Goal: Information Seeking & Learning: Check status

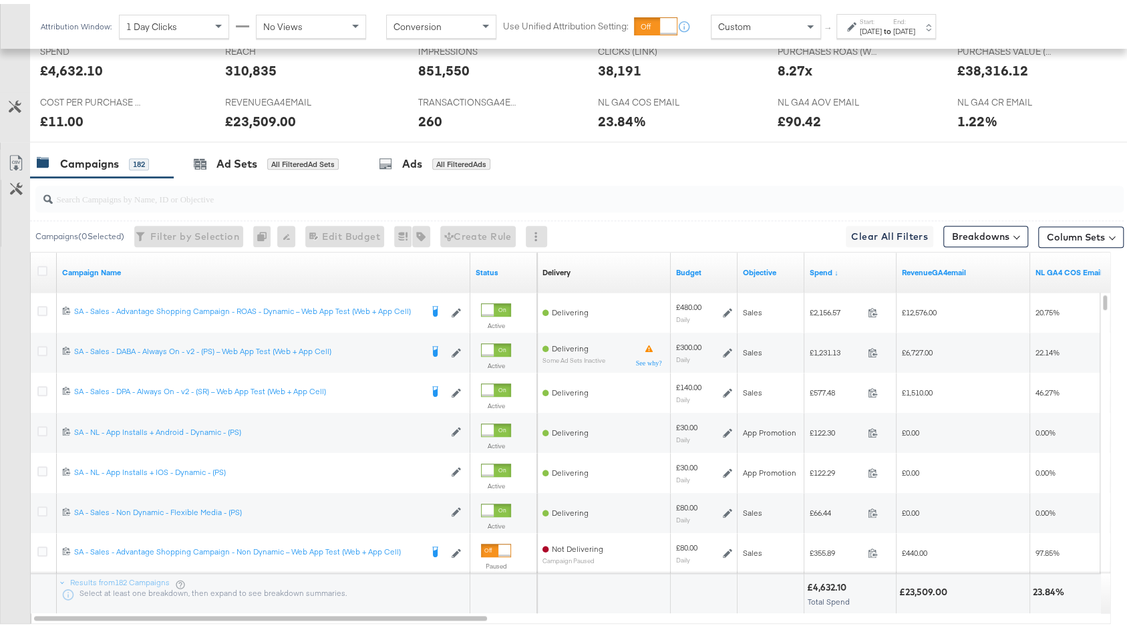
scroll to position [604, 0]
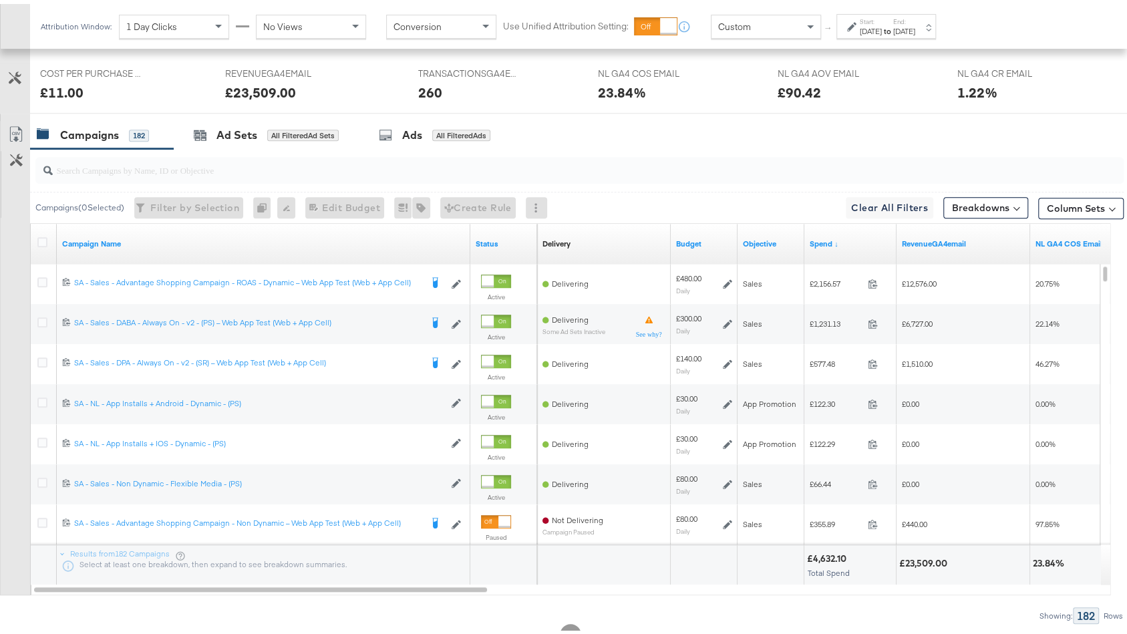
click at [870, 28] on div "Sep 21st 2025" at bounding box center [871, 27] width 22 height 11
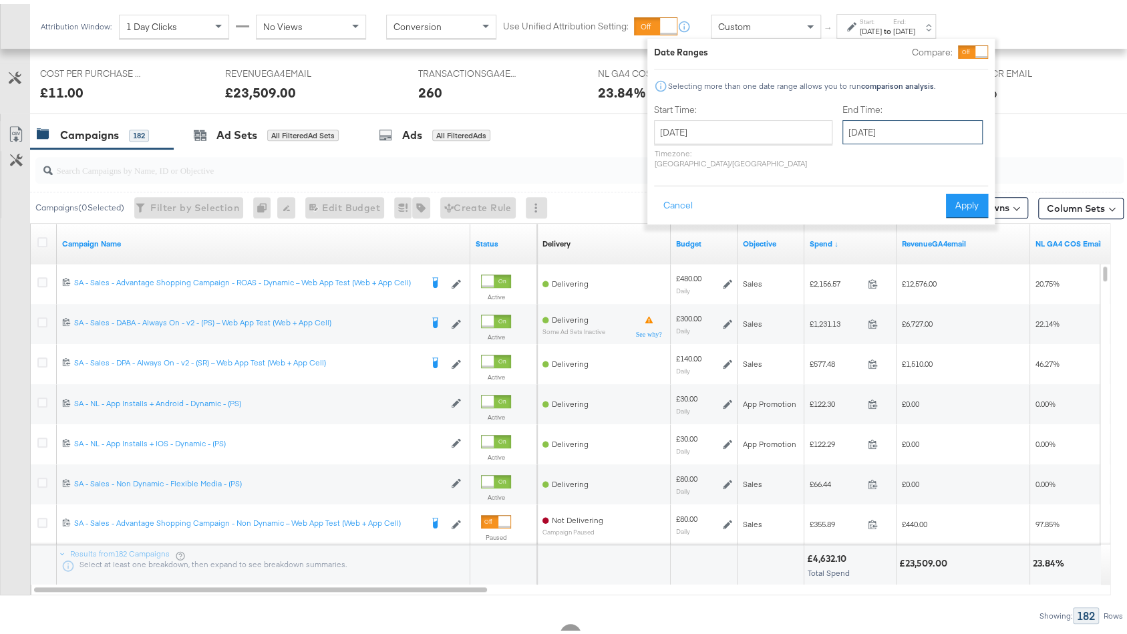
click at [850, 127] on input "September 24th 2025" at bounding box center [912, 128] width 140 height 24
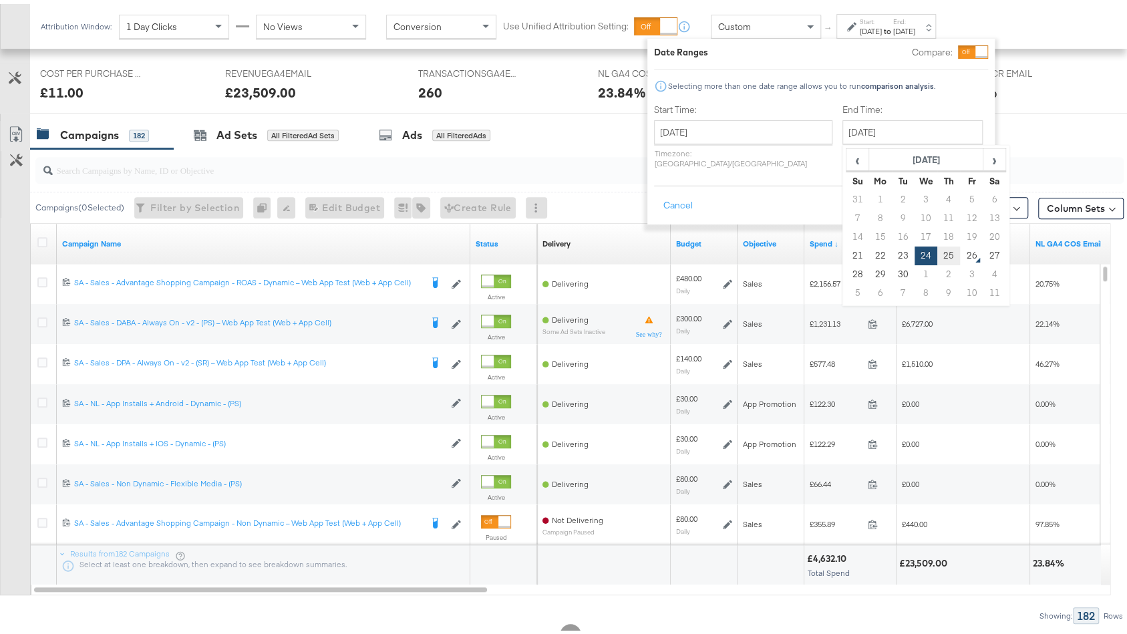
click at [937, 254] on td "25" at bounding box center [948, 252] width 23 height 19
type input "September 25th 2025"
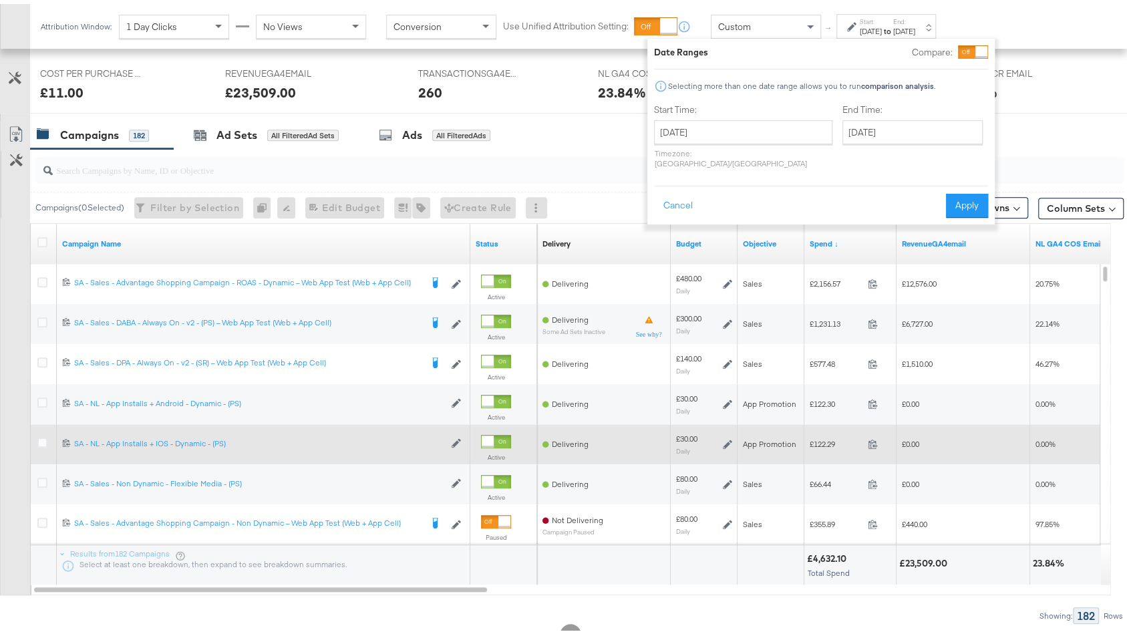
click at [969, 190] on button "Apply" at bounding box center [967, 202] width 42 height 24
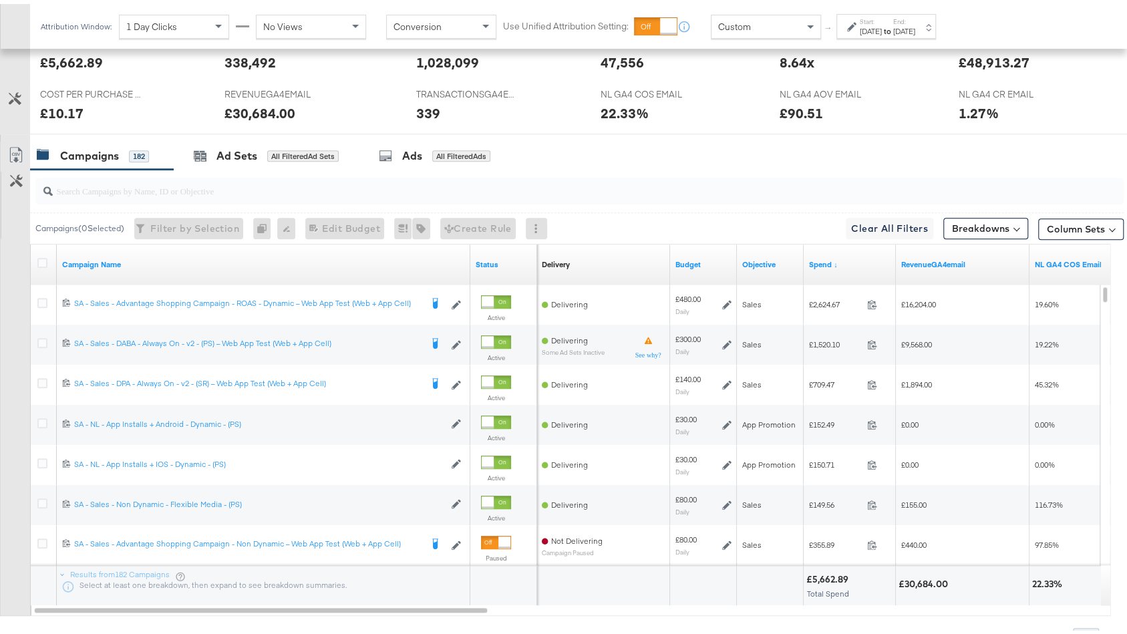
scroll to position [602, 0]
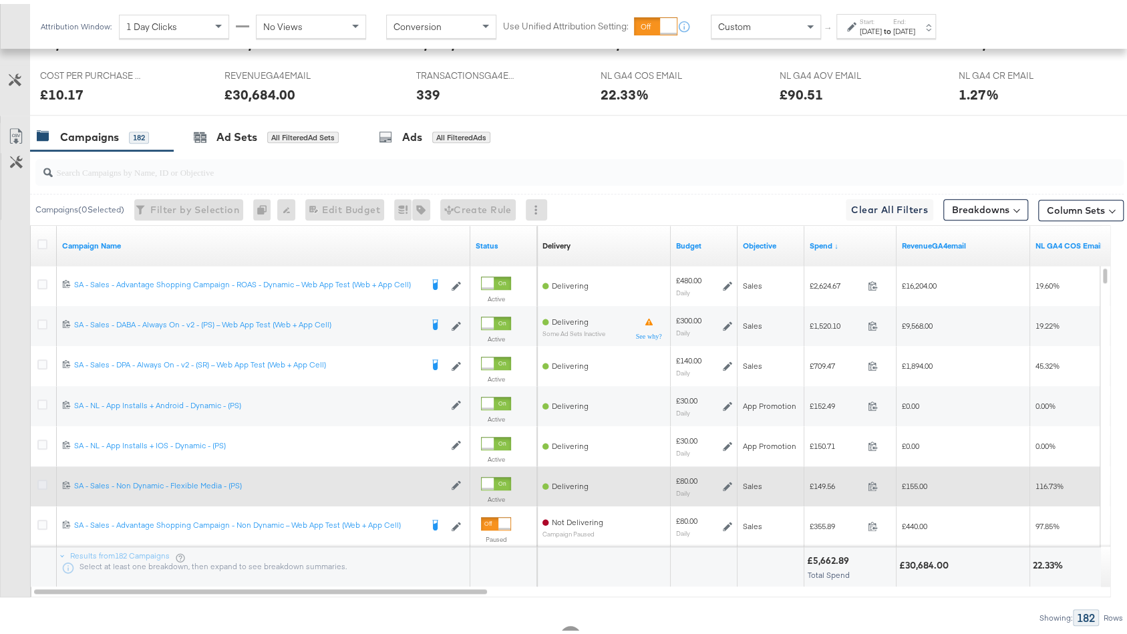
click at [43, 476] on icon at bounding box center [42, 481] width 10 height 10
click at [0, 0] on input "checkbox" at bounding box center [0, 0] width 0 height 0
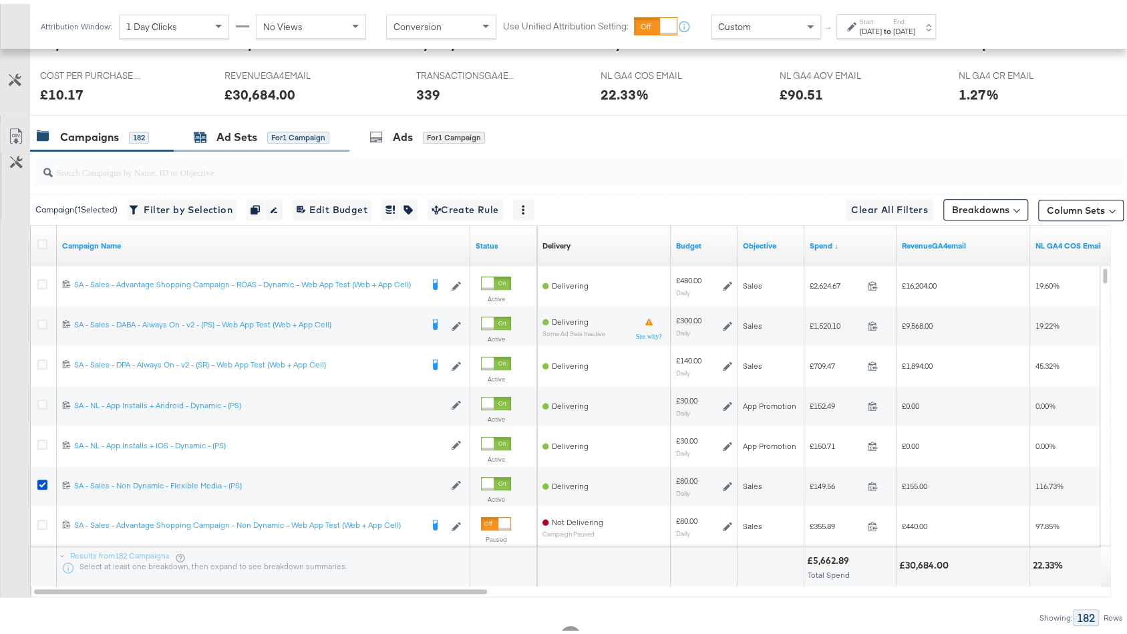
click at [271, 134] on div "for 1 Campaign" at bounding box center [298, 134] width 62 height 12
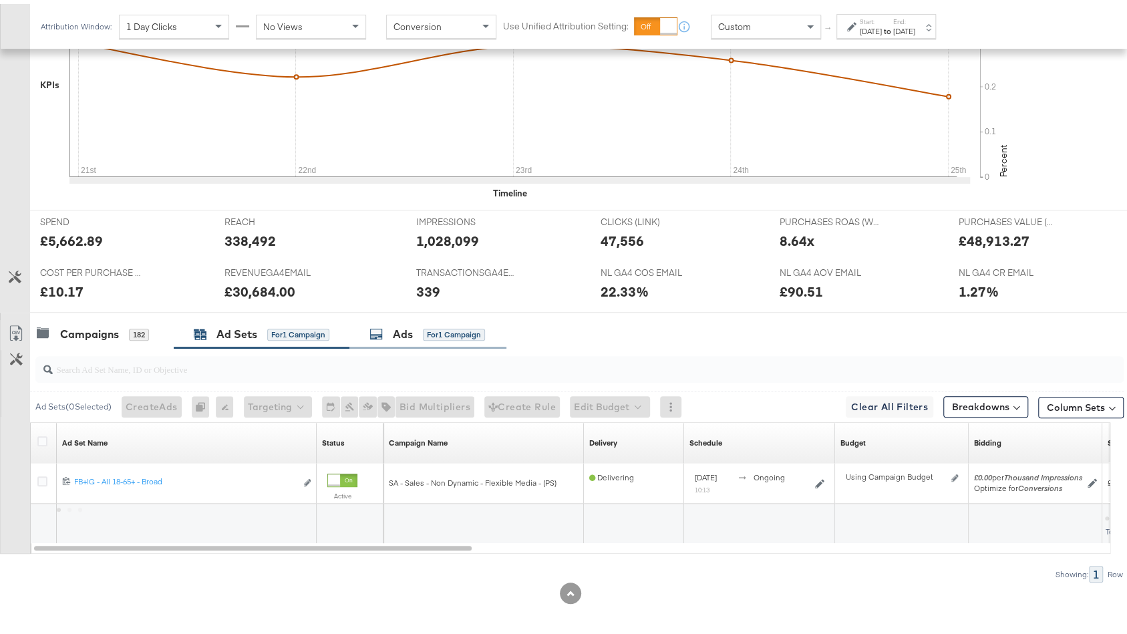
click at [390, 316] on div "Ads for 1 Campaign" at bounding box center [427, 330] width 157 height 29
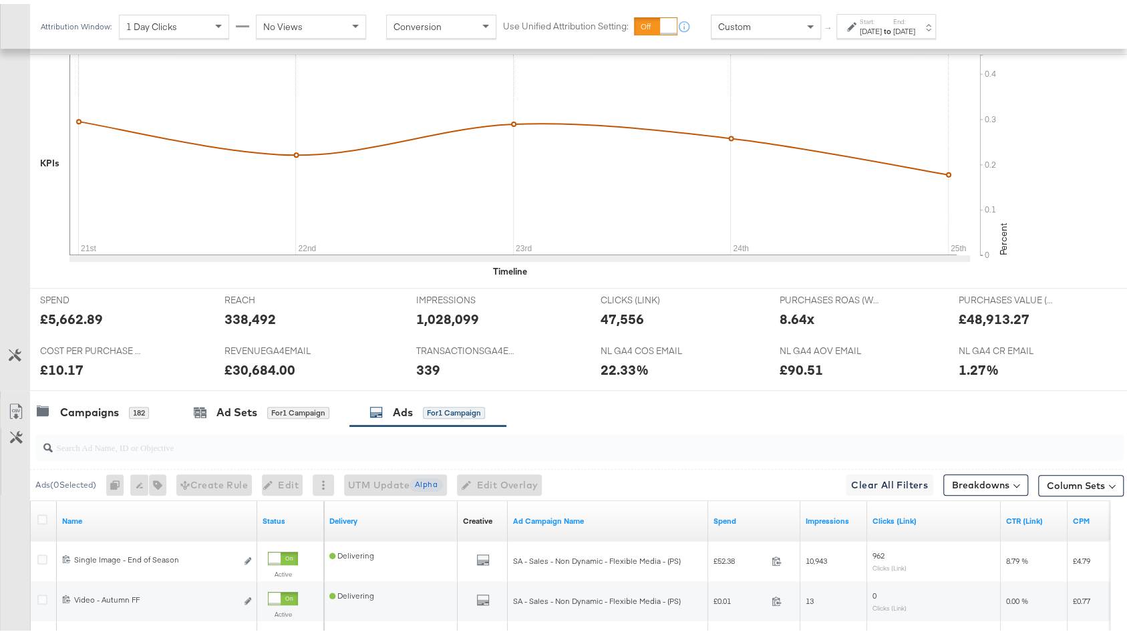
scroll to position [565, 0]
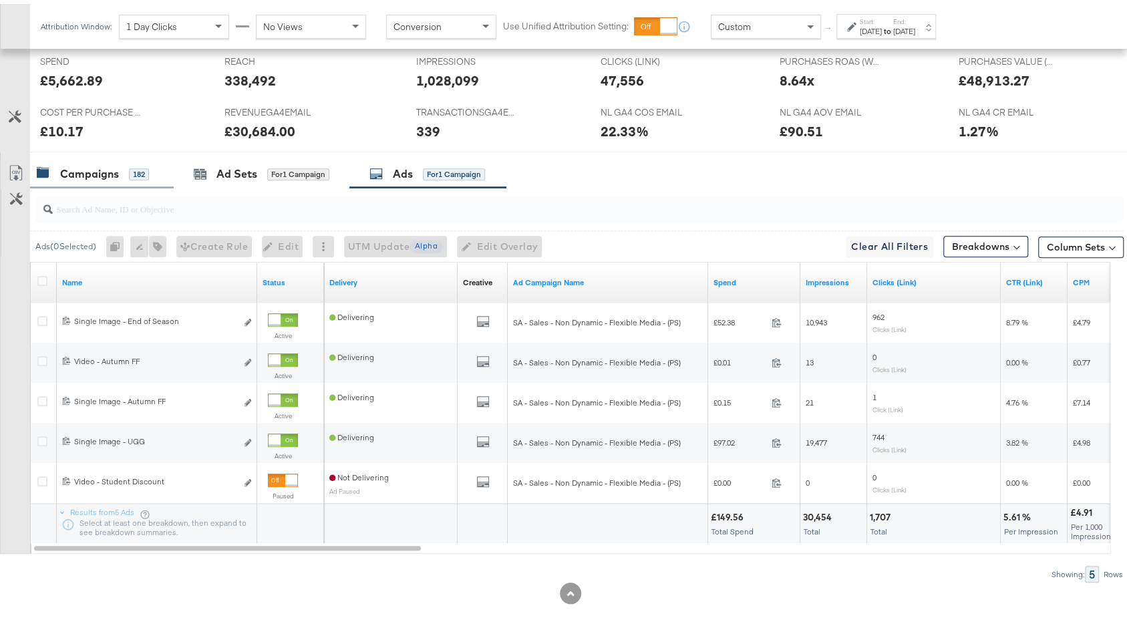
click at [143, 164] on div "182" at bounding box center [139, 170] width 20 height 12
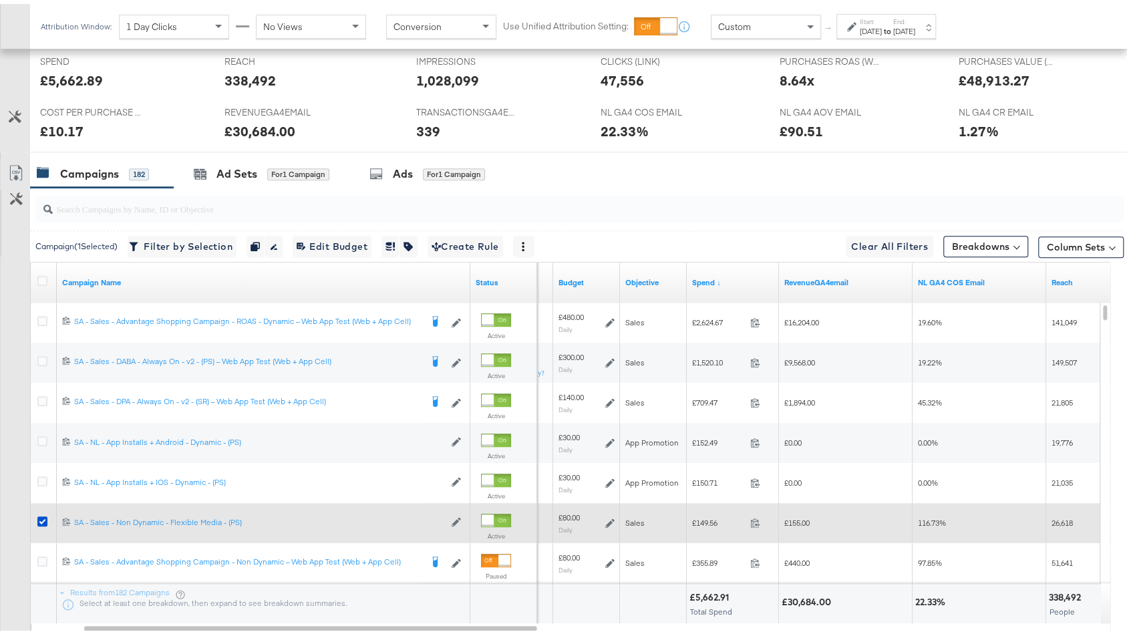
click at [933, 515] on span "116.73%" at bounding box center [932, 519] width 28 height 10
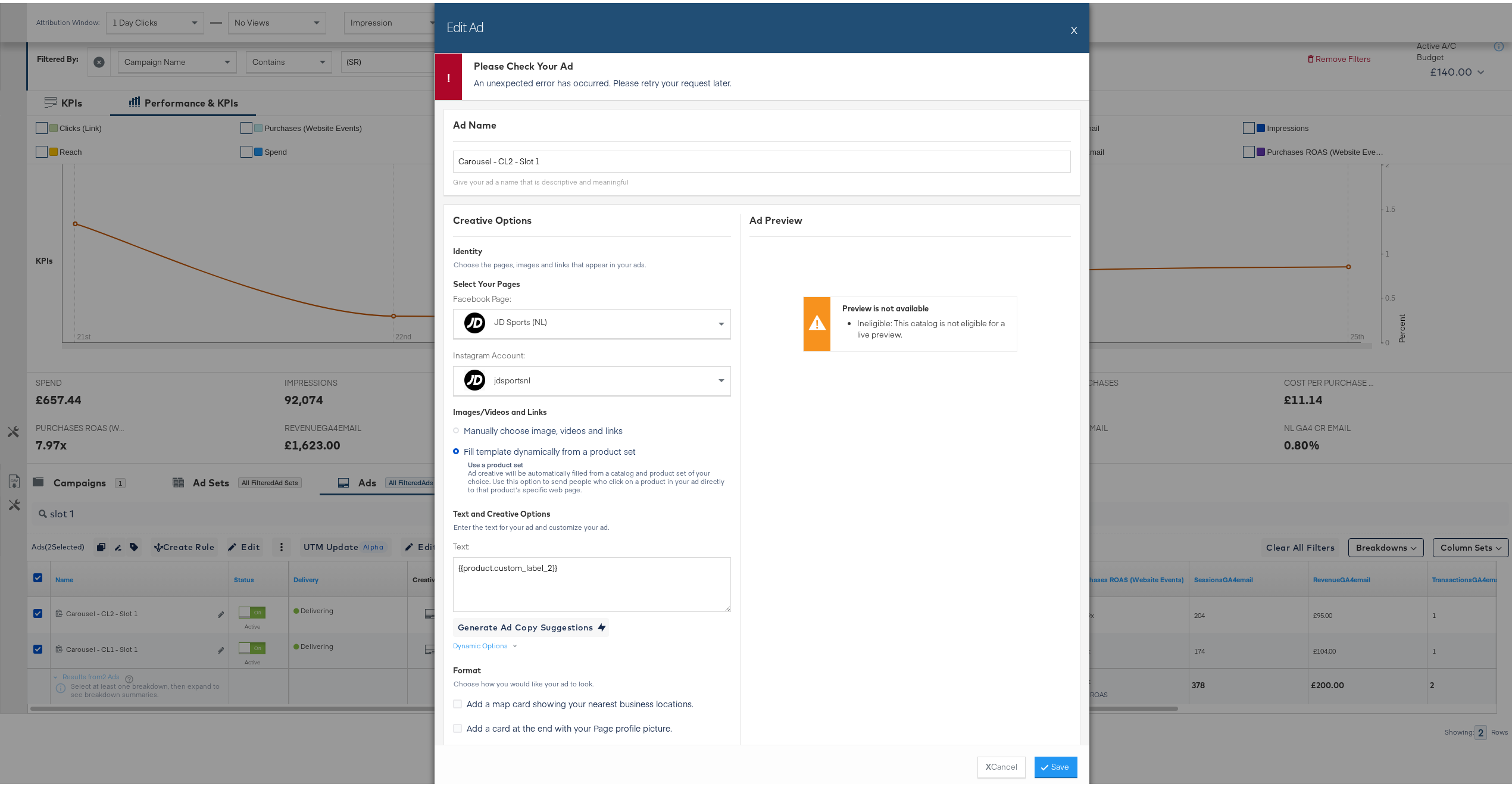
scroll to position [414, 0]
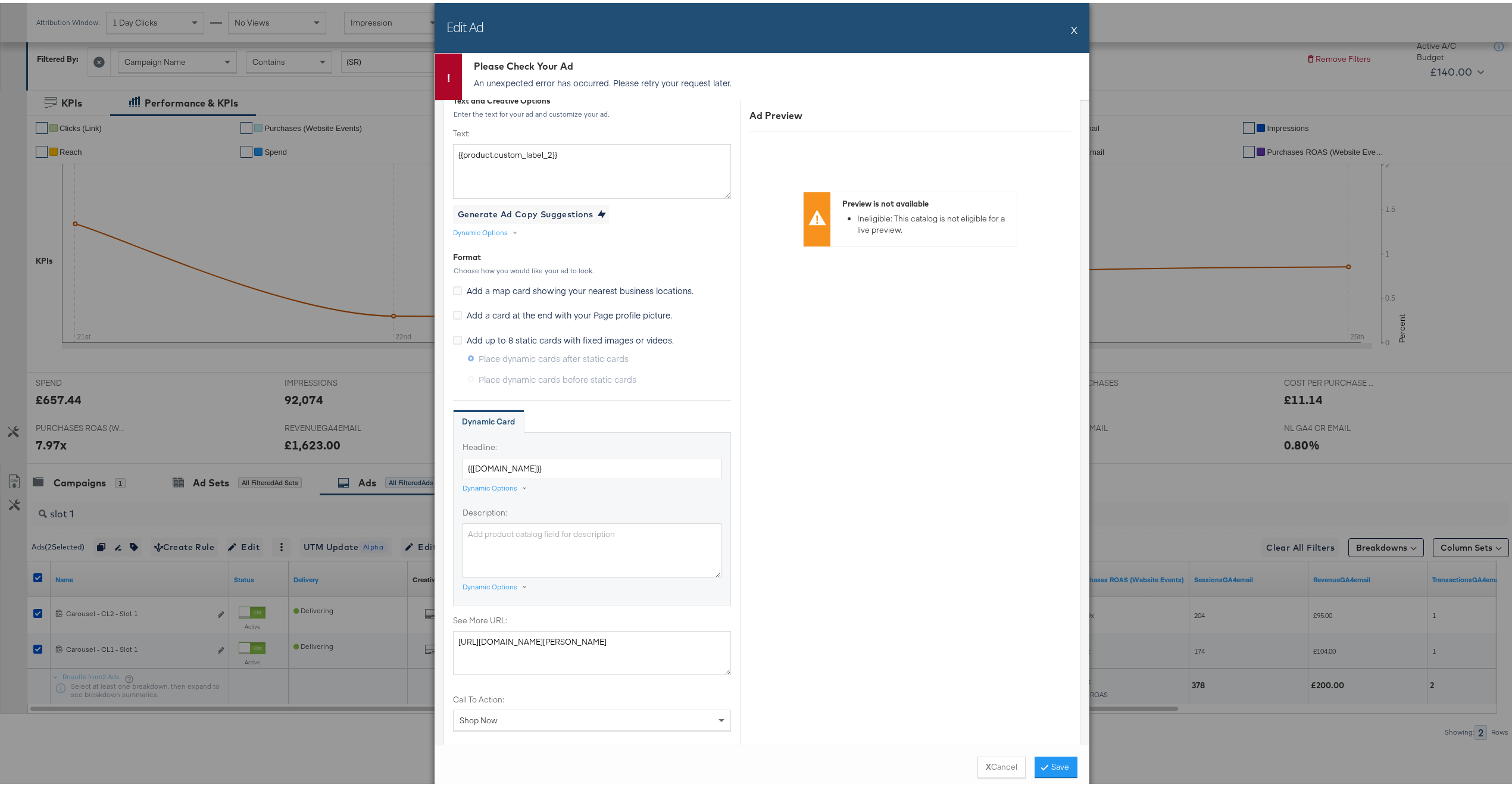
click at [1072, 29] on div "Edit Ad X" at bounding box center [762, 25] width 655 height 50
click at [1071, 29] on button "X" at bounding box center [1074, 27] width 6 height 24
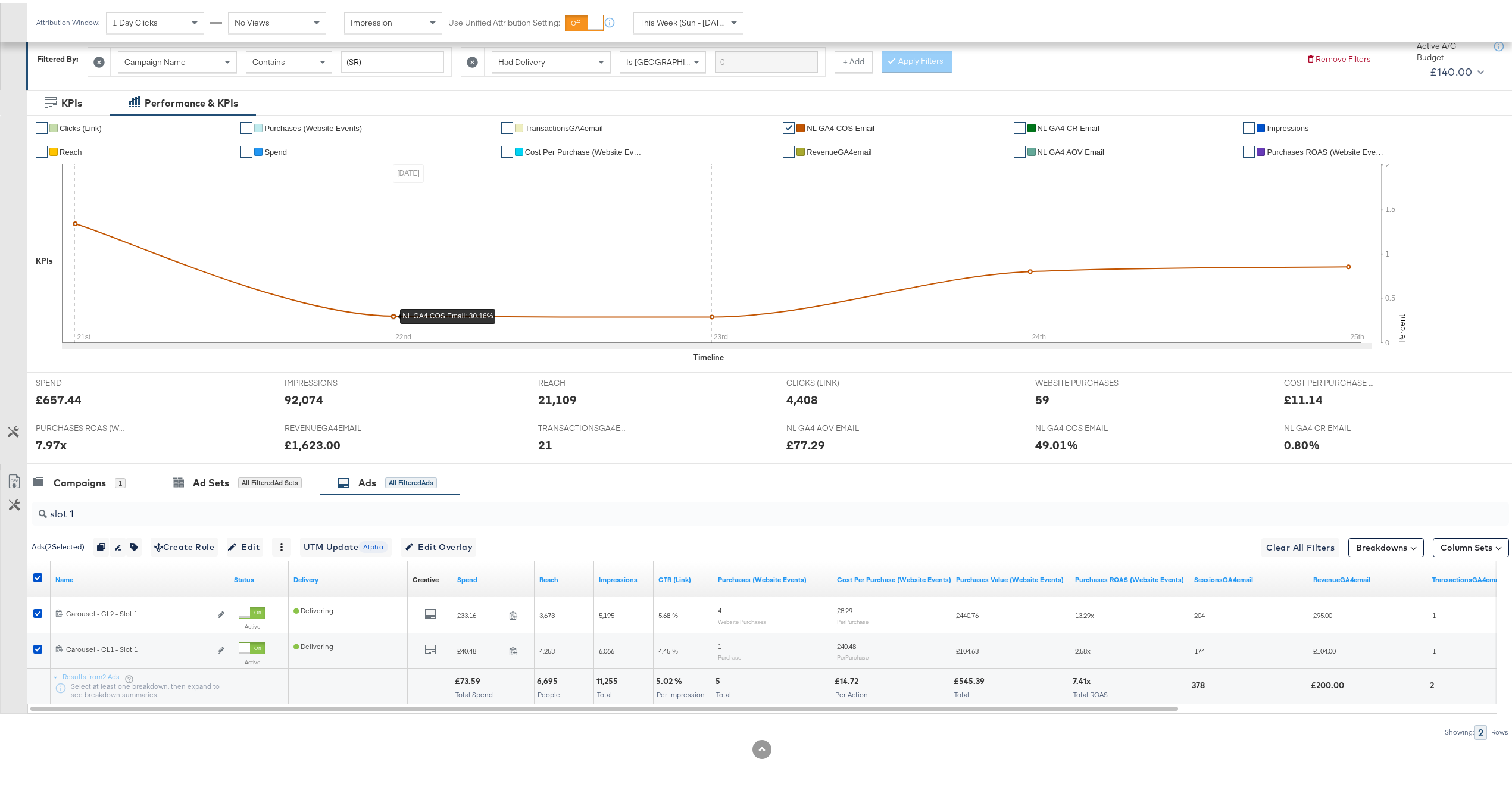
scroll to position [0, 0]
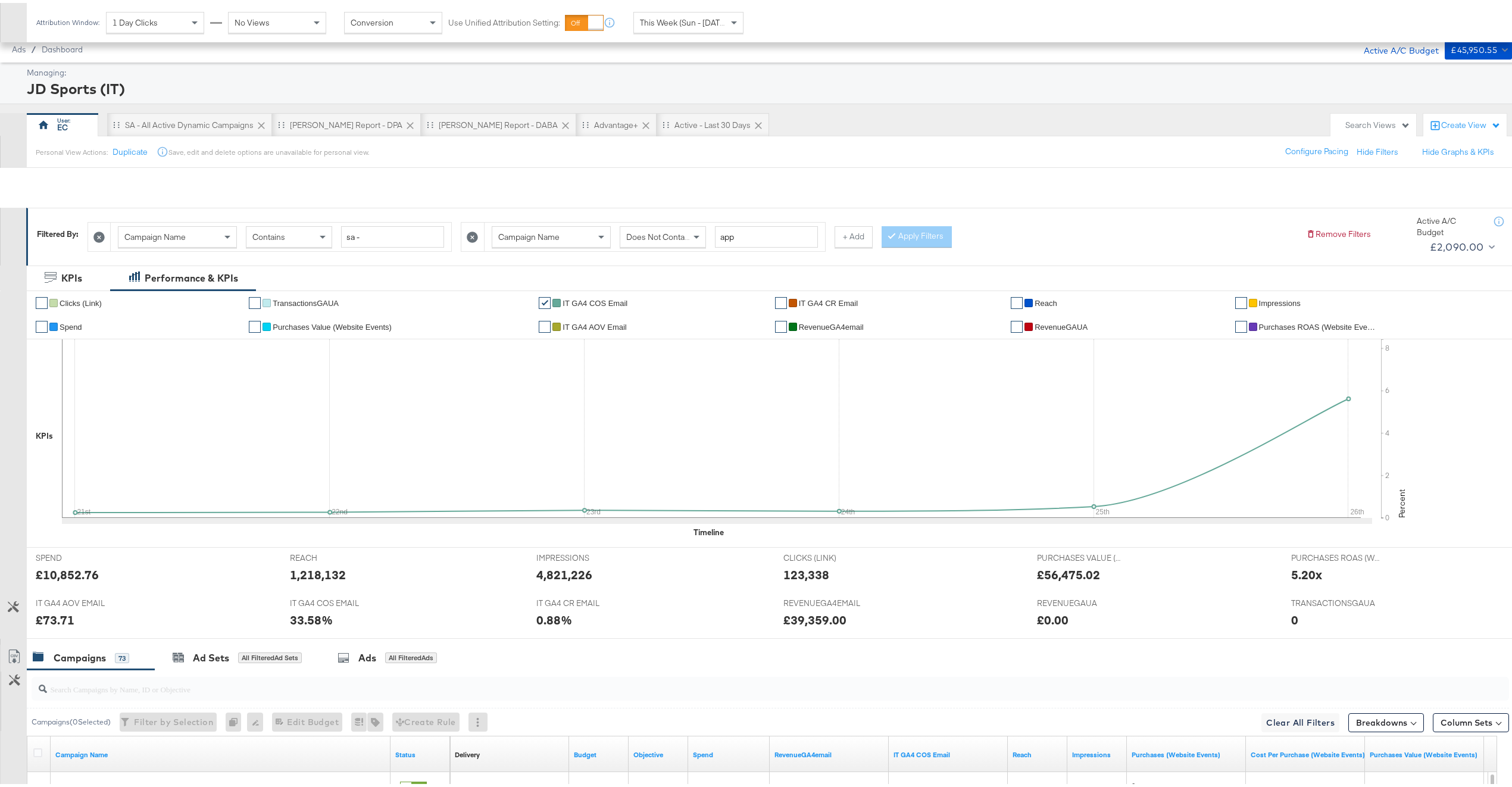
scroll to position [294, 0]
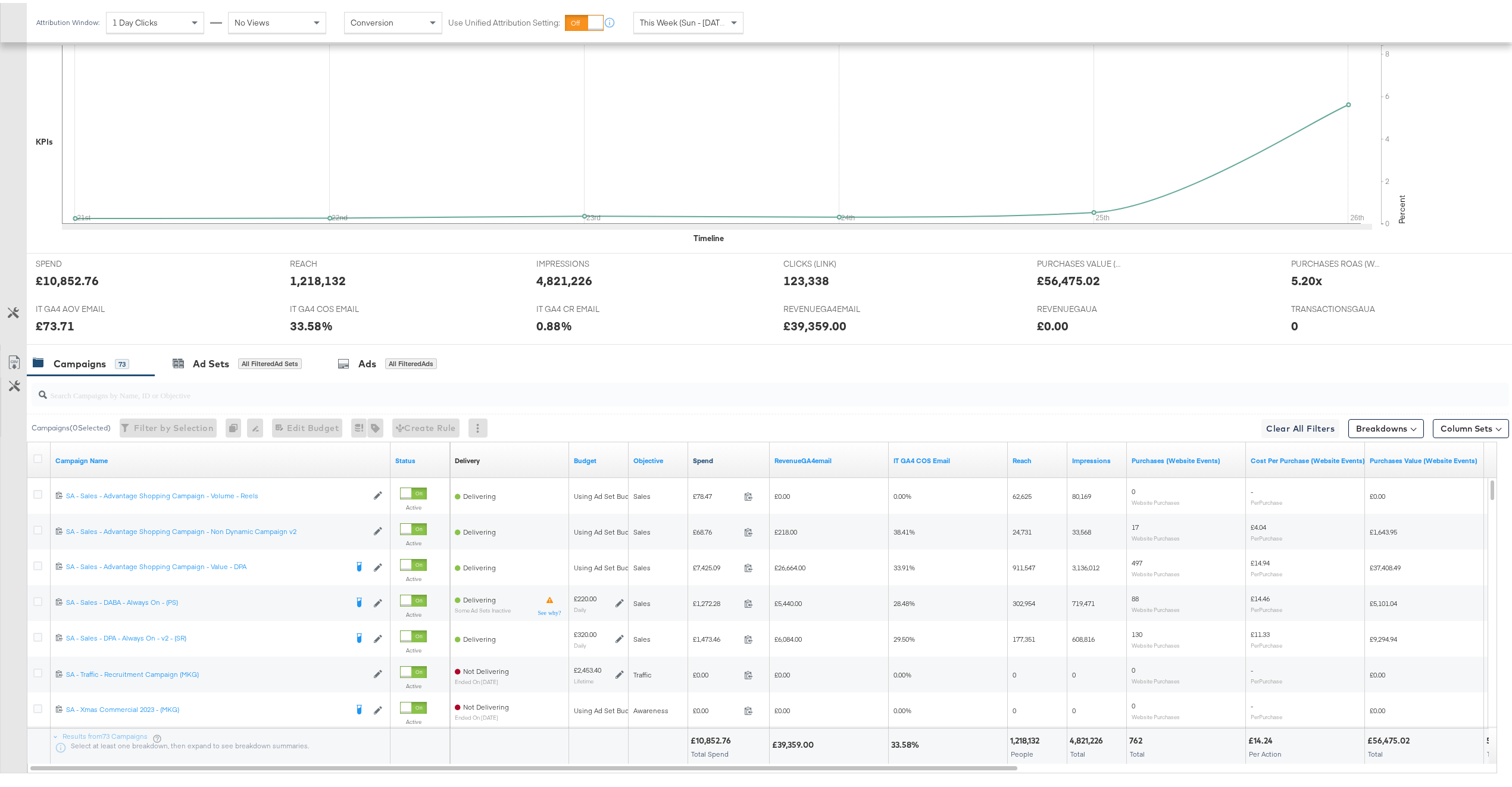
click at [723, 456] on link "Spend" at bounding box center [729, 457] width 72 height 10
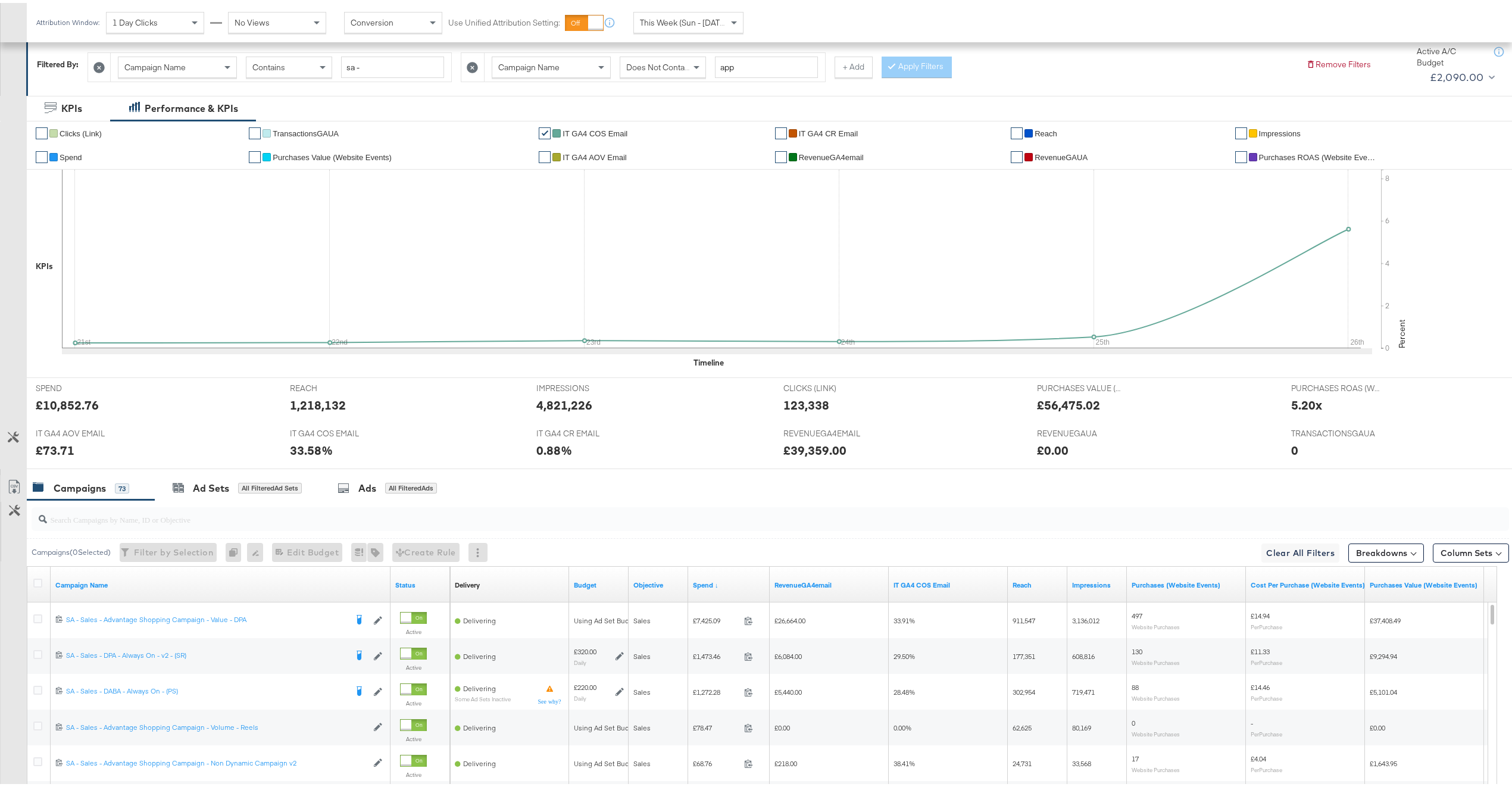
scroll to position [358, 0]
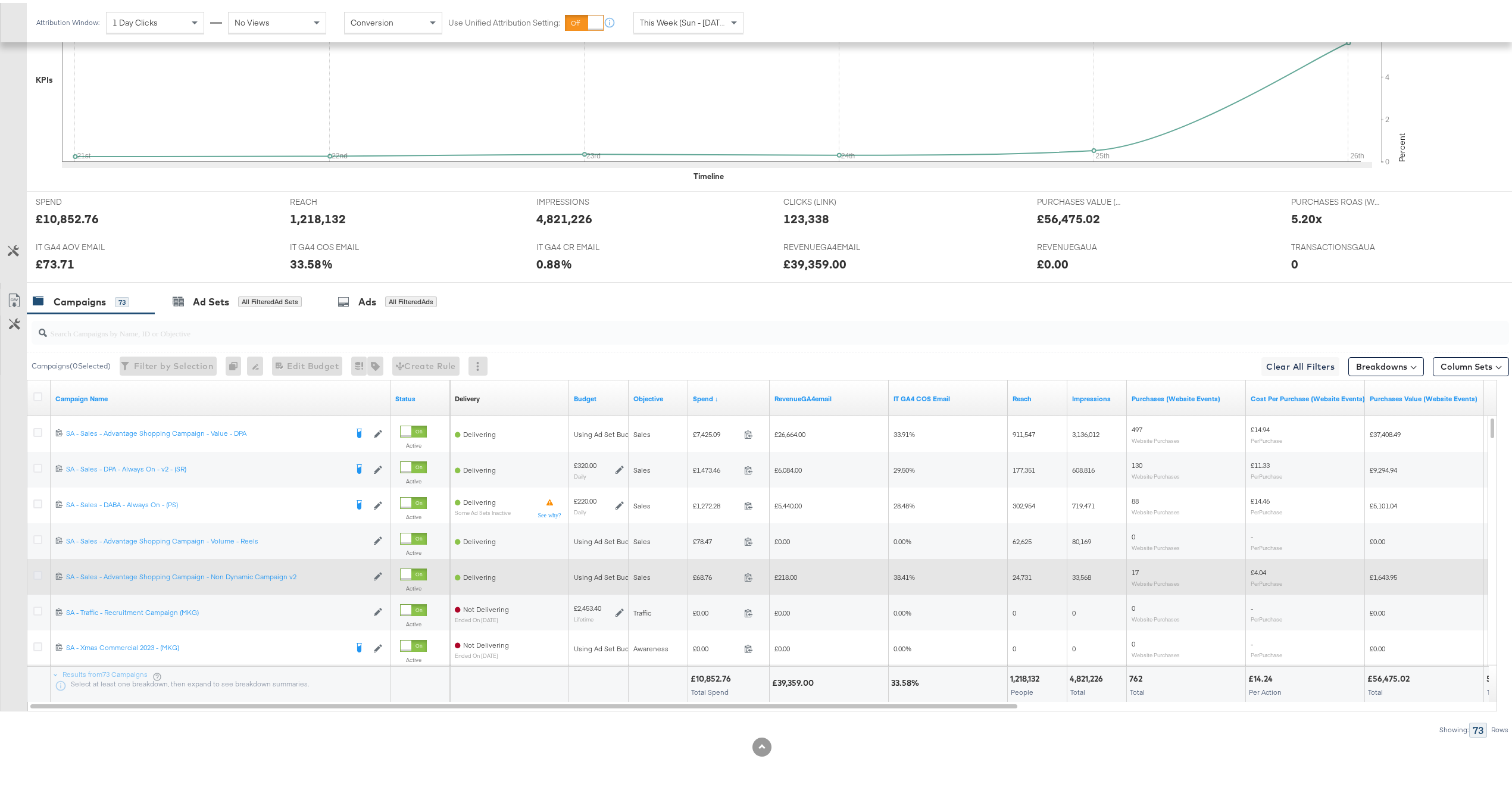
click at [37, 570] on icon at bounding box center [37, 572] width 9 height 9
click at [0, 0] on input "checkbox" at bounding box center [0, 0] width 0 height 0
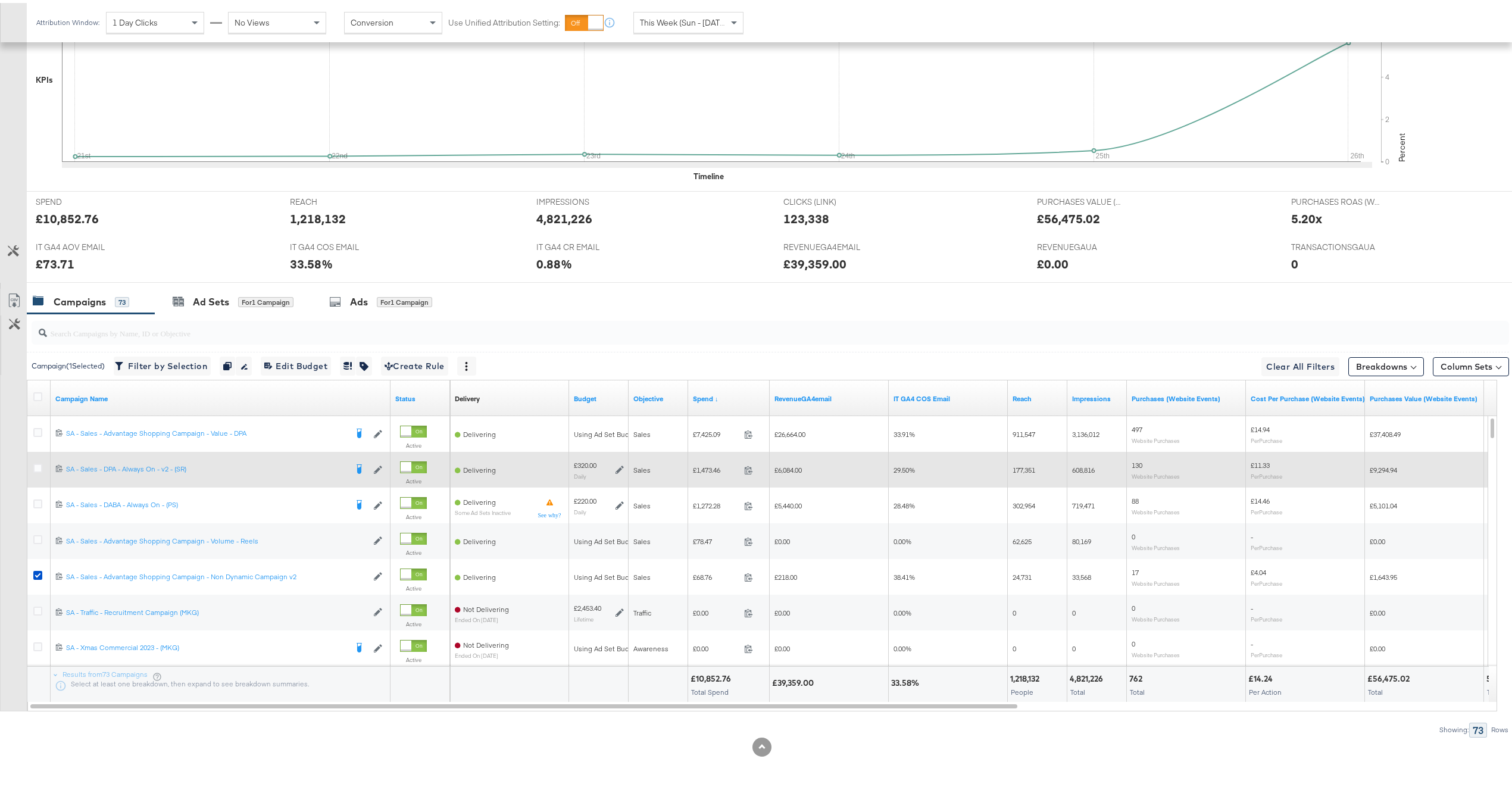
drag, startPoint x: 38, startPoint y: 537, endPoint x: 88, endPoint y: 458, distance: 93.5
click at [38, 537] on icon at bounding box center [37, 537] width 9 height 9
click at [0, 0] on input "checkbox" at bounding box center [0, 0] width 0 height 0
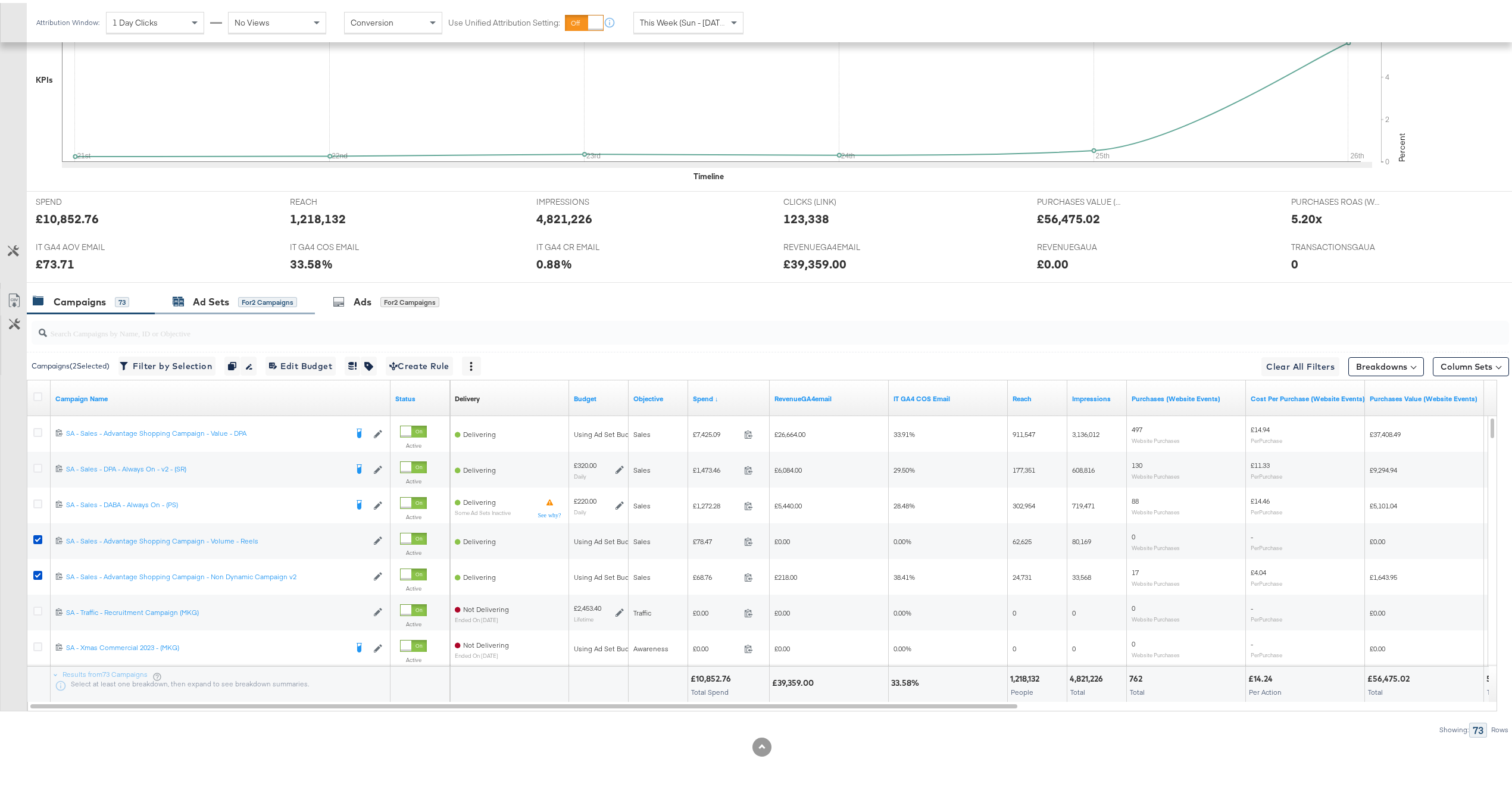
click at [212, 299] on div "Ad Sets" at bounding box center [210, 299] width 37 height 13
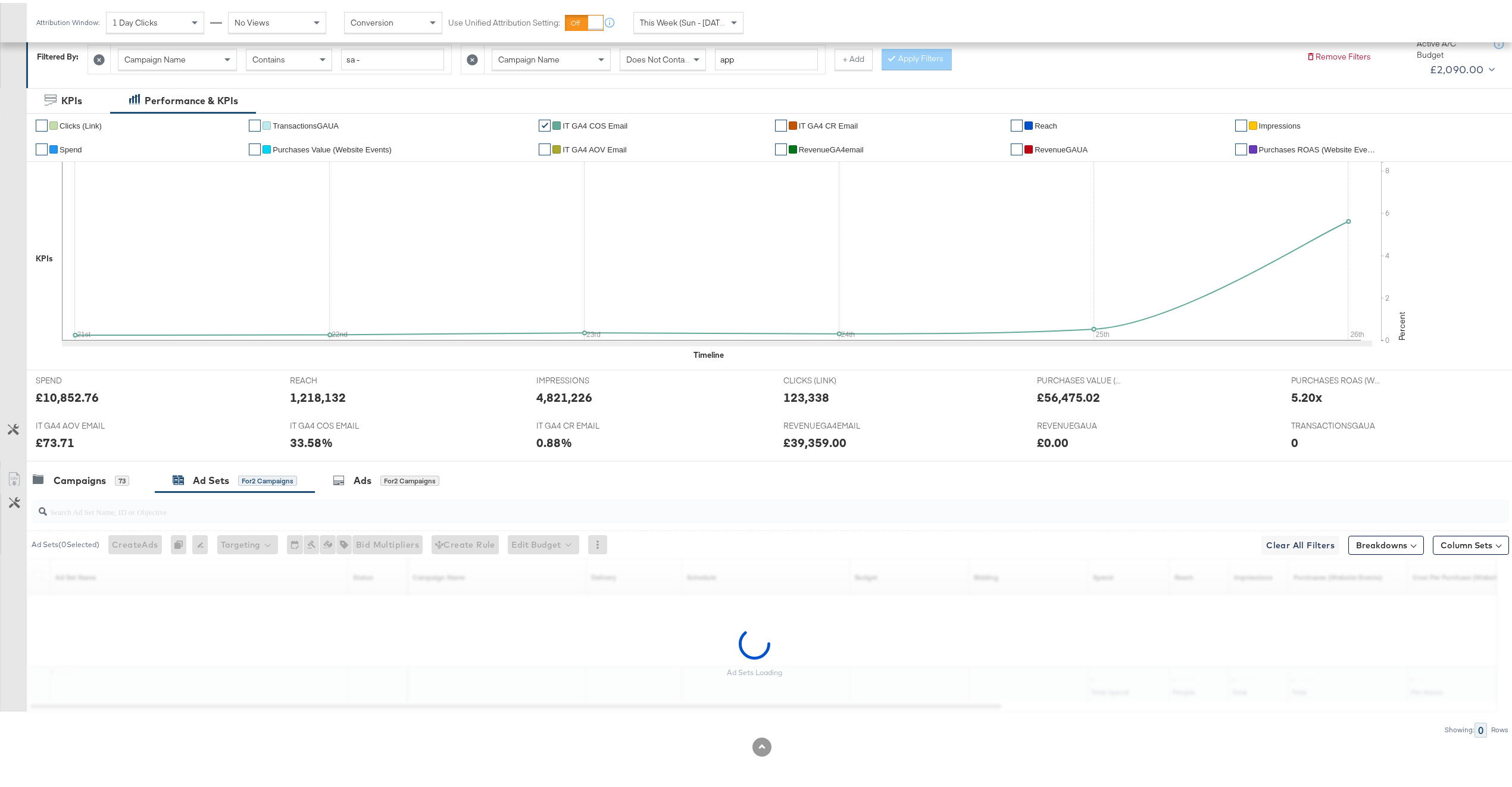
scroll to position [179, 0]
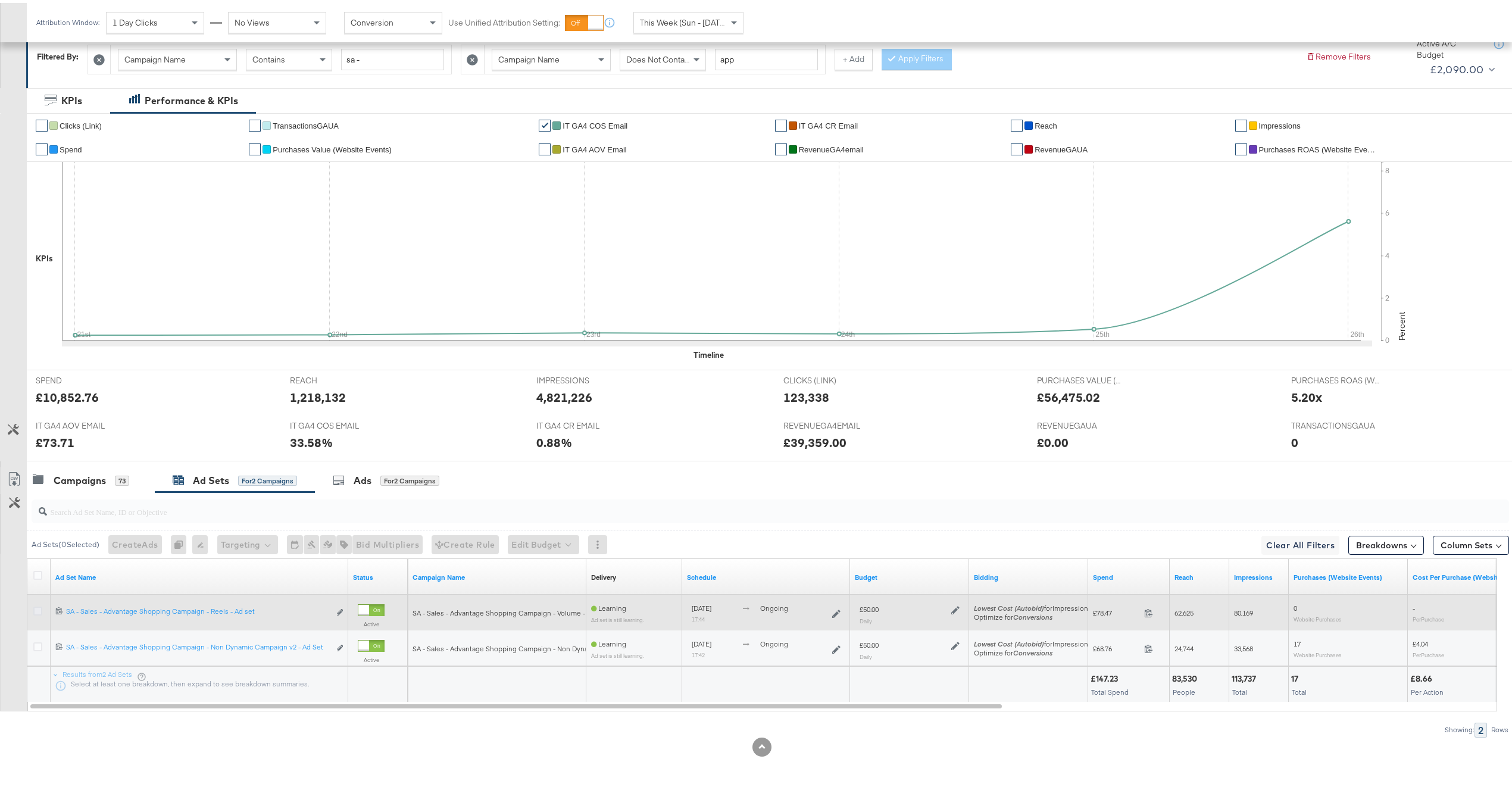
click at [38, 609] on icon at bounding box center [37, 608] width 9 height 9
click at [0, 0] on input "checkbox" at bounding box center [0, 0] width 0 height 0
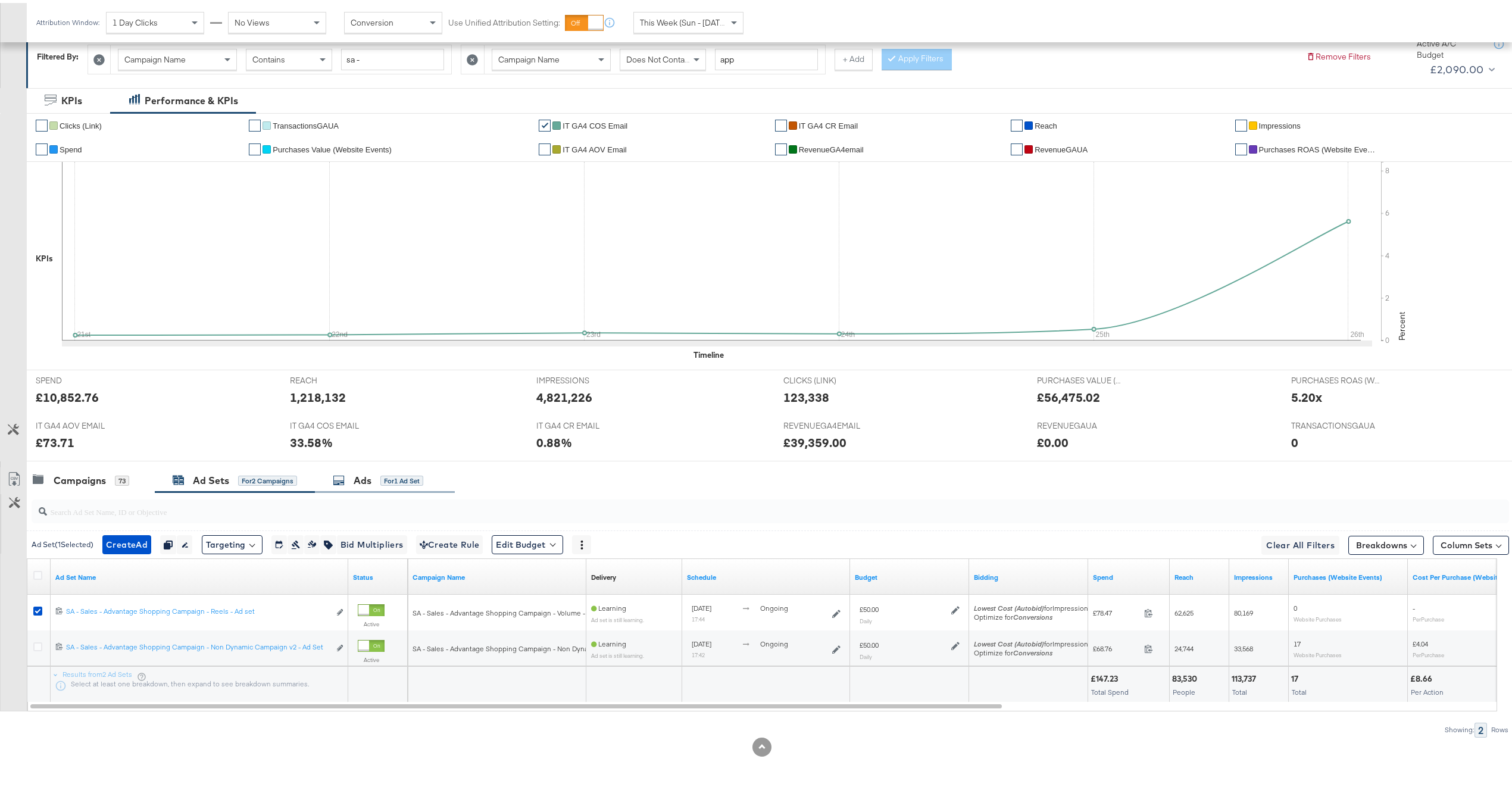
click at [380, 486] on div "Ads for 1 Ad Set" at bounding box center [384, 478] width 140 height 26
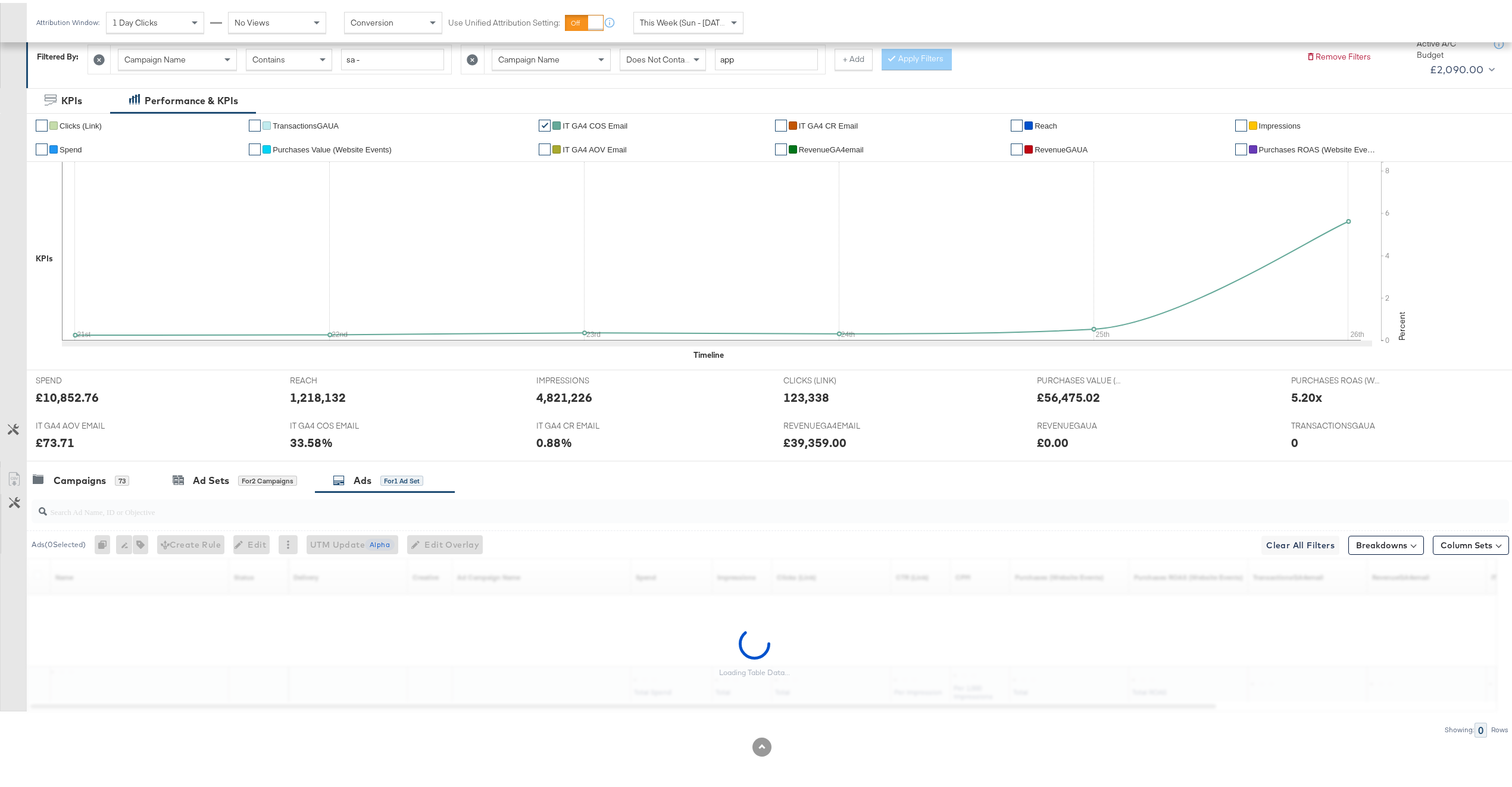
scroll to position [215, 0]
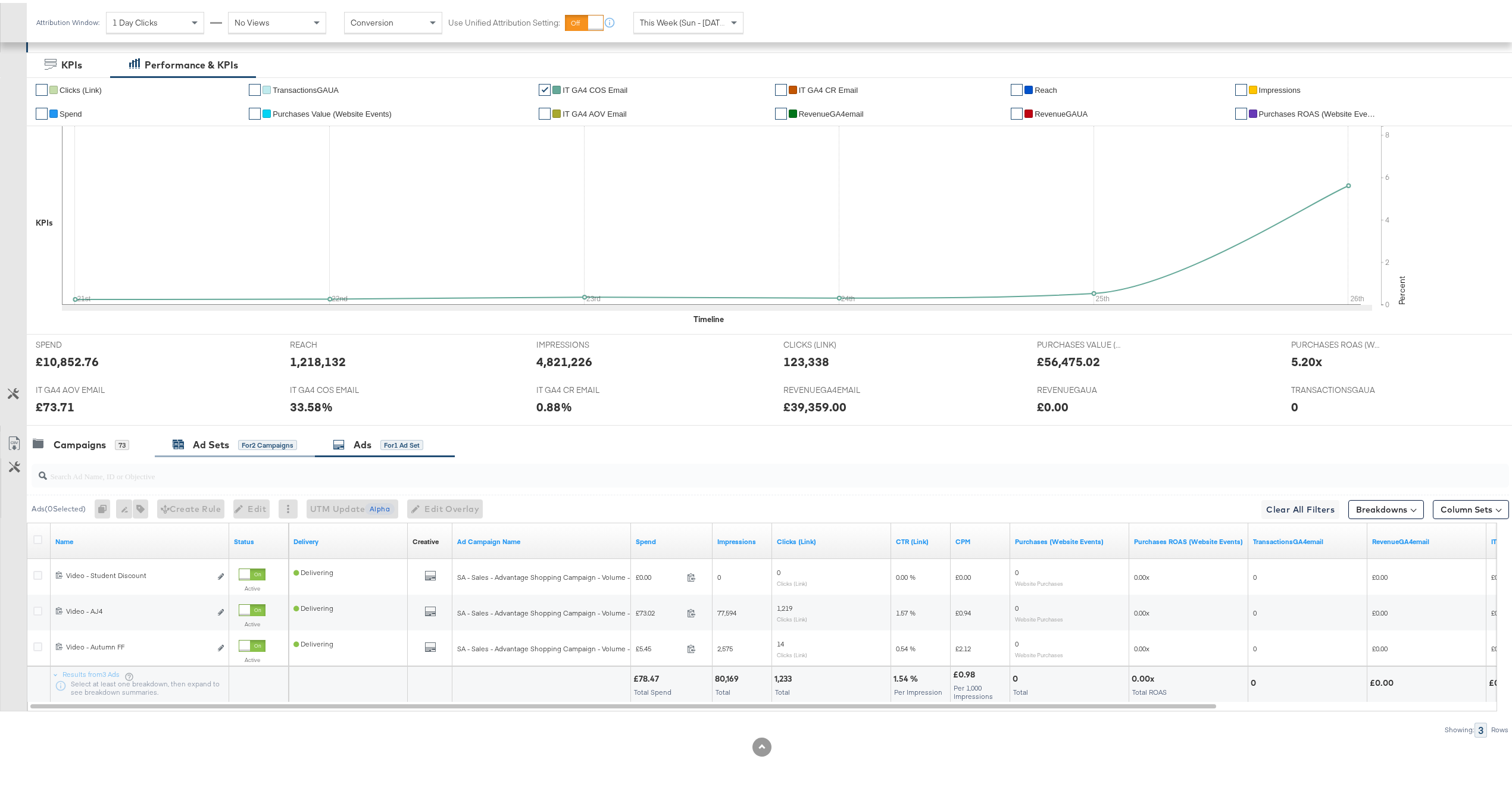
click at [244, 446] on div "for 2 Campaigns" at bounding box center [267, 442] width 59 height 11
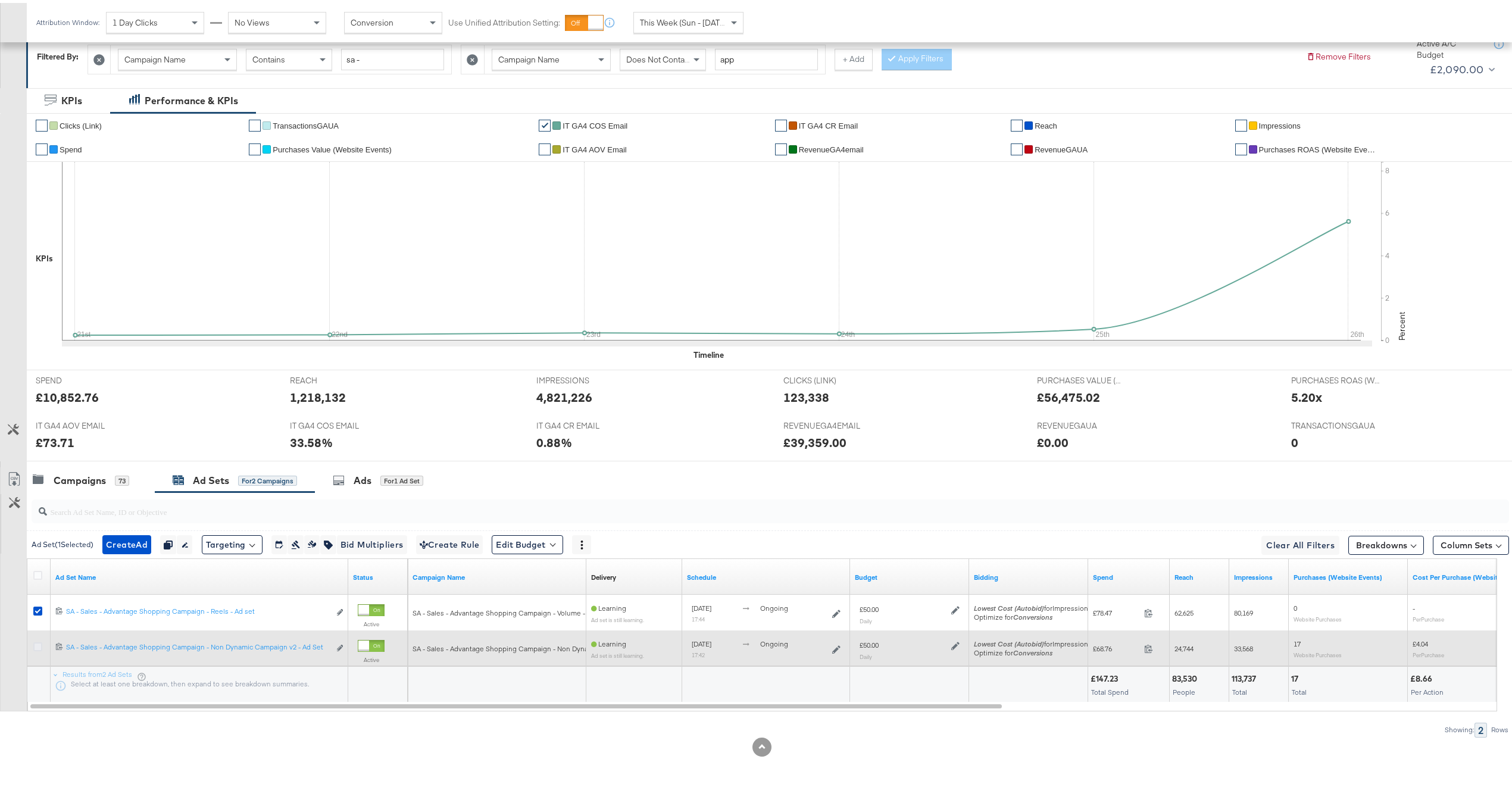
click at [37, 649] on div at bounding box center [39, 645] width 22 height 21
click at [37, 647] on icon at bounding box center [37, 644] width 9 height 9
click at [0, 0] on input "checkbox" at bounding box center [0, 0] width 0 height 0
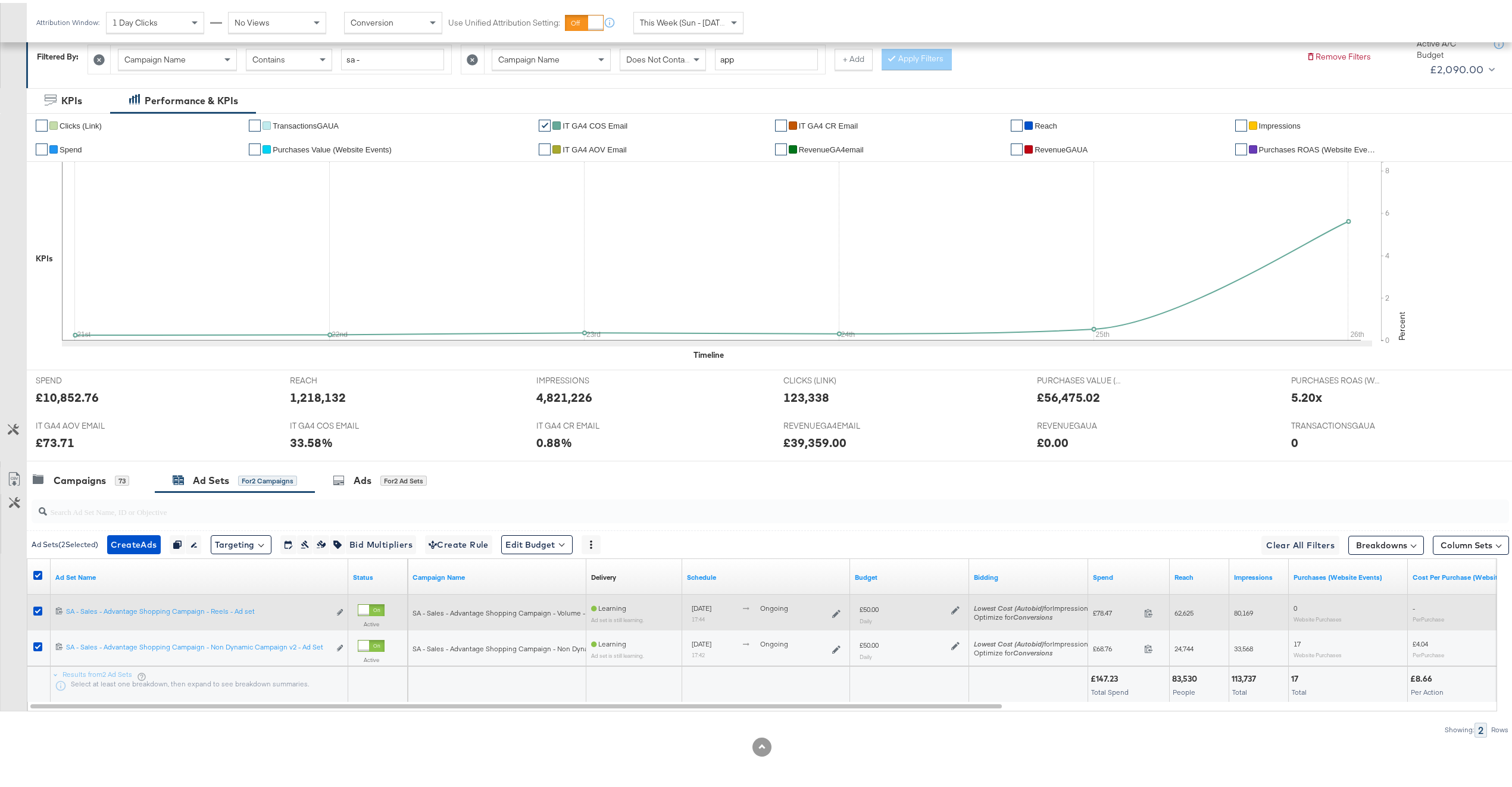
click at [33, 603] on label at bounding box center [37, 608] width 9 height 9
click at [0, 0] on input "checkbox" at bounding box center [0, 0] width 0 height 0
click at [35, 609] on icon at bounding box center [37, 608] width 9 height 9
click at [0, 0] on input "checkbox" at bounding box center [0, 0] width 0 height 0
click at [35, 609] on icon at bounding box center [37, 608] width 9 height 9
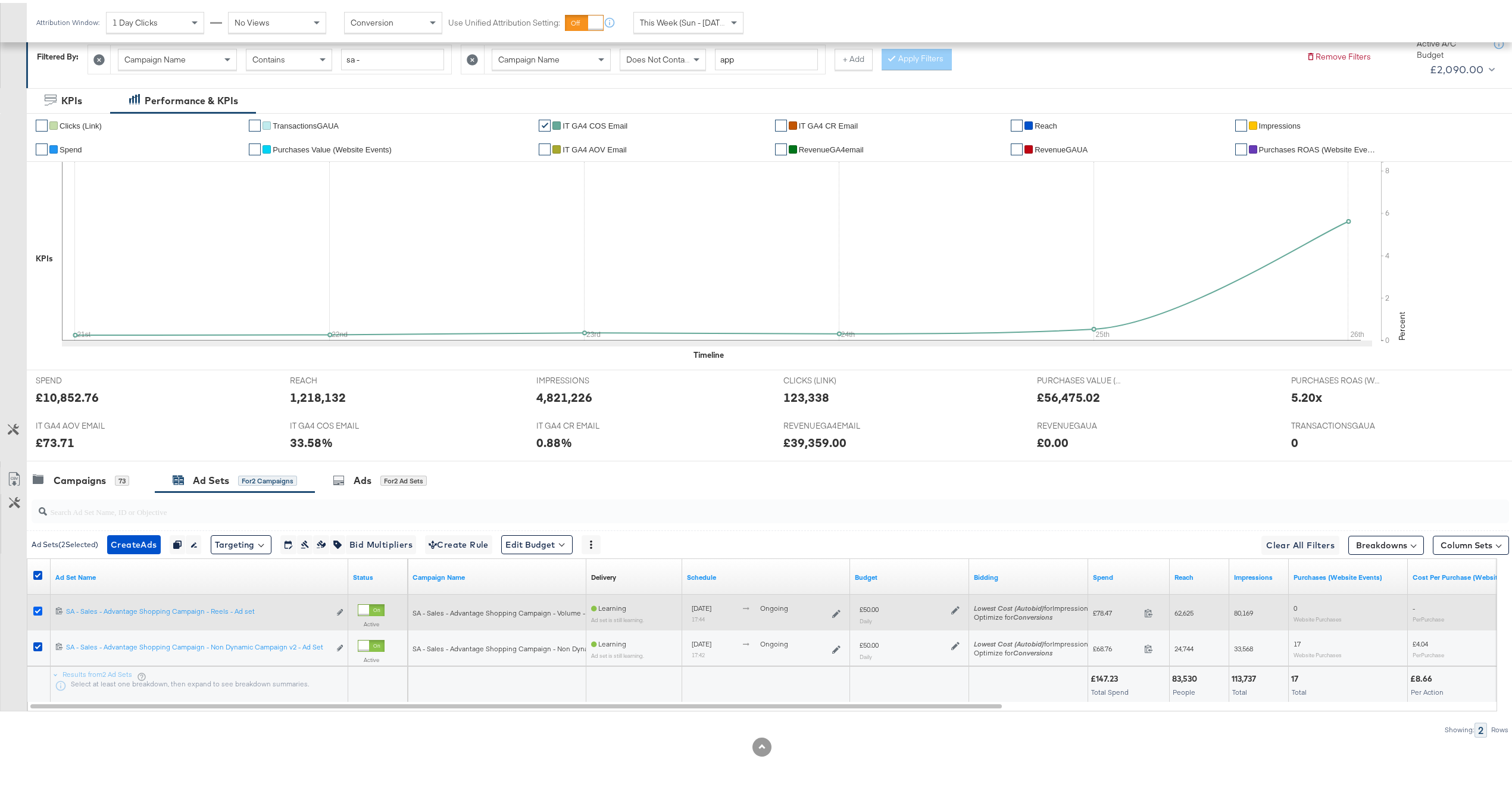
click at [0, 0] on input "checkbox" at bounding box center [0, 0] width 0 height 0
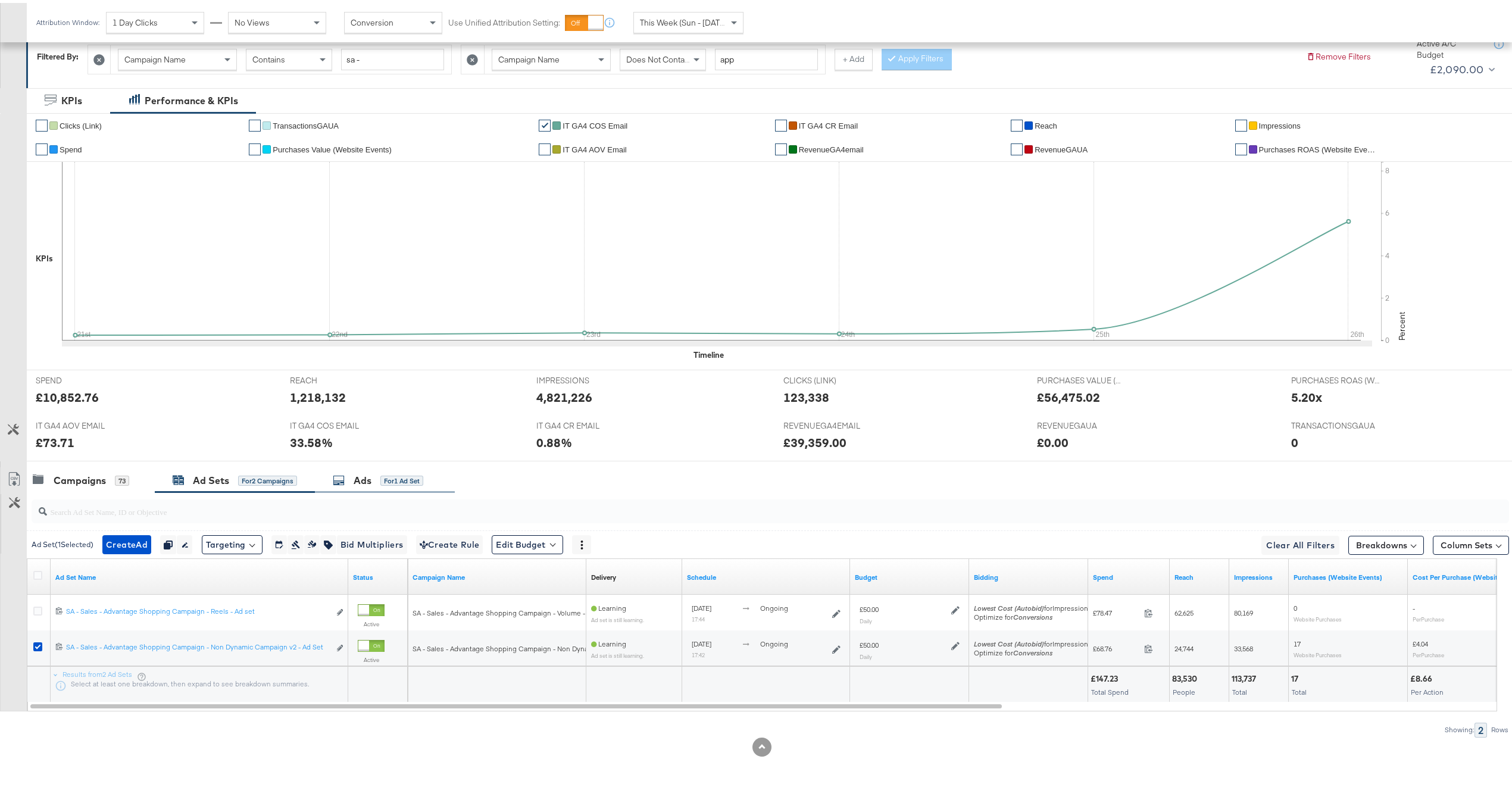
click at [365, 471] on div "Ads" at bounding box center [363, 477] width 18 height 13
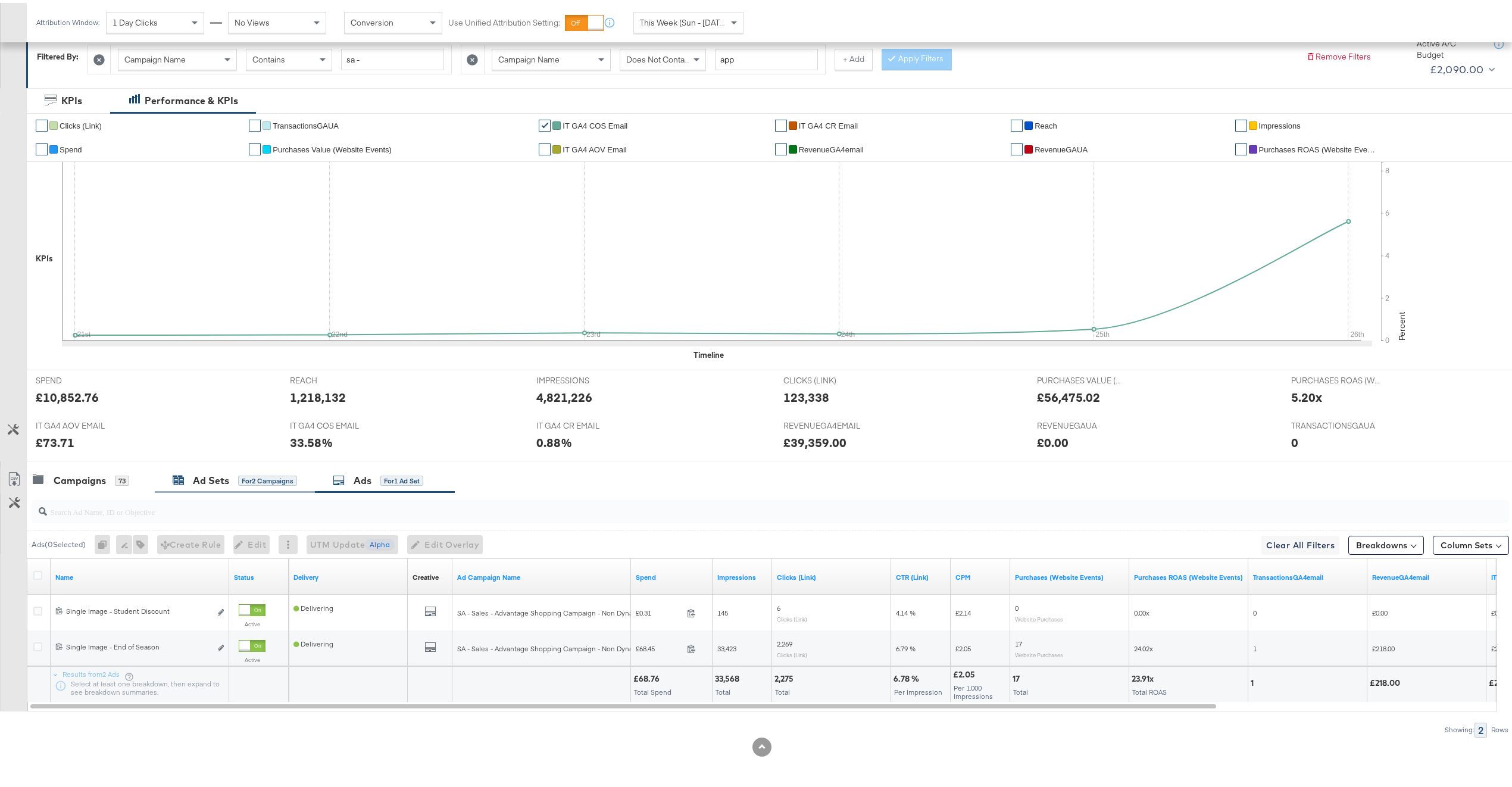
click at [180, 480] on icon at bounding box center [179, 478] width 11 height 8
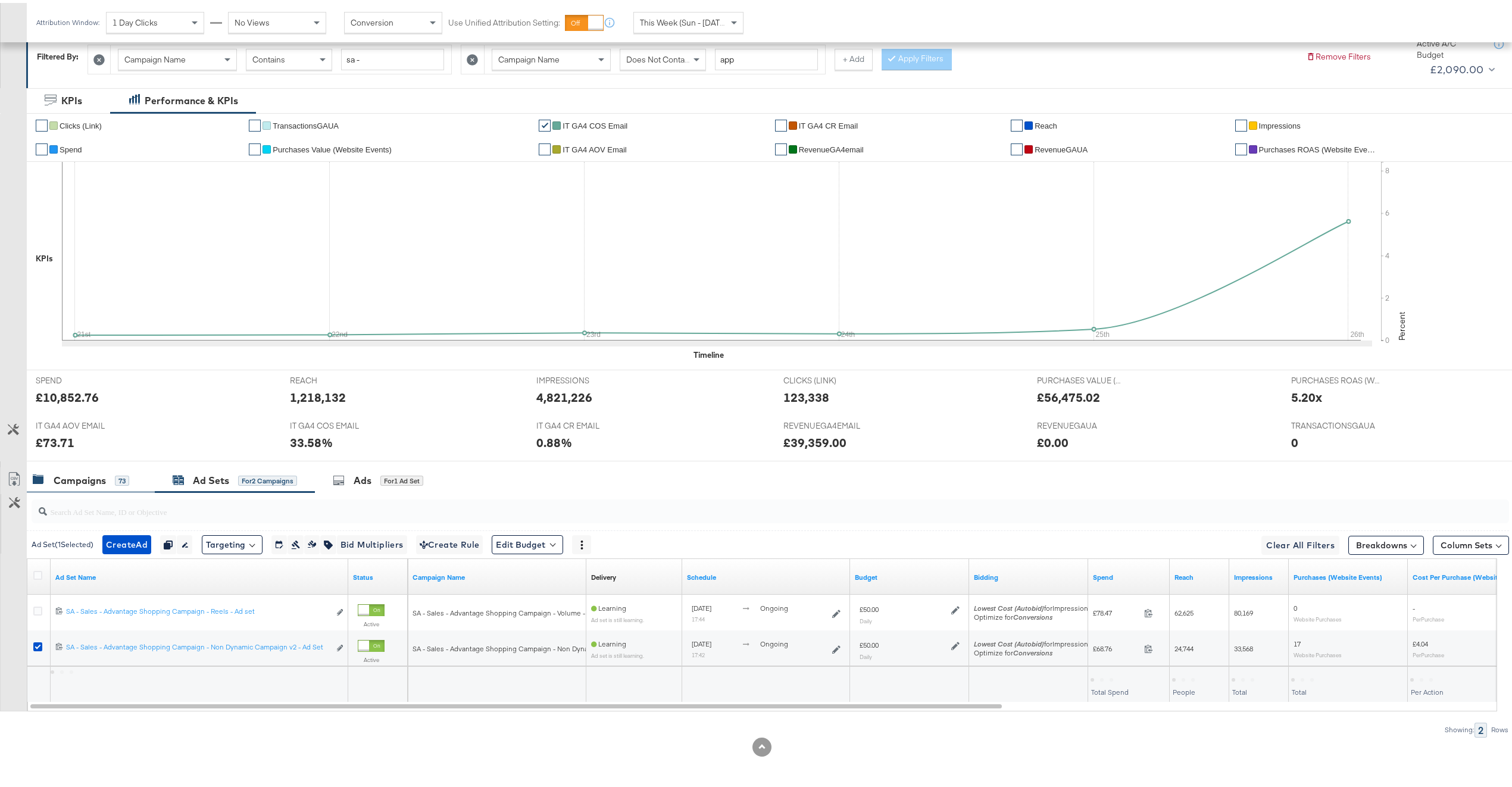
click at [37, 482] on icon at bounding box center [38, 477] width 12 height 12
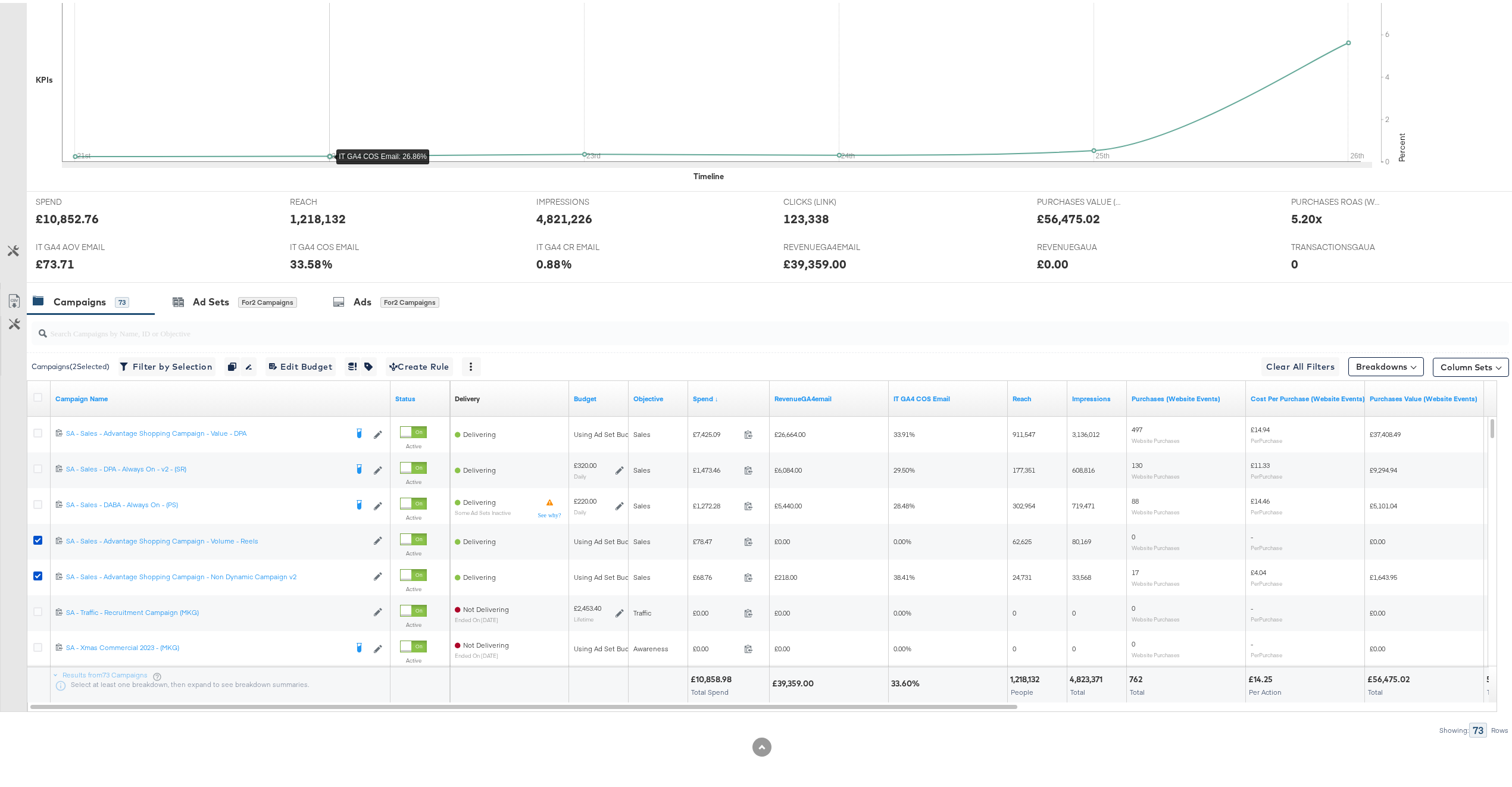
scroll to position [0, 0]
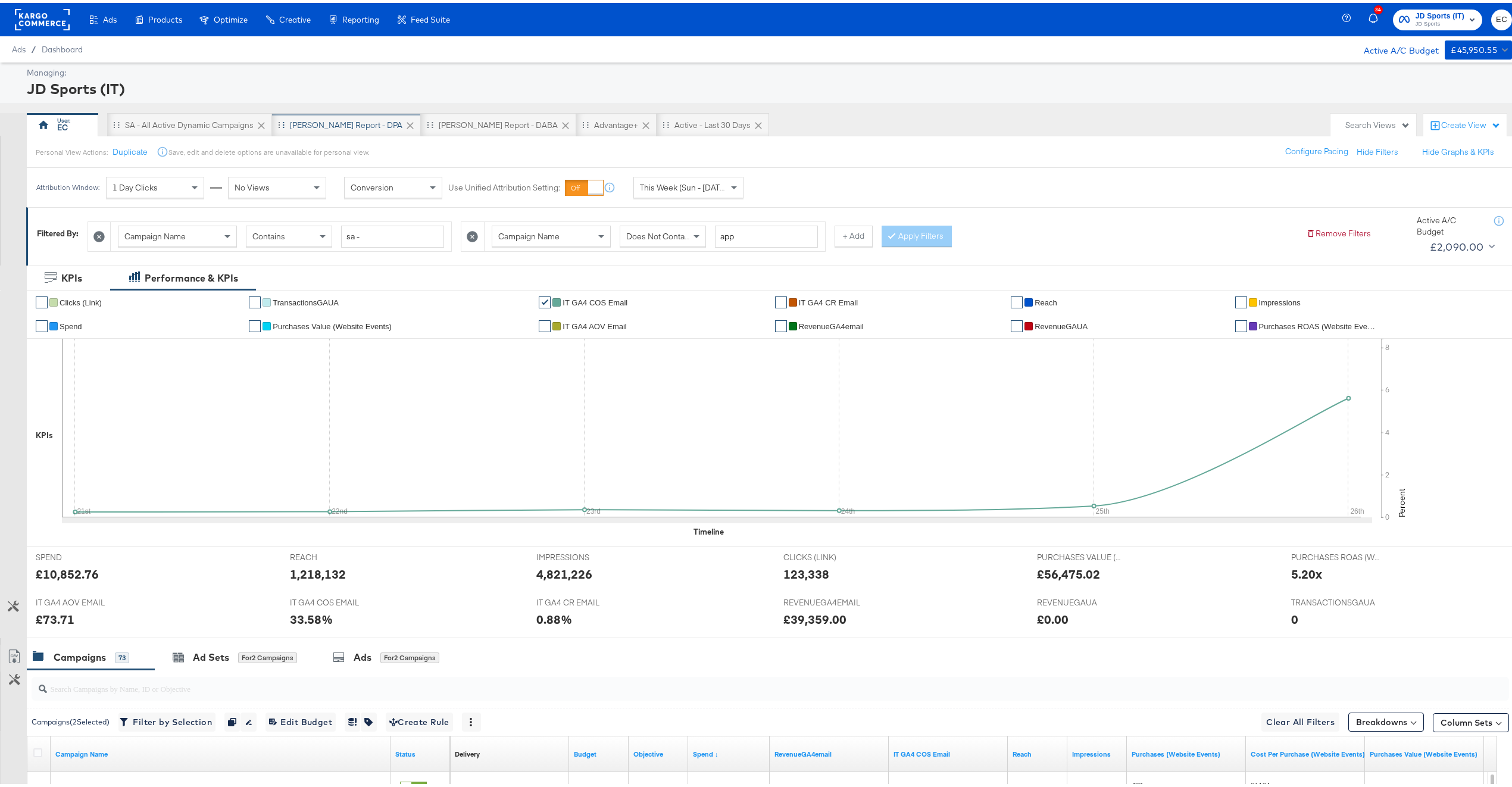
click at [318, 118] on div "SA - JD Report - DPA" at bounding box center [346, 122] width 112 height 12
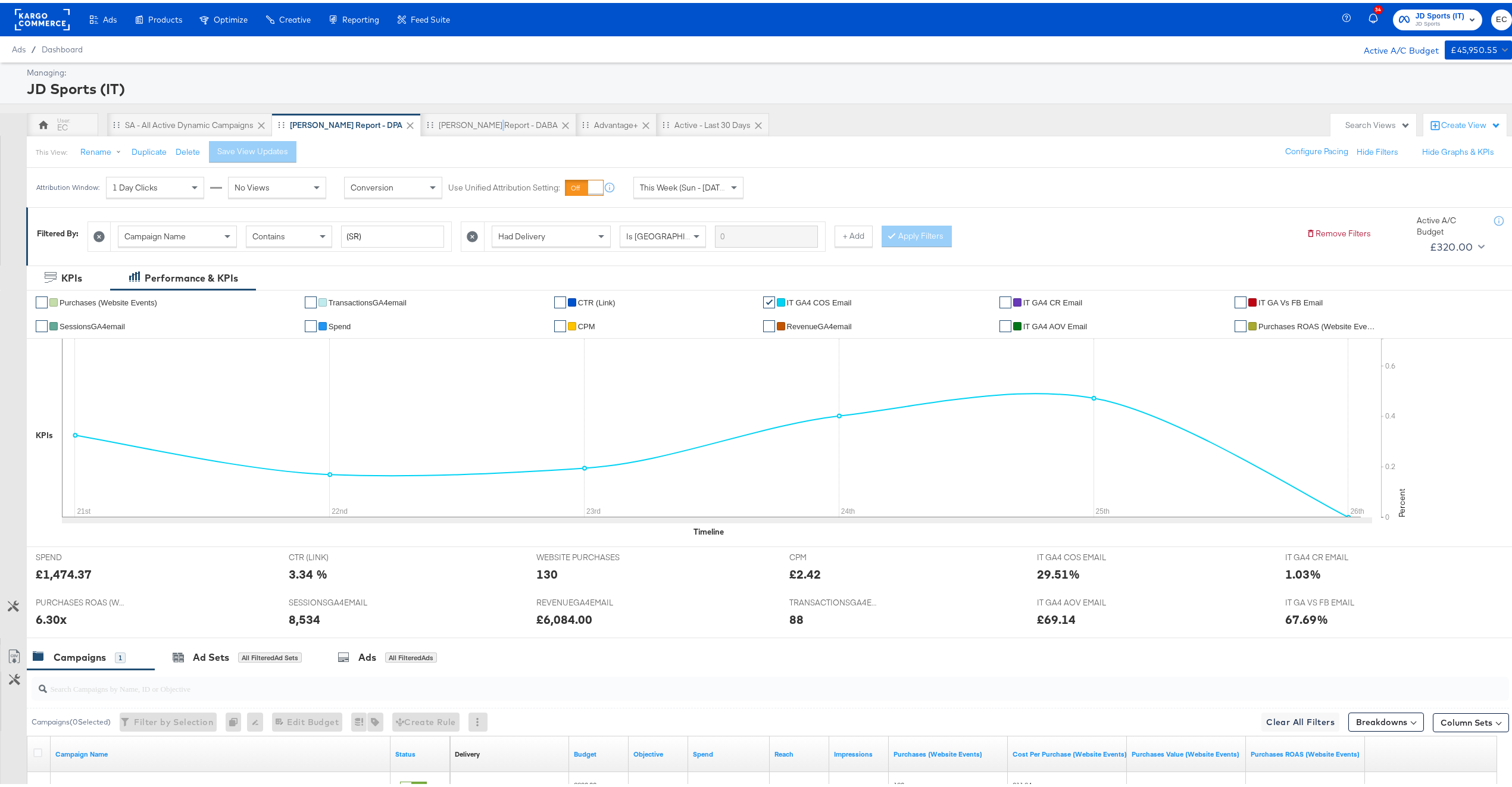
drag, startPoint x: 456, startPoint y: 121, endPoint x: 454, endPoint y: 138, distance: 17.1
click at [458, 121] on div "[PERSON_NAME] Report - DABA" at bounding box center [498, 122] width 119 height 12
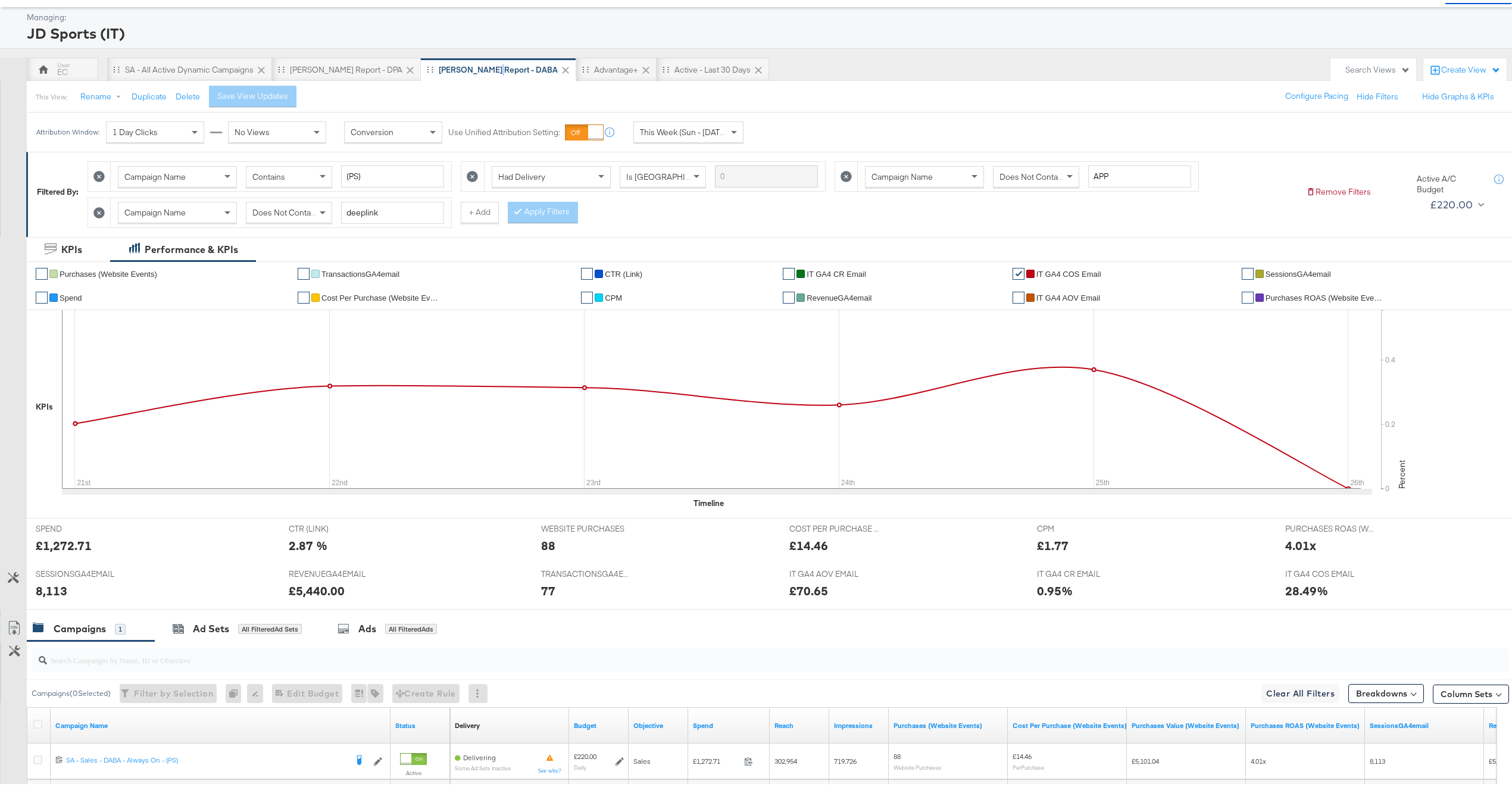
scroll to position [171, 0]
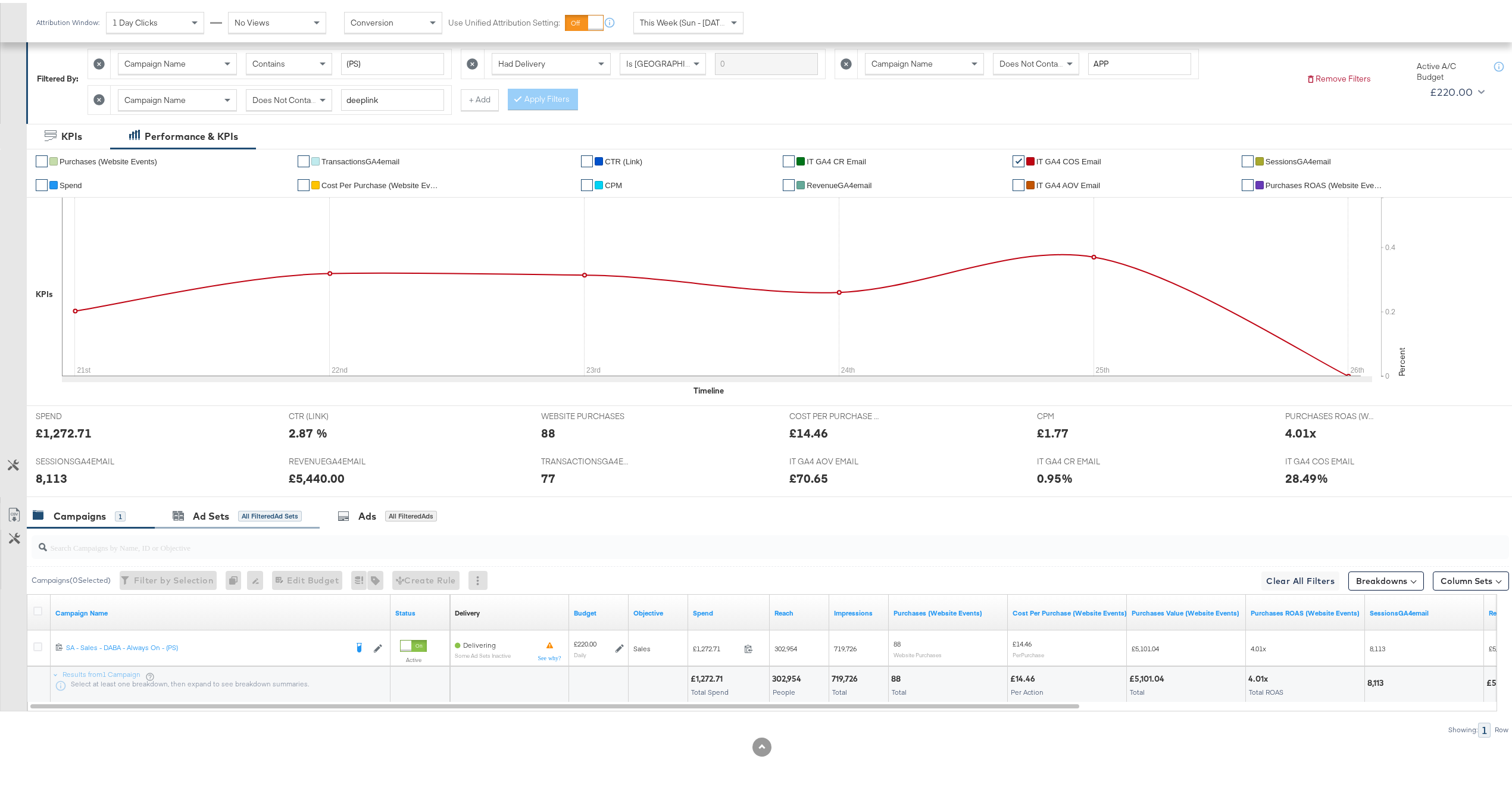
click at [249, 523] on div "Ad Sets All Filtered Ad Sets" at bounding box center [237, 513] width 165 height 26
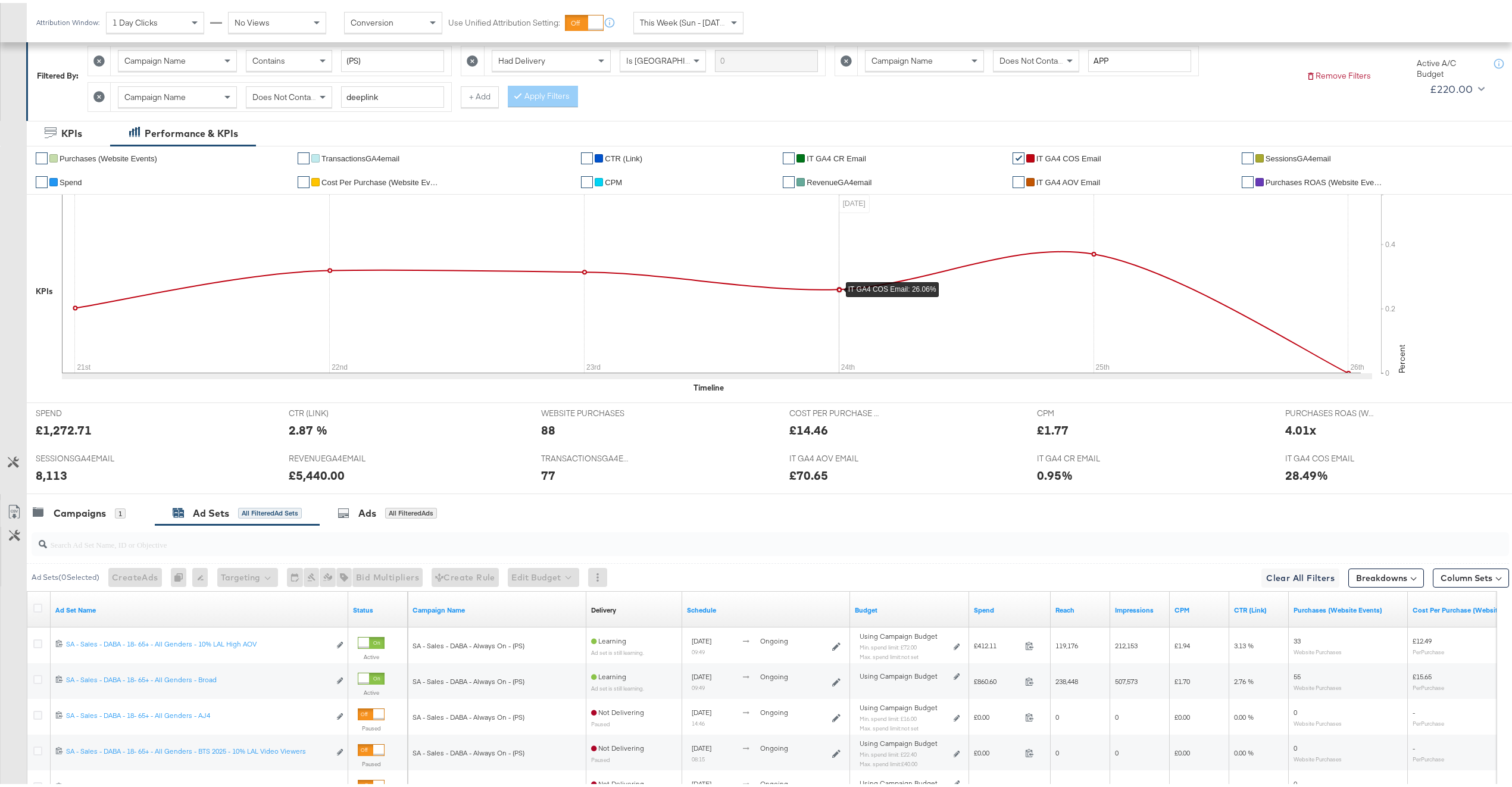
scroll to position [340, 0]
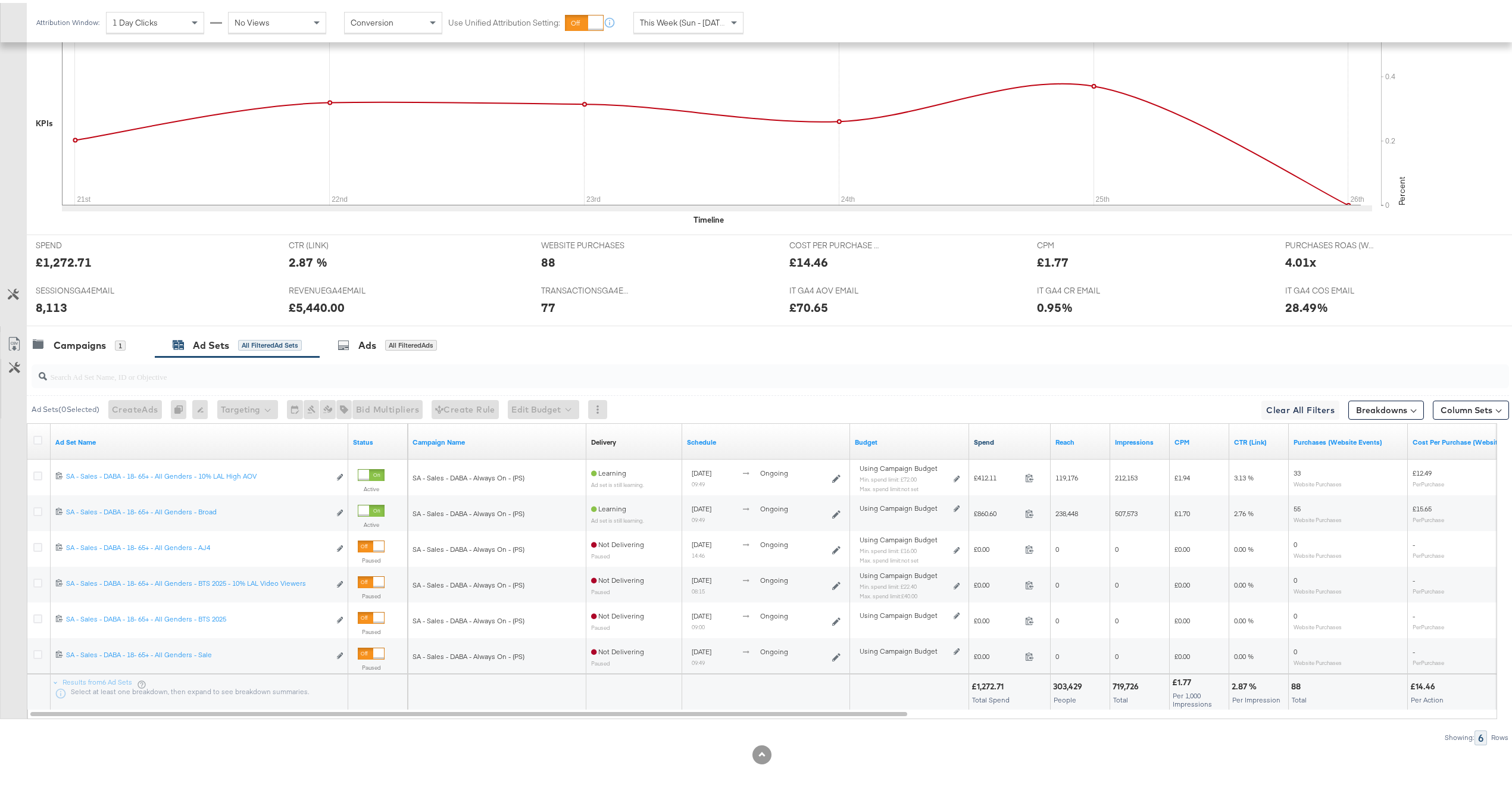
click at [1005, 439] on link "Spend" at bounding box center [1009, 439] width 72 height 10
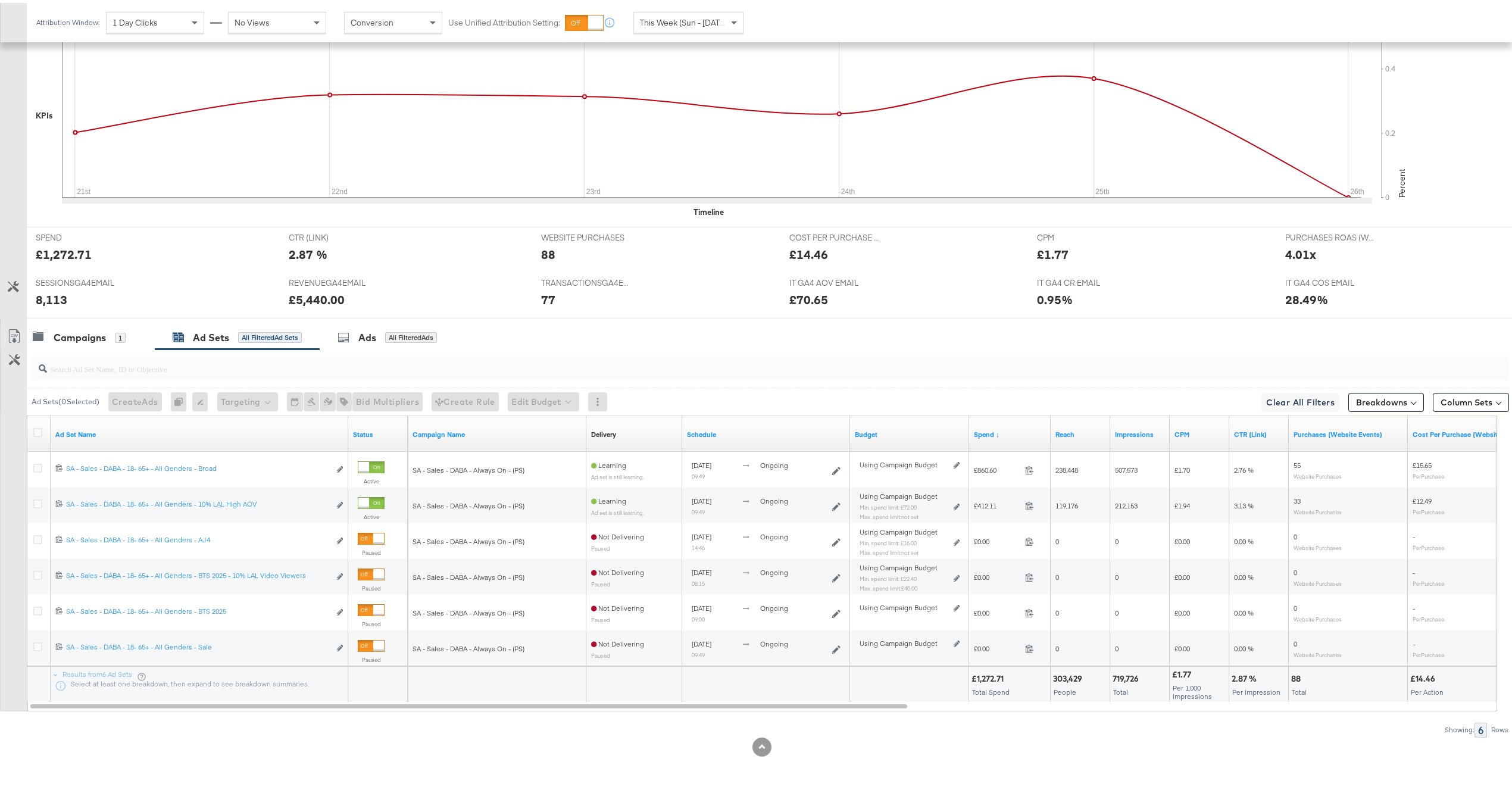
scroll to position [0, 0]
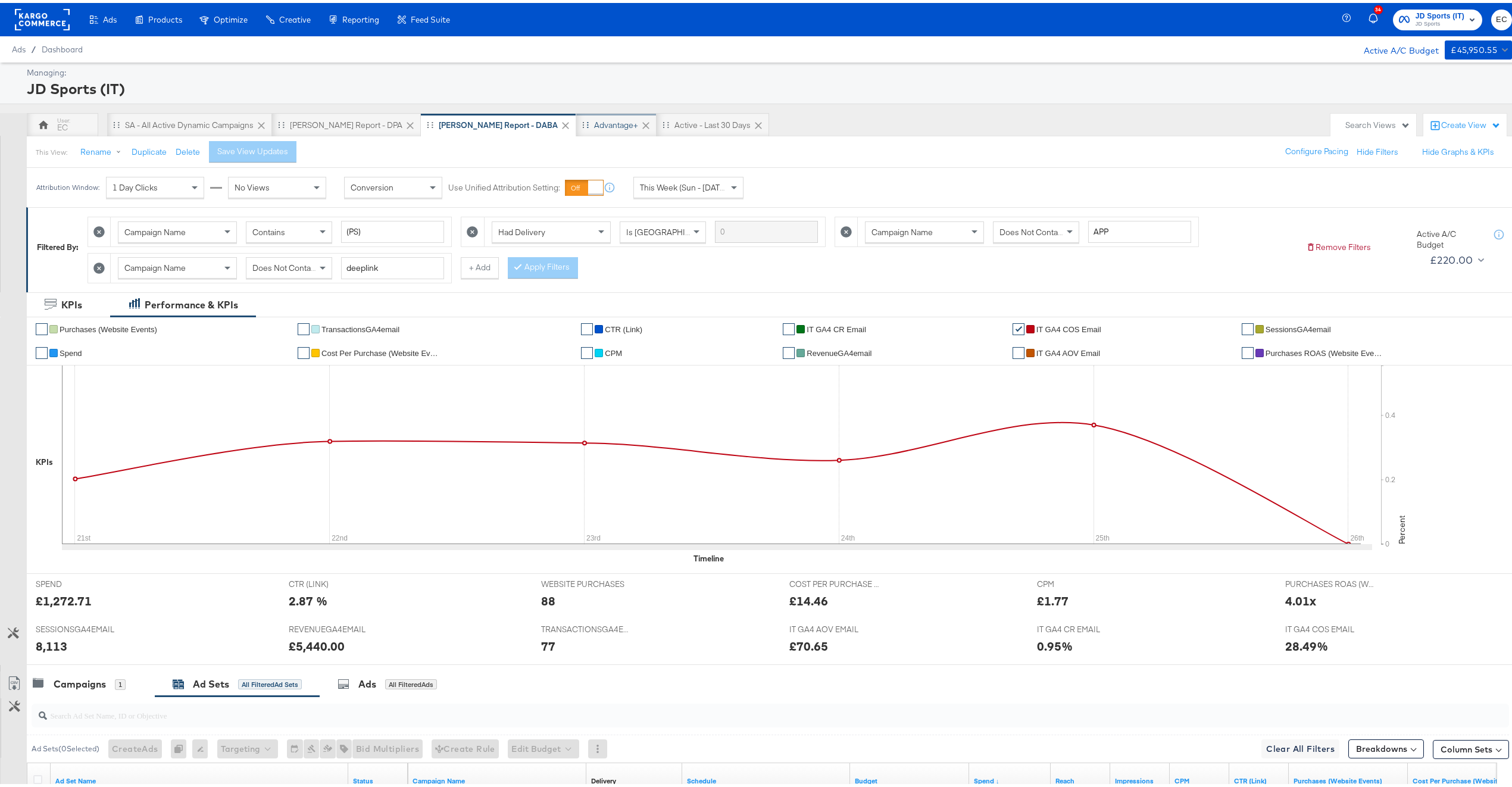
click at [594, 119] on div "Advantage+" at bounding box center [616, 122] width 44 height 12
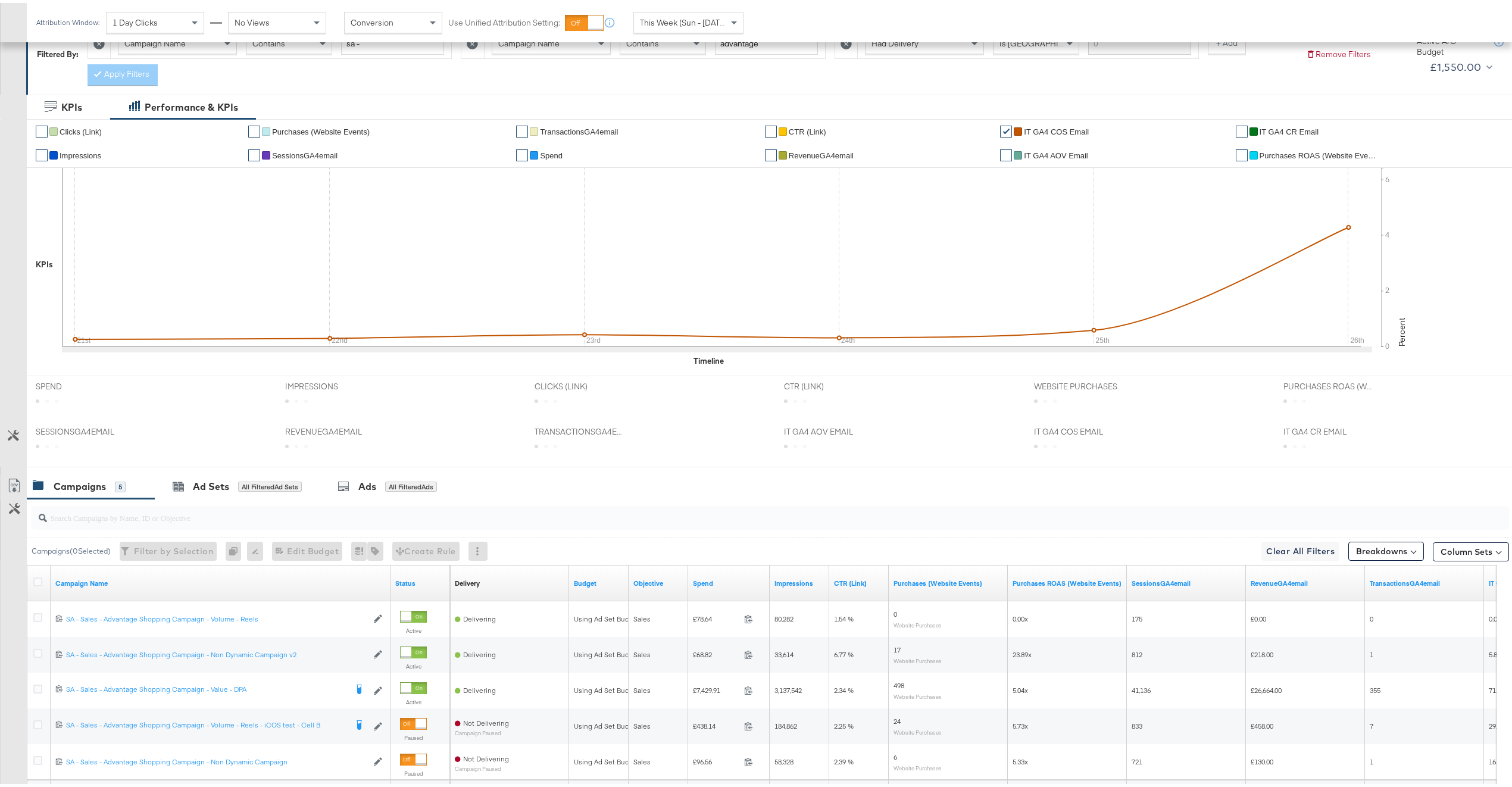
scroll to position [305, 0]
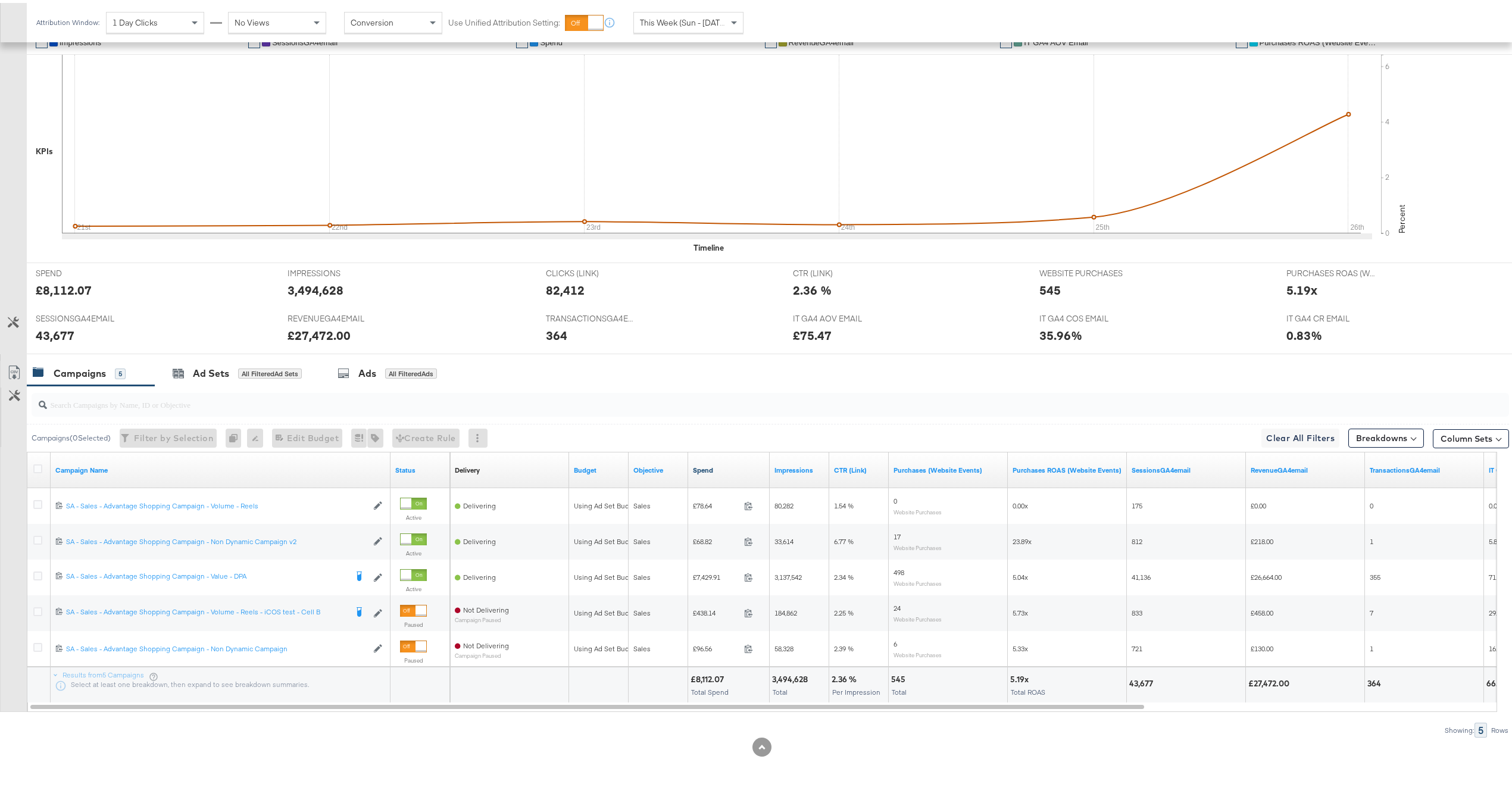
click at [742, 470] on link "Spend" at bounding box center [729, 467] width 72 height 10
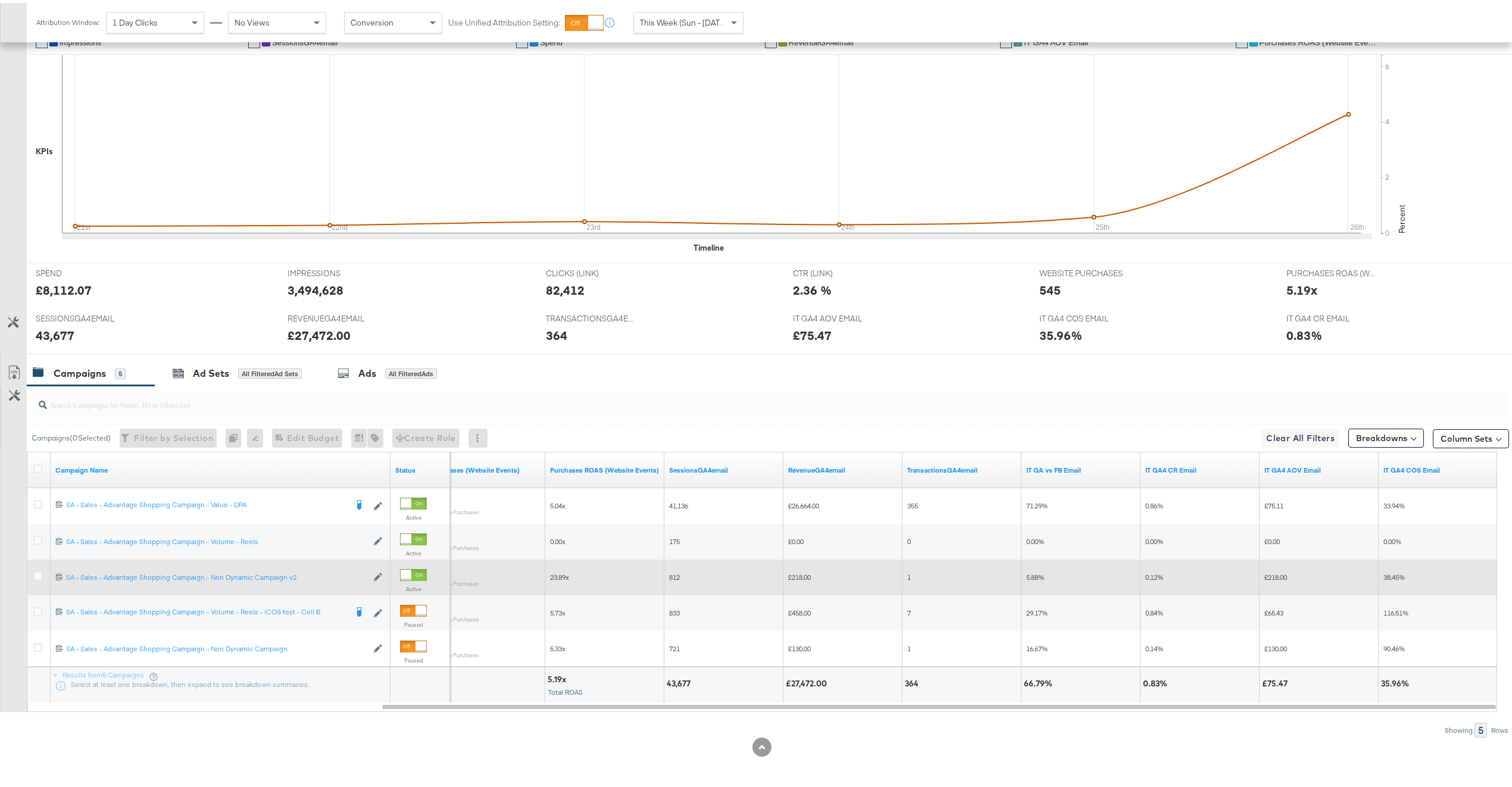
drag, startPoint x: 39, startPoint y: 573, endPoint x: 45, endPoint y: 564, distance: 10.8
click at [40, 573] on icon at bounding box center [37, 573] width 9 height 9
click at [0, 0] on input "checkbox" at bounding box center [0, 0] width 0 height 0
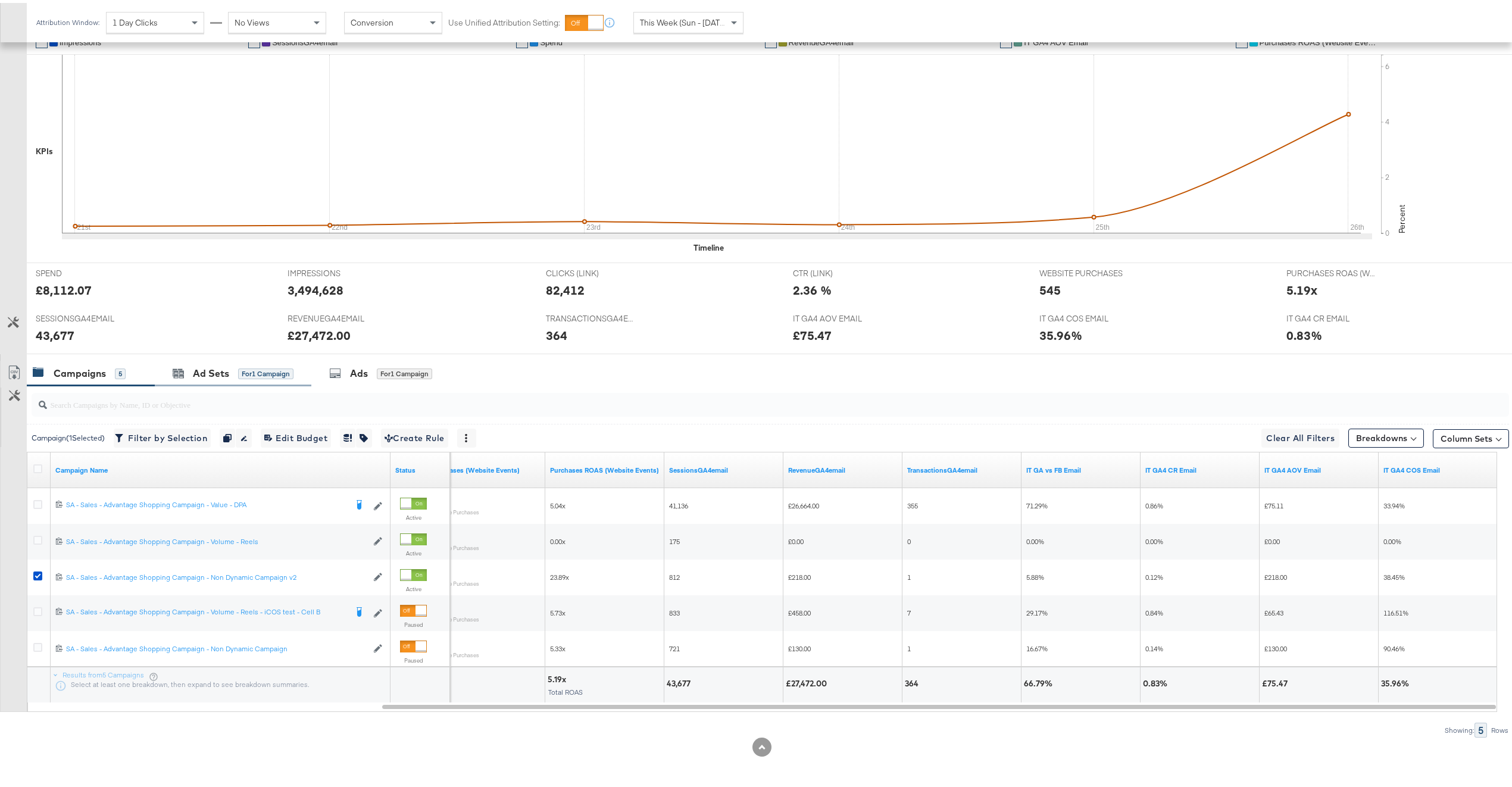
click at [208, 378] on div "Ad Sets for 1 Campaign" at bounding box center [233, 371] width 157 height 26
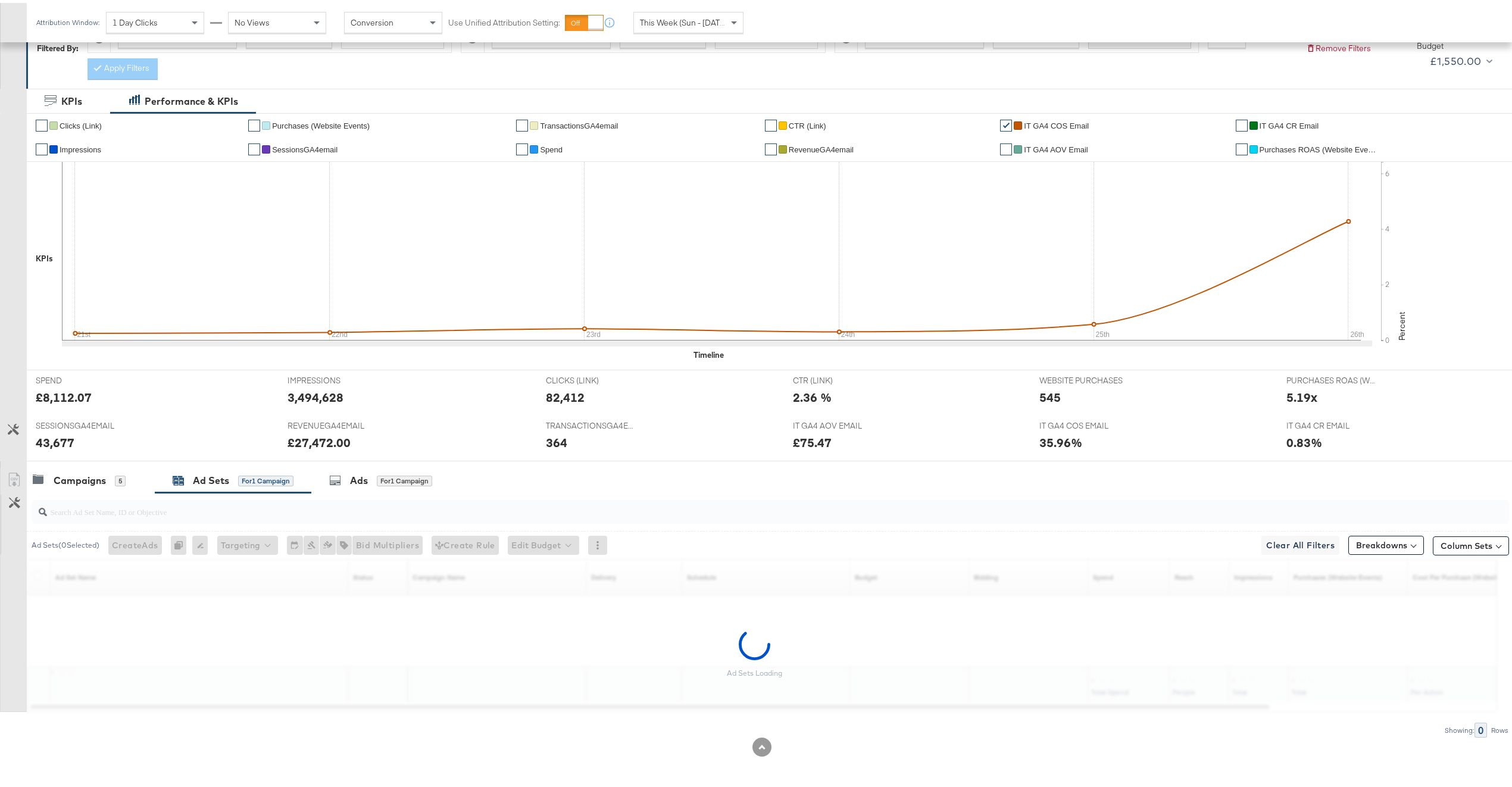
scroll to position [162, 0]
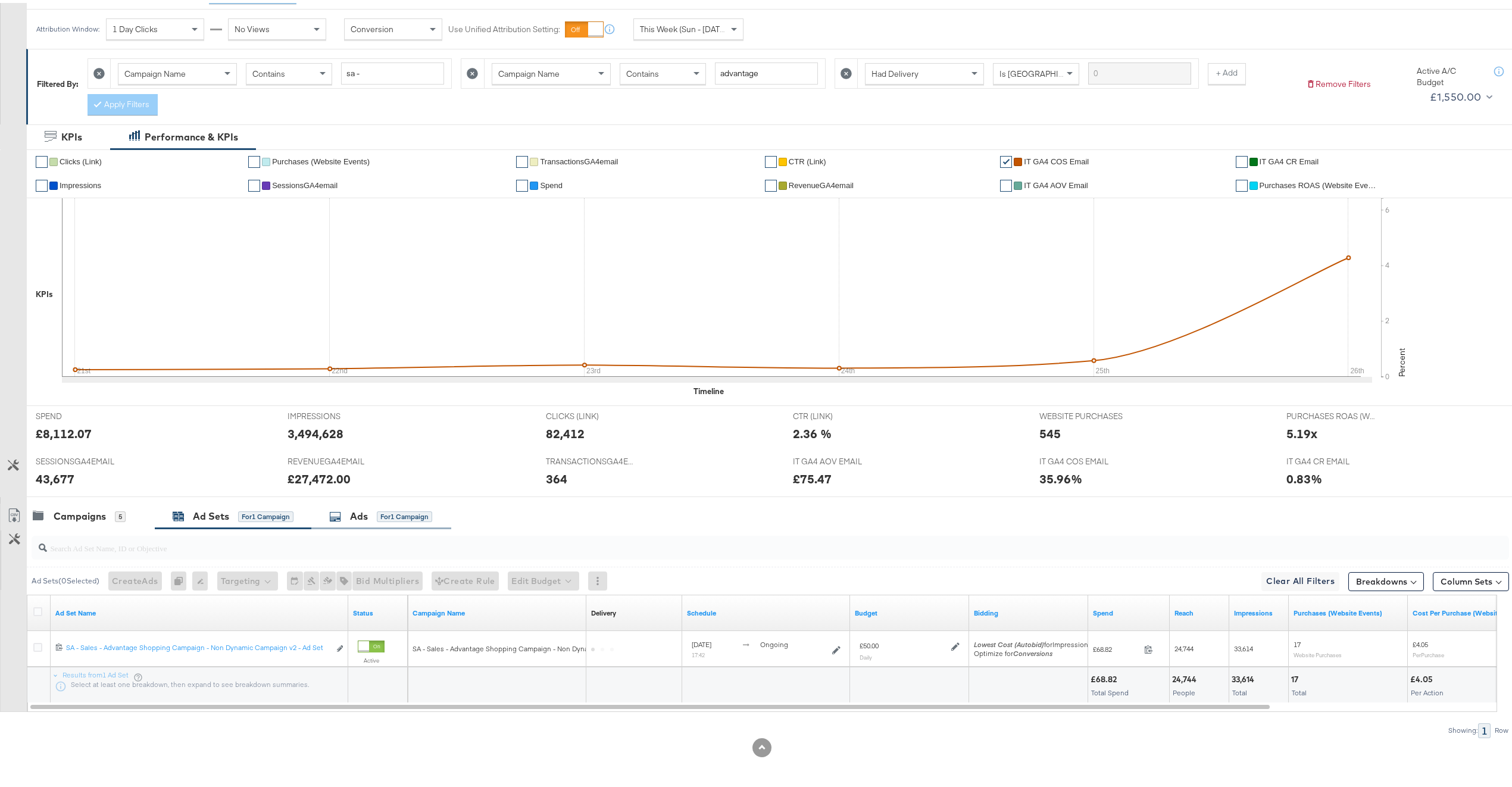
click at [380, 523] on div "Ads for 1 Campaign" at bounding box center [380, 513] width 140 height 26
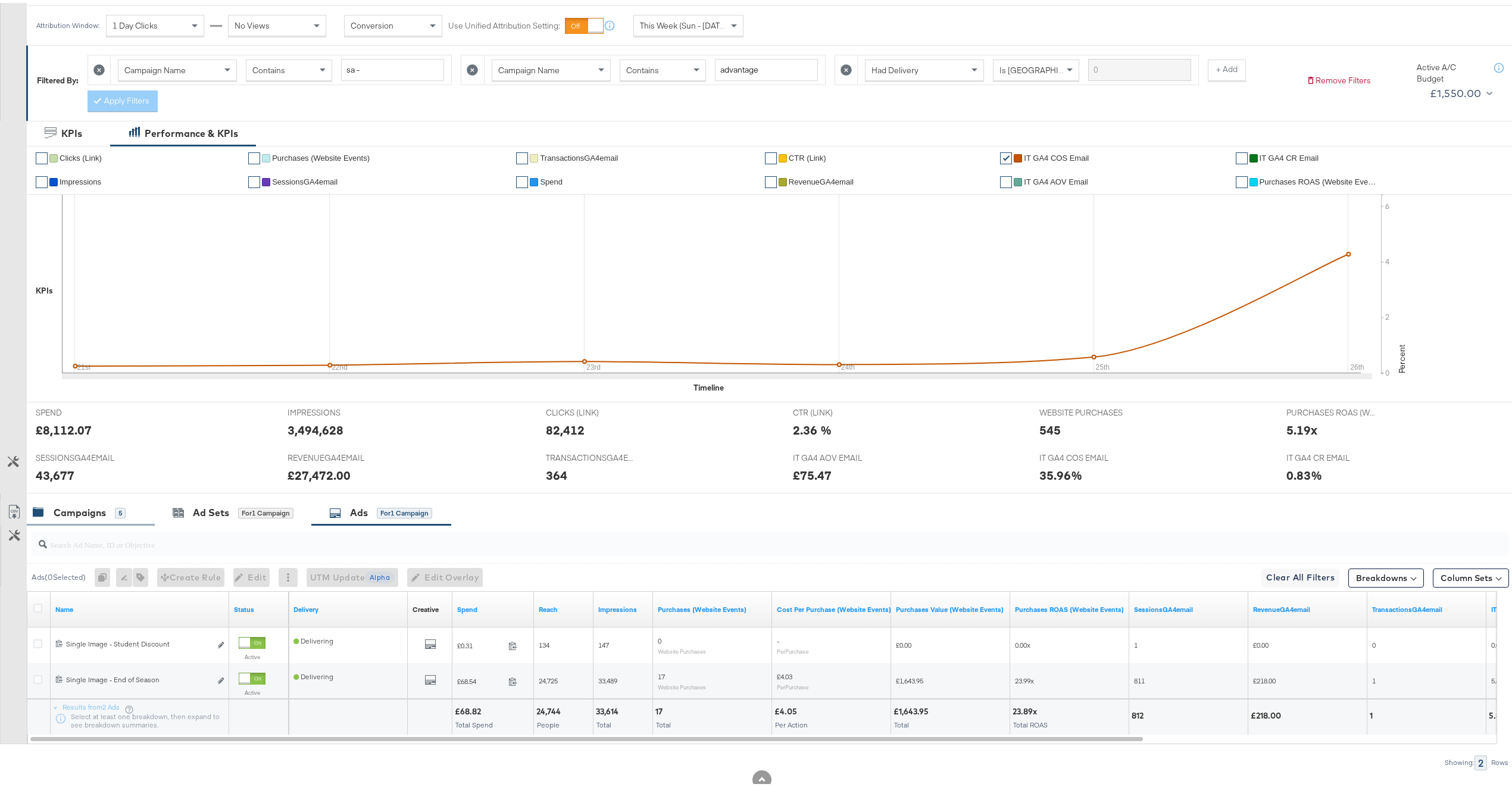
click at [93, 512] on div "Campaigns" at bounding box center [79, 510] width 53 height 13
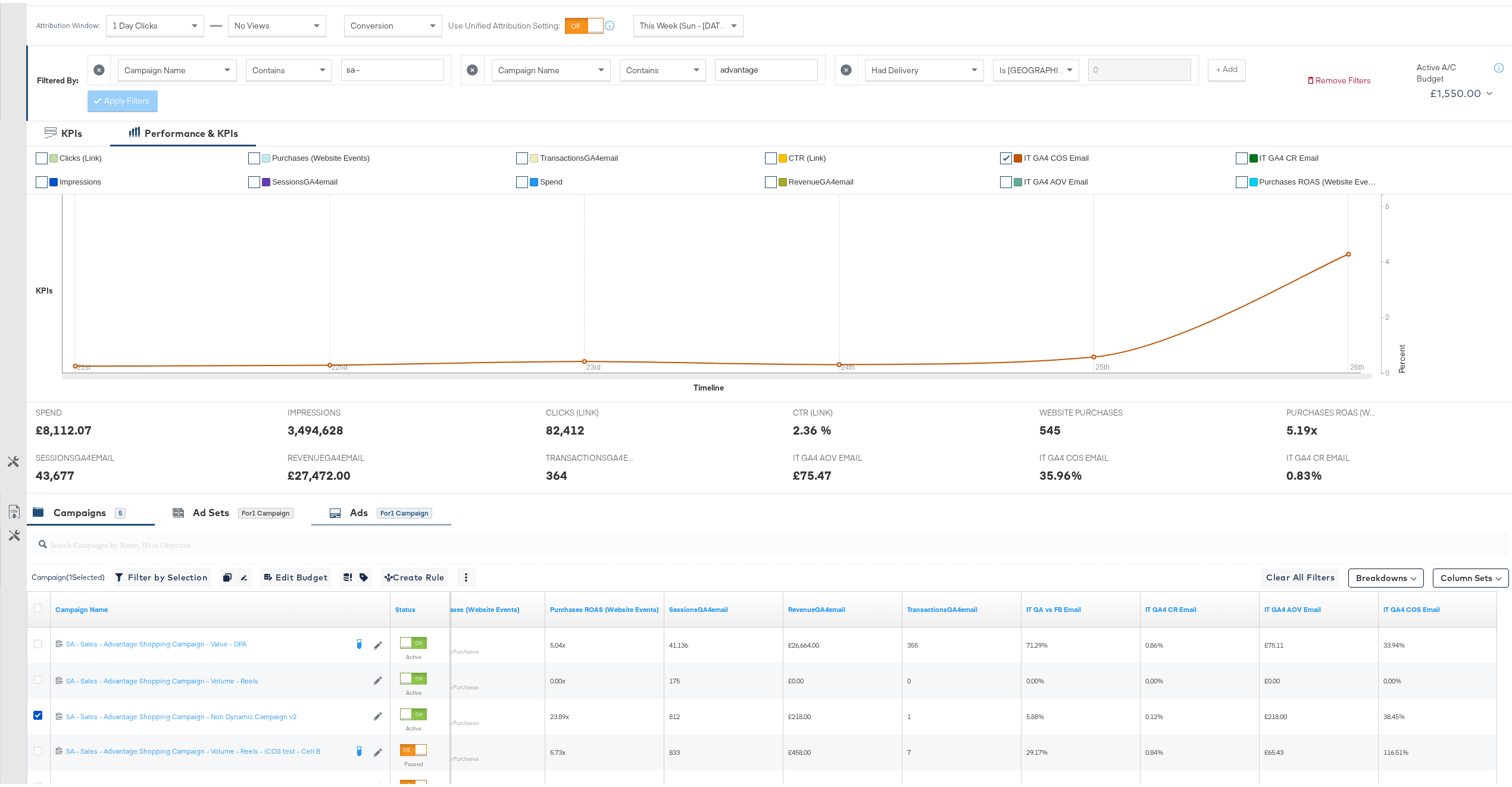
click at [370, 505] on div "Ads for 1 Campaign" at bounding box center [380, 510] width 140 height 26
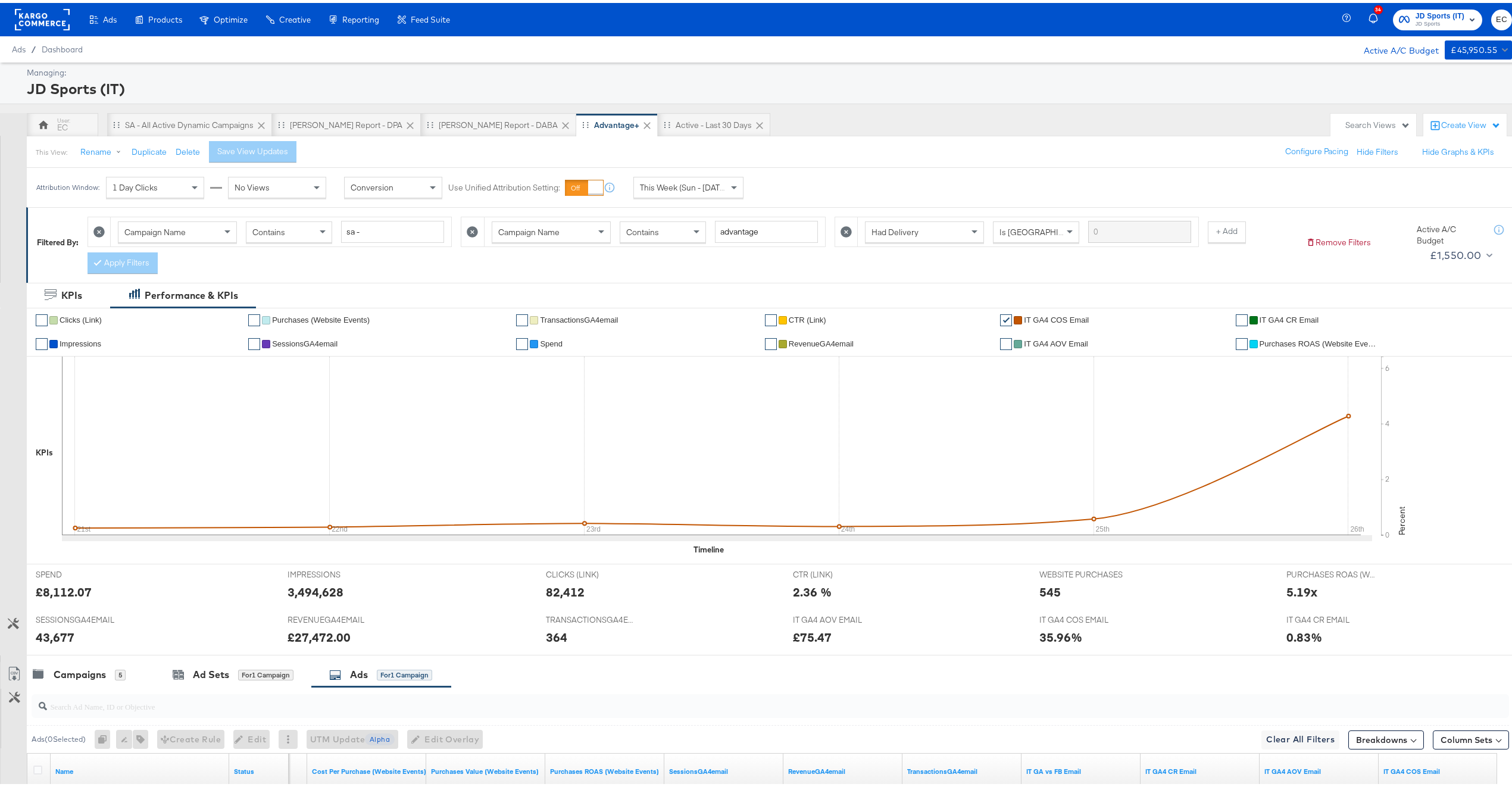
scroll to position [198, 0]
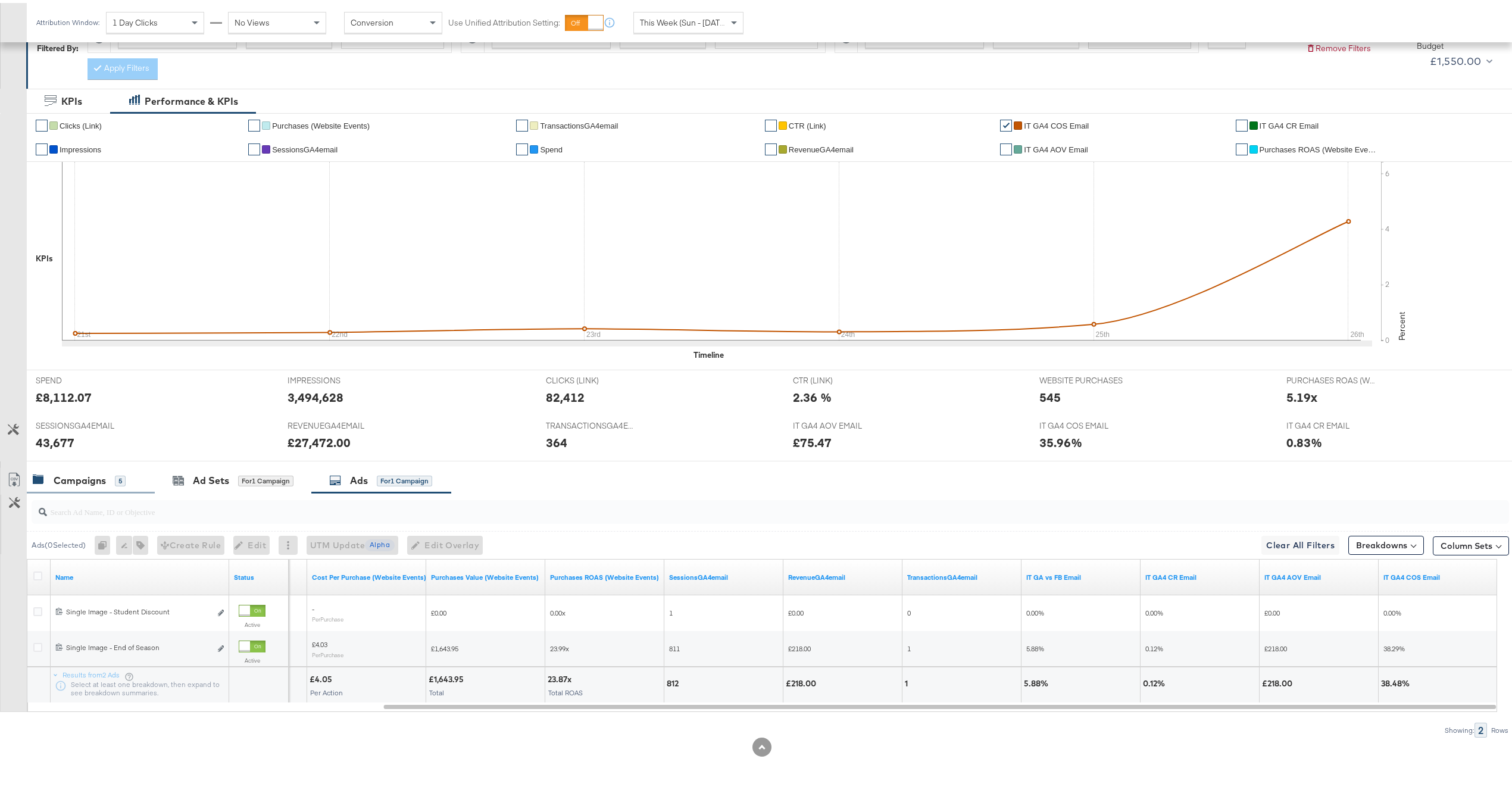
click at [82, 482] on div "Campaigns" at bounding box center [79, 477] width 53 height 13
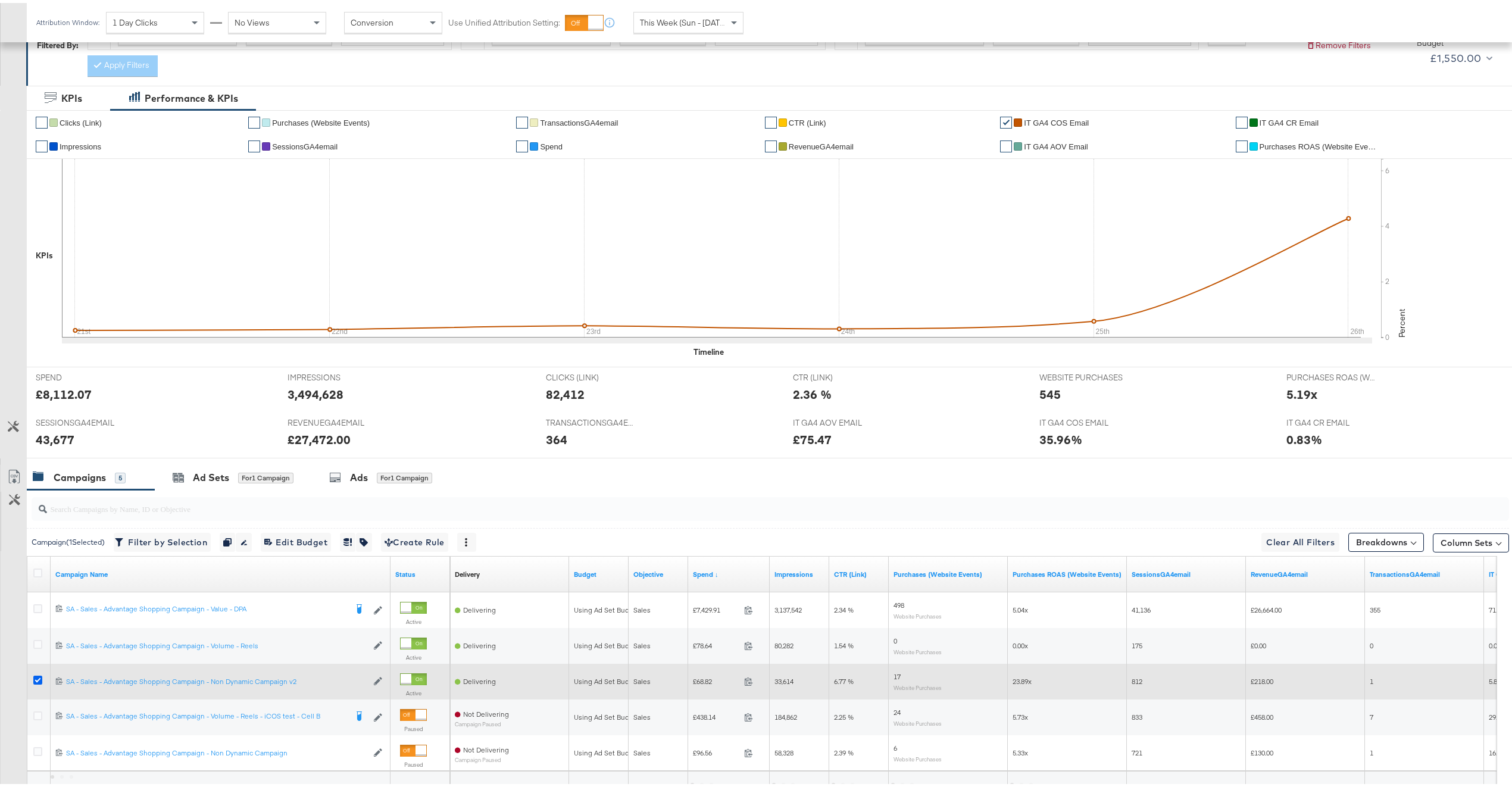
click at [37, 681] on icon at bounding box center [37, 677] width 9 height 9
click at [0, 0] on input "checkbox" at bounding box center [0, 0] width 0 height 0
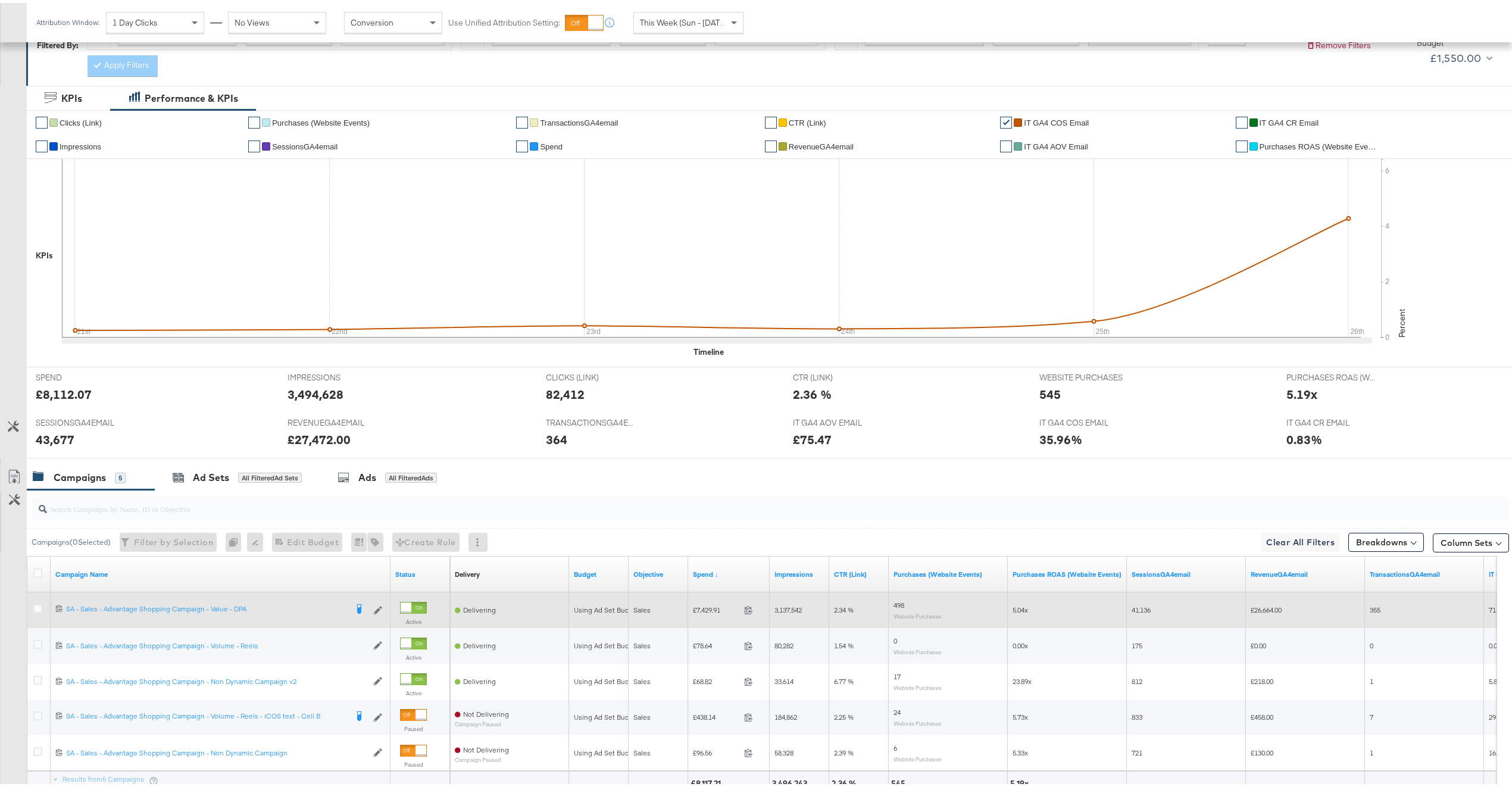
click at [42, 605] on div at bounding box center [39, 607] width 12 height 12
click at [40, 606] on icon at bounding box center [37, 606] width 9 height 9
click at [0, 0] on input "checkbox" at bounding box center [0, 0] width 0 height 0
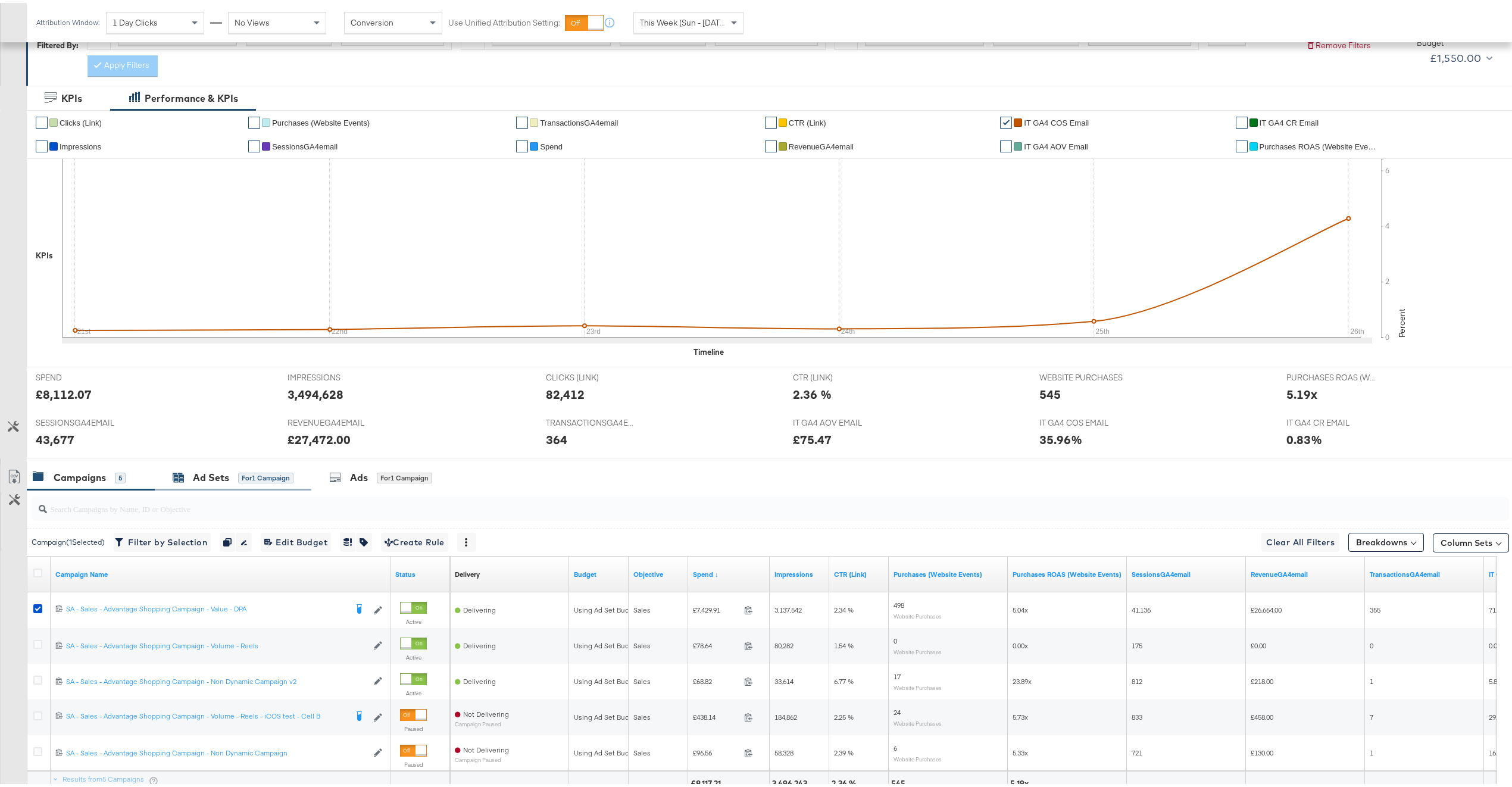
click at [192, 474] on div "Ad Sets" at bounding box center [210, 474] width 37 height 13
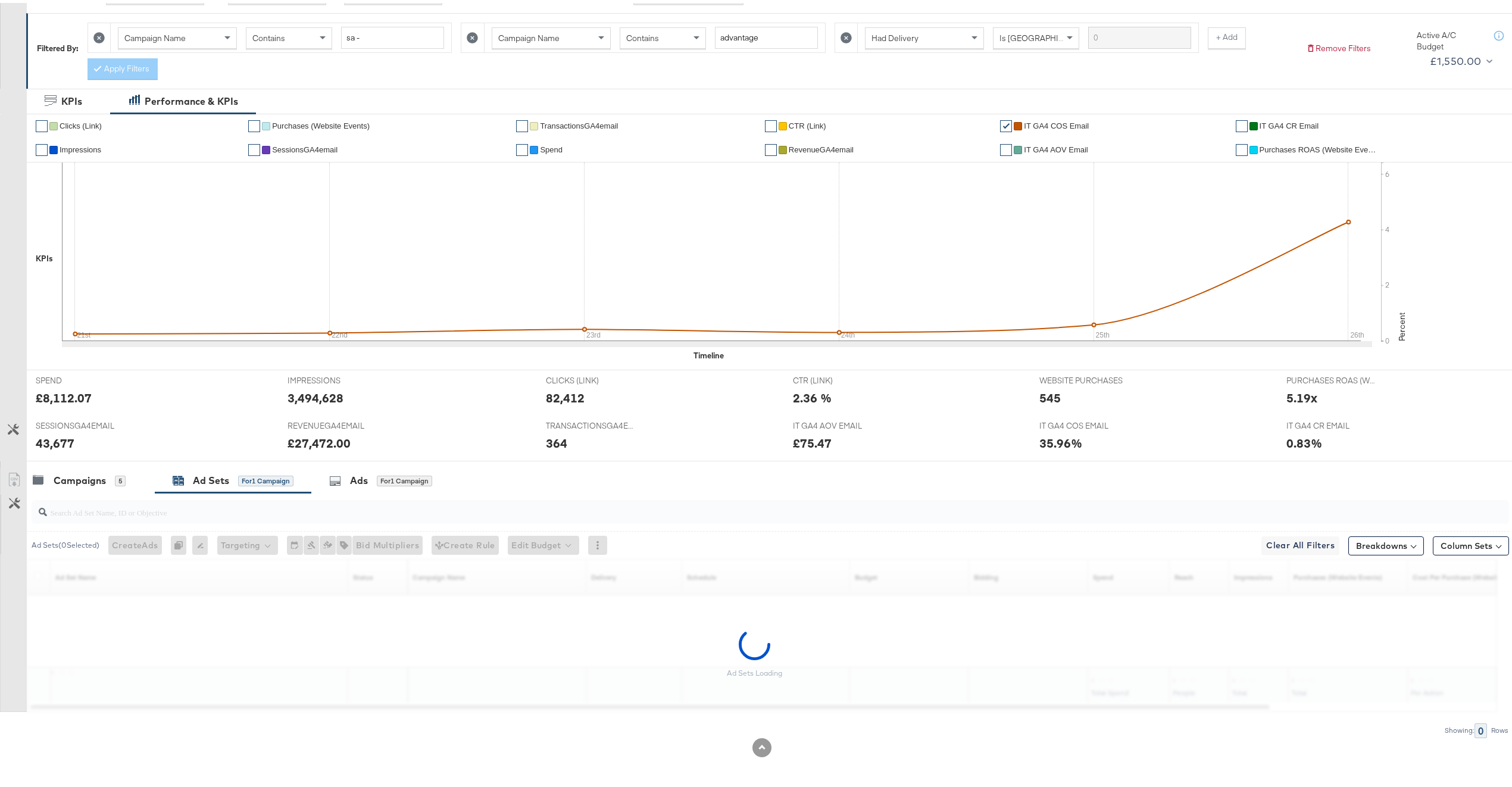
scroll to position [162, 0]
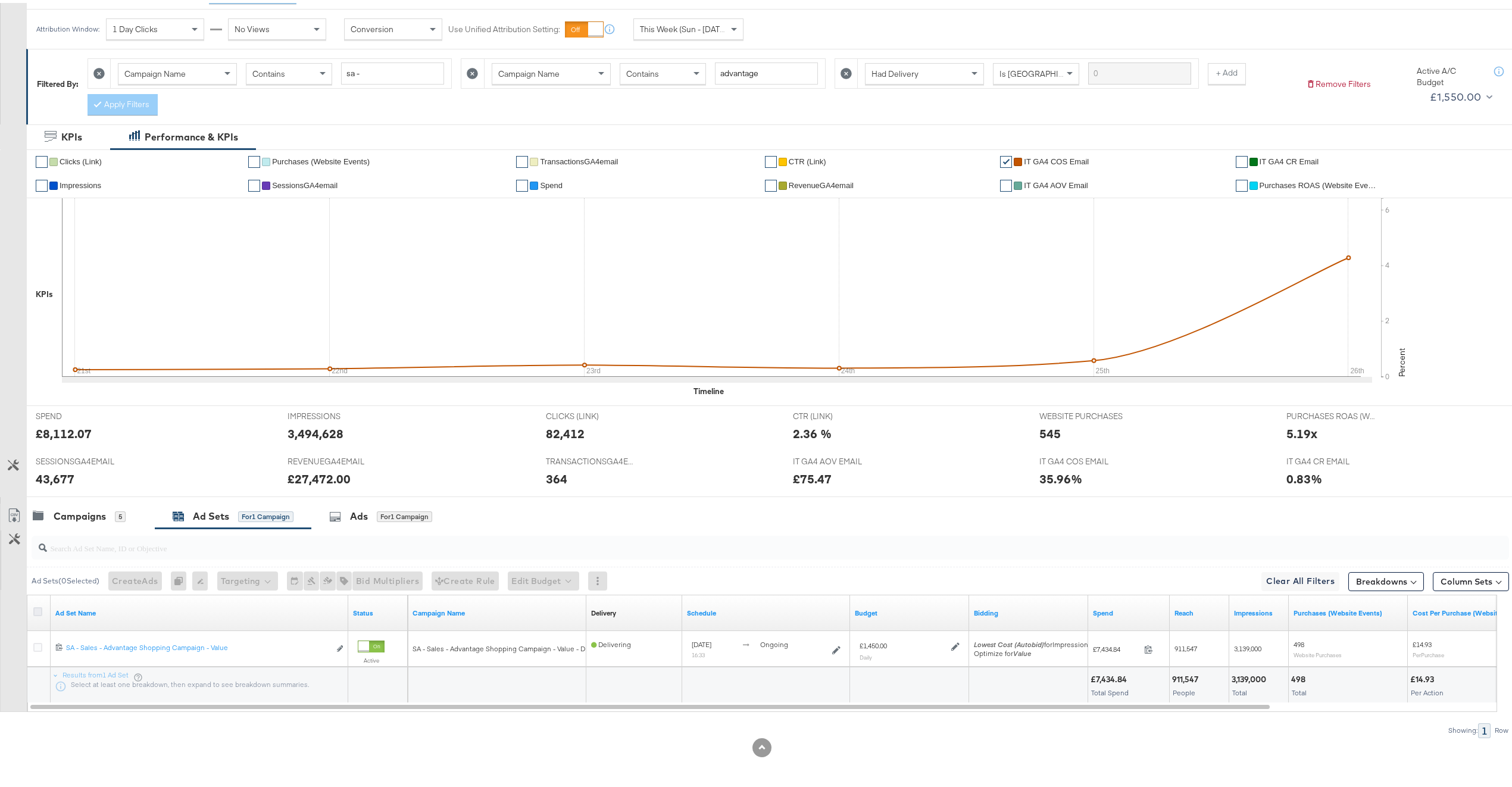
click at [37, 611] on icon at bounding box center [37, 609] width 9 height 9
click at [0, 0] on input "checkbox" at bounding box center [0, 0] width 0 height 0
click at [329, 515] on div "Ads for 1 Ad Set" at bounding box center [380, 513] width 140 height 26
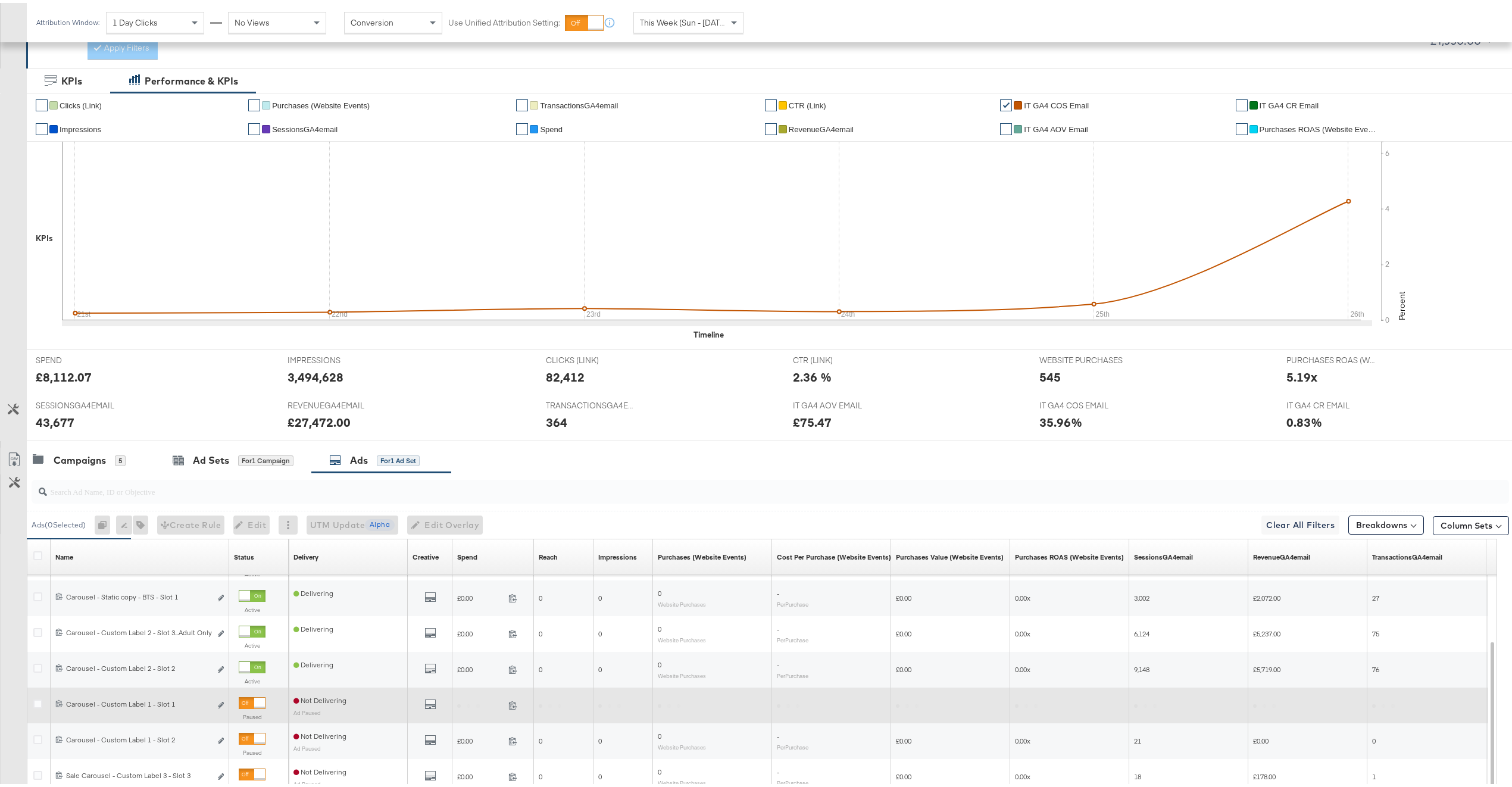
scroll to position [376, 0]
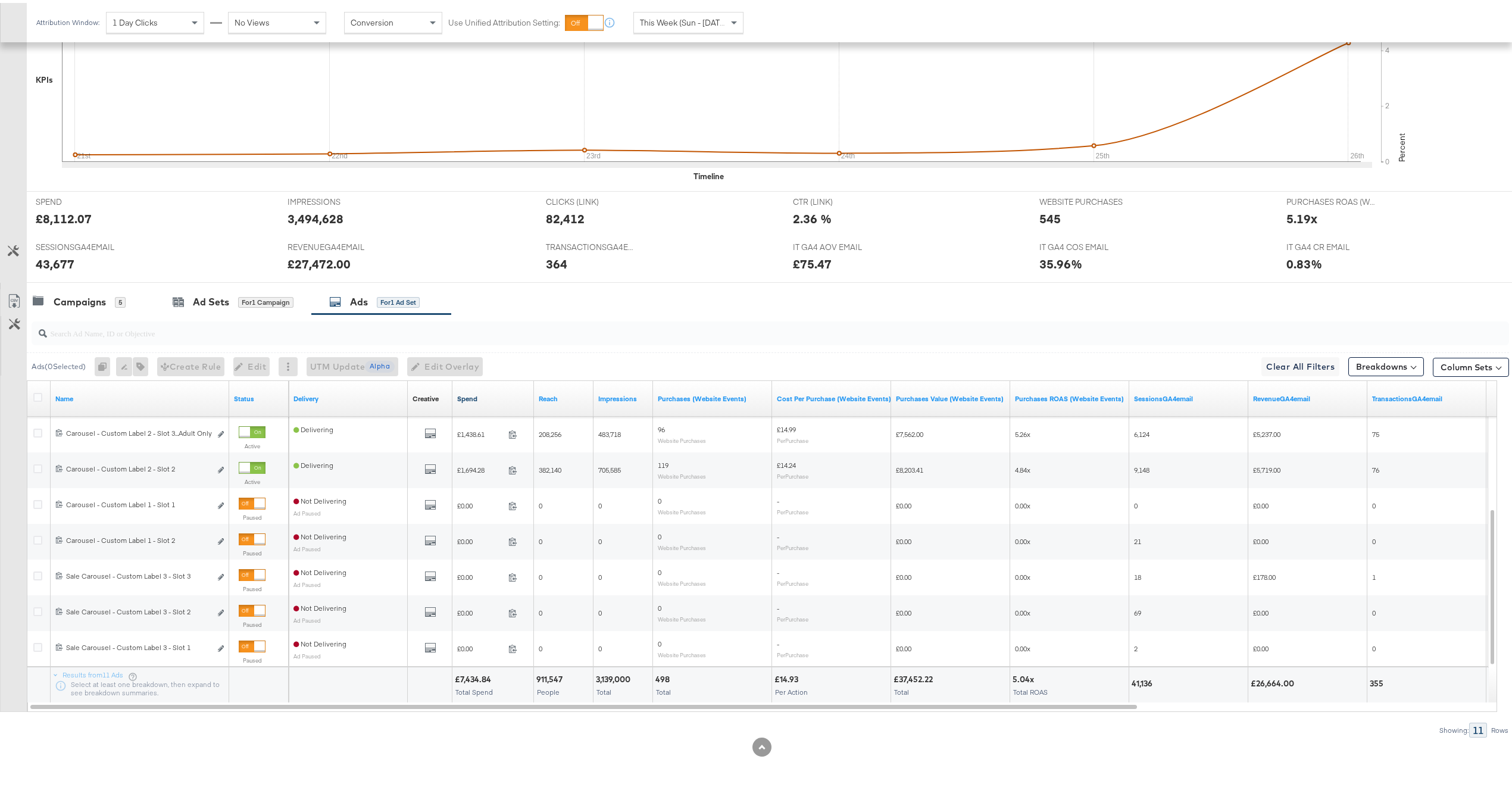
click at [514, 397] on link "Spend" at bounding box center [493, 396] width 72 height 10
click at [91, 292] on div "Campaigns" at bounding box center [79, 299] width 53 height 13
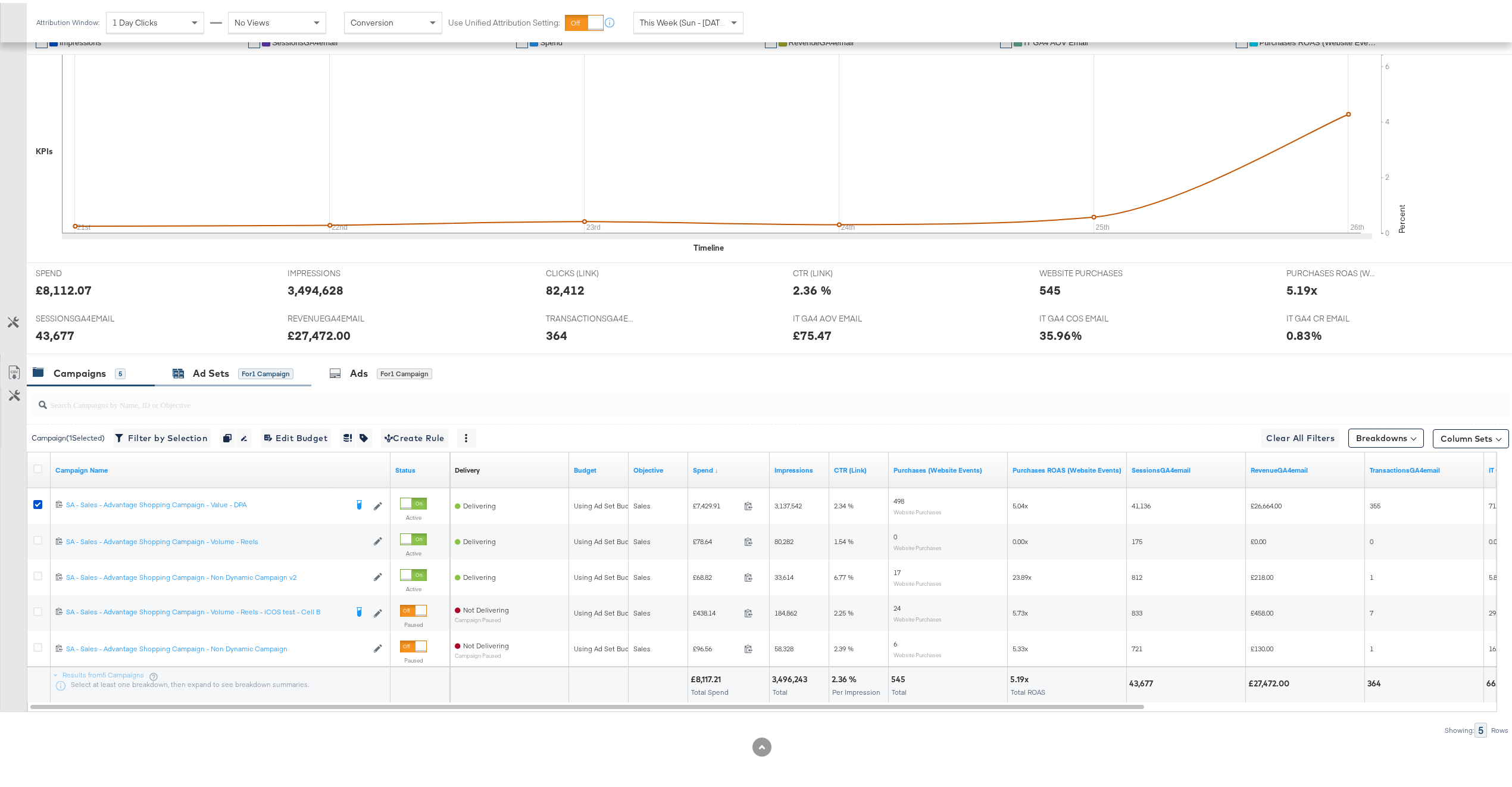
click at [236, 365] on div "Ad Sets for 1 Campaign" at bounding box center [233, 370] width 121 height 13
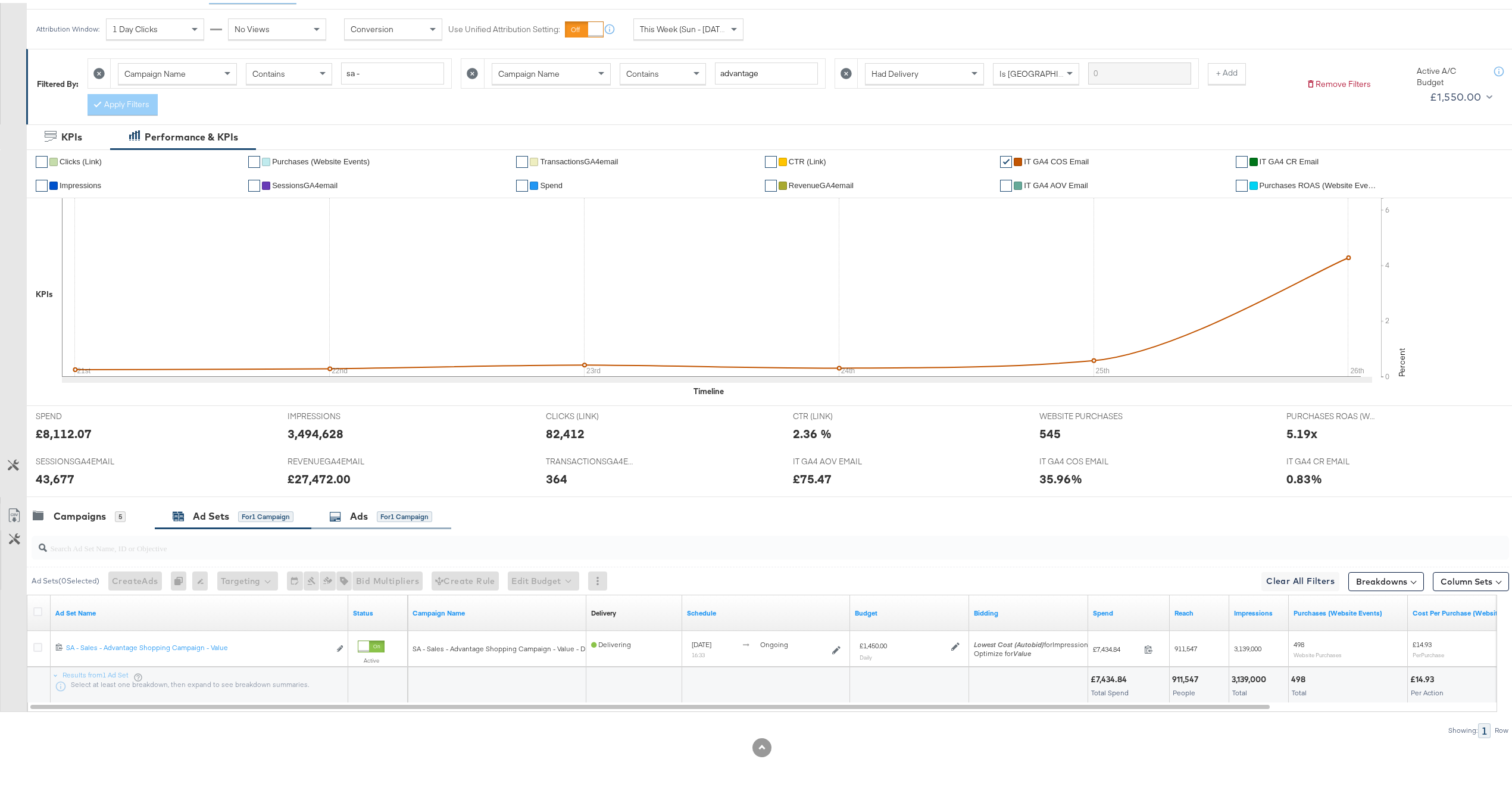
click at [377, 520] on div "Ads for 1 Campaign" at bounding box center [380, 513] width 103 height 13
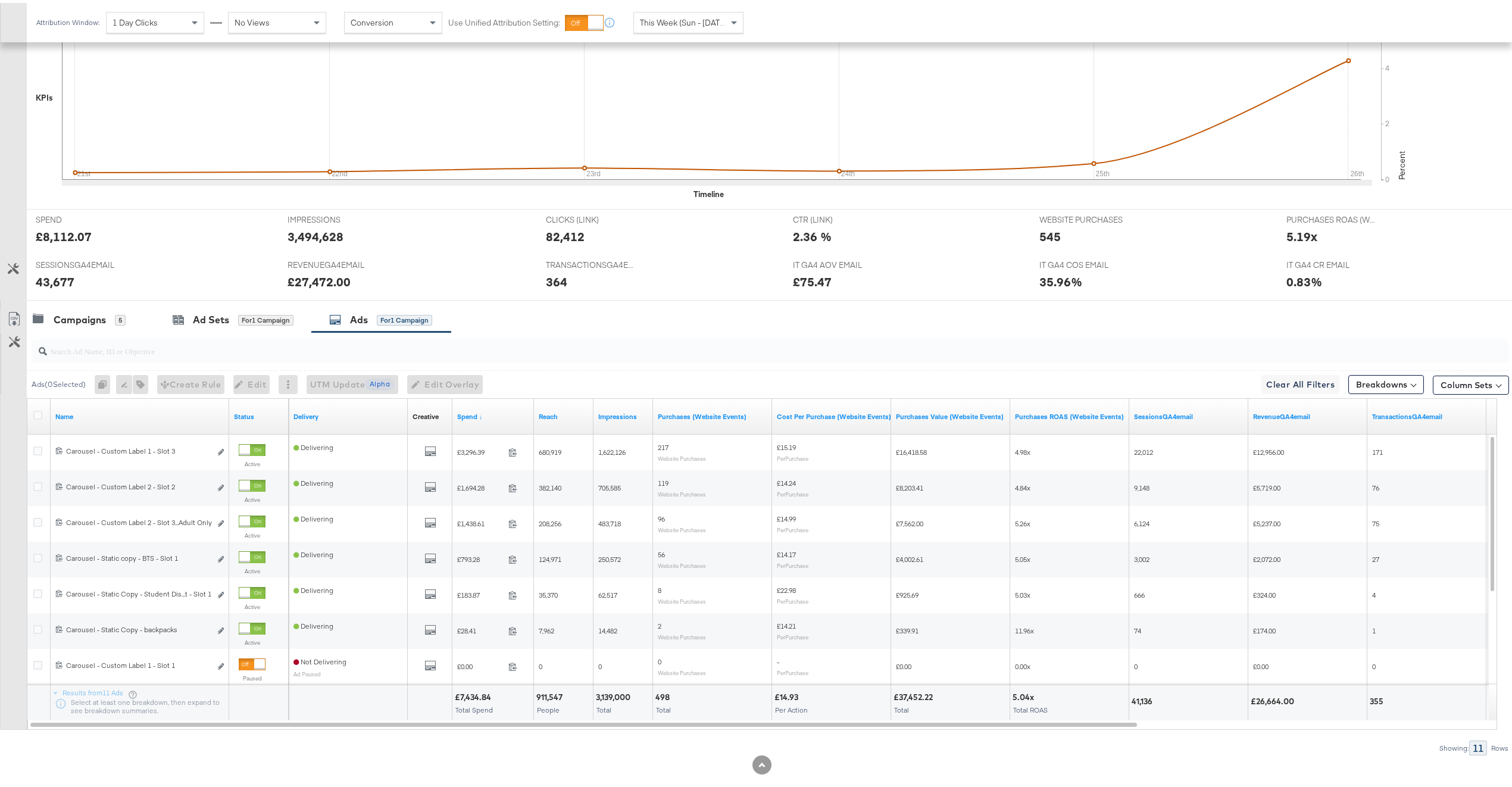
scroll to position [376, 0]
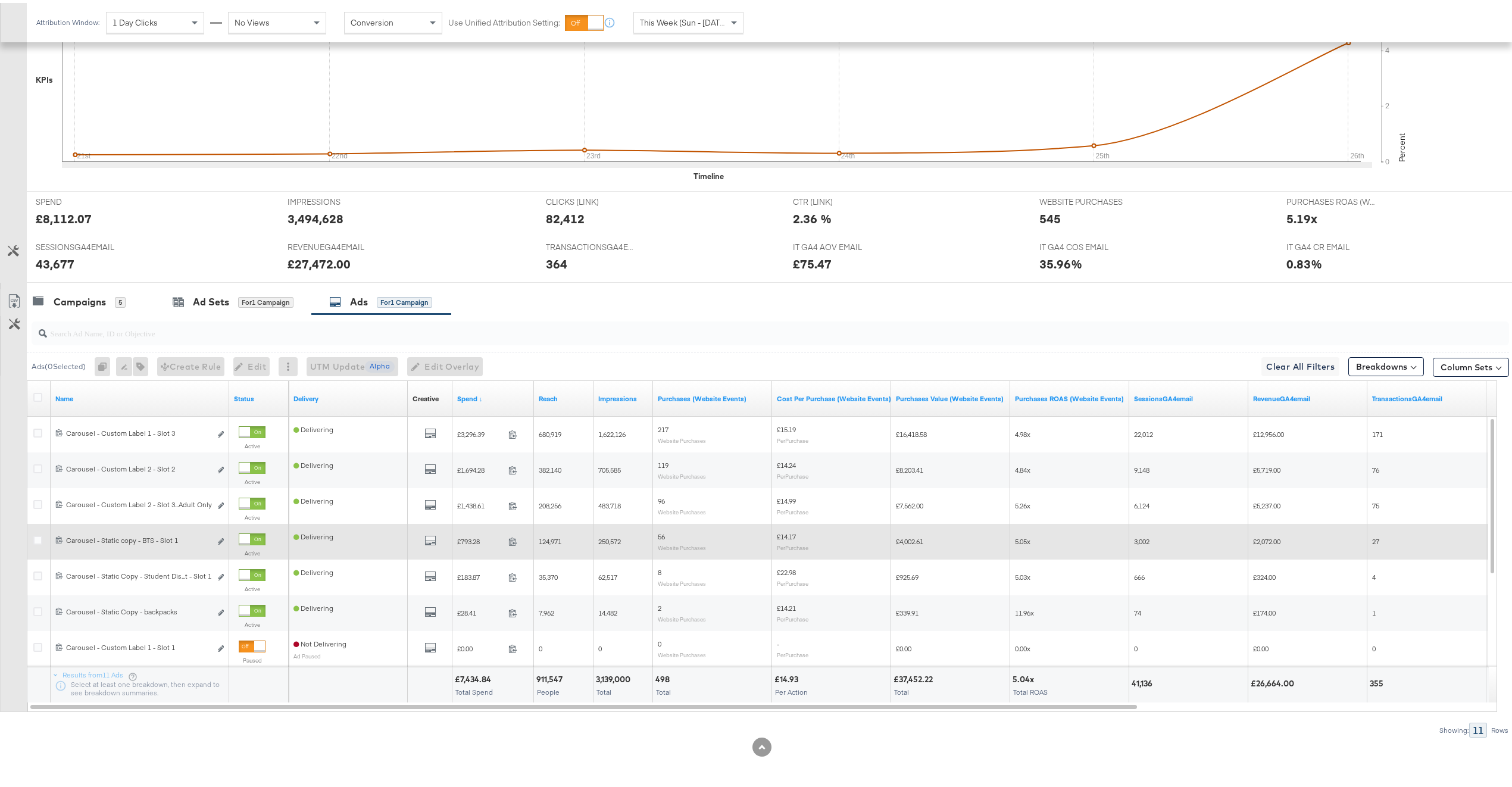
click at [437, 542] on div "All Previews" at bounding box center [429, 539] width 35 height 15
click at [435, 542] on icon "default" at bounding box center [429, 537] width 12 height 12
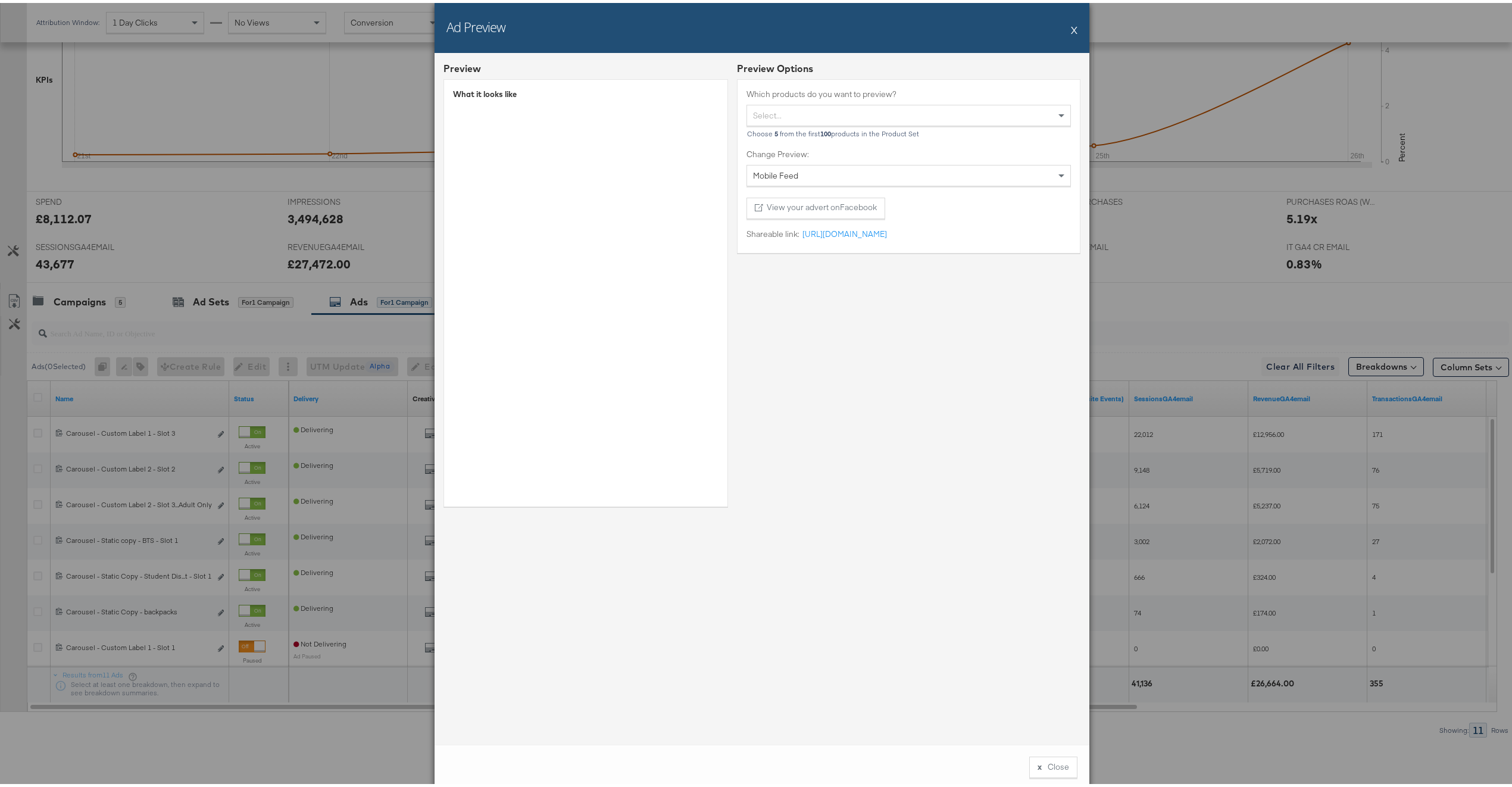
click at [1071, 30] on button "X" at bounding box center [1074, 27] width 6 height 24
